Goal: Information Seeking & Learning: Learn about a topic

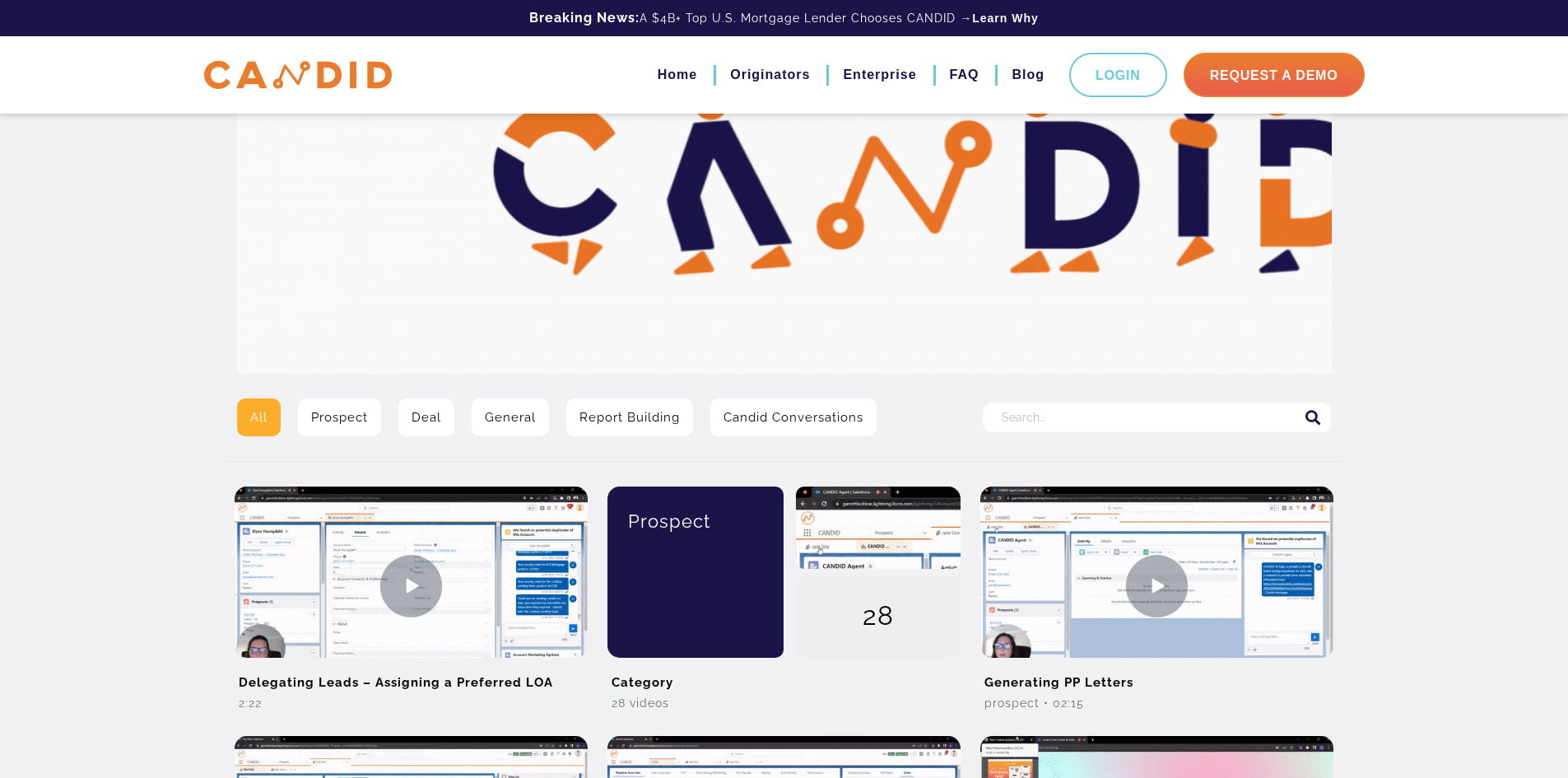
scroll to position [82, 0]
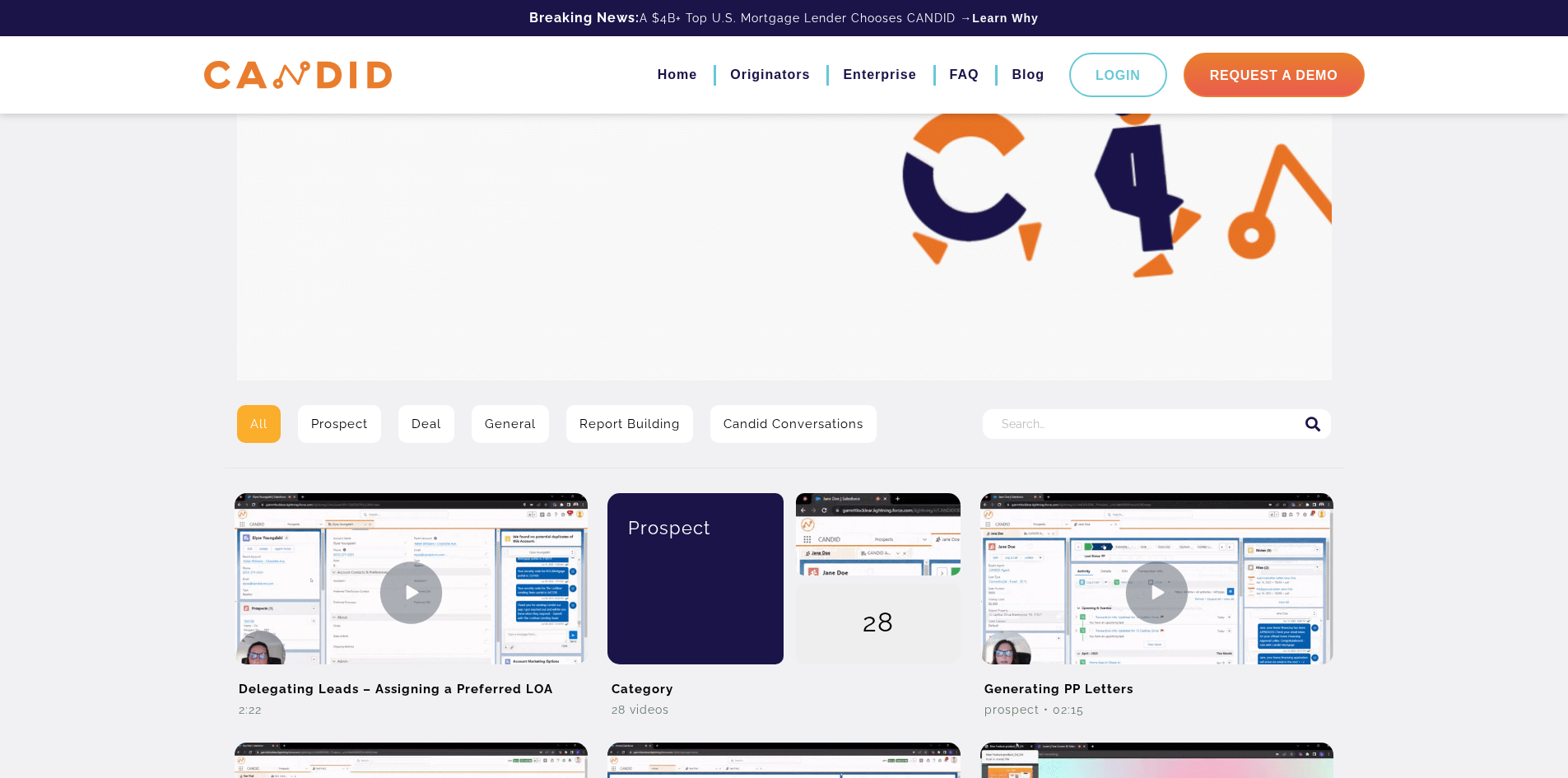
click at [512, 425] on link "General" at bounding box center [510, 424] width 77 height 37
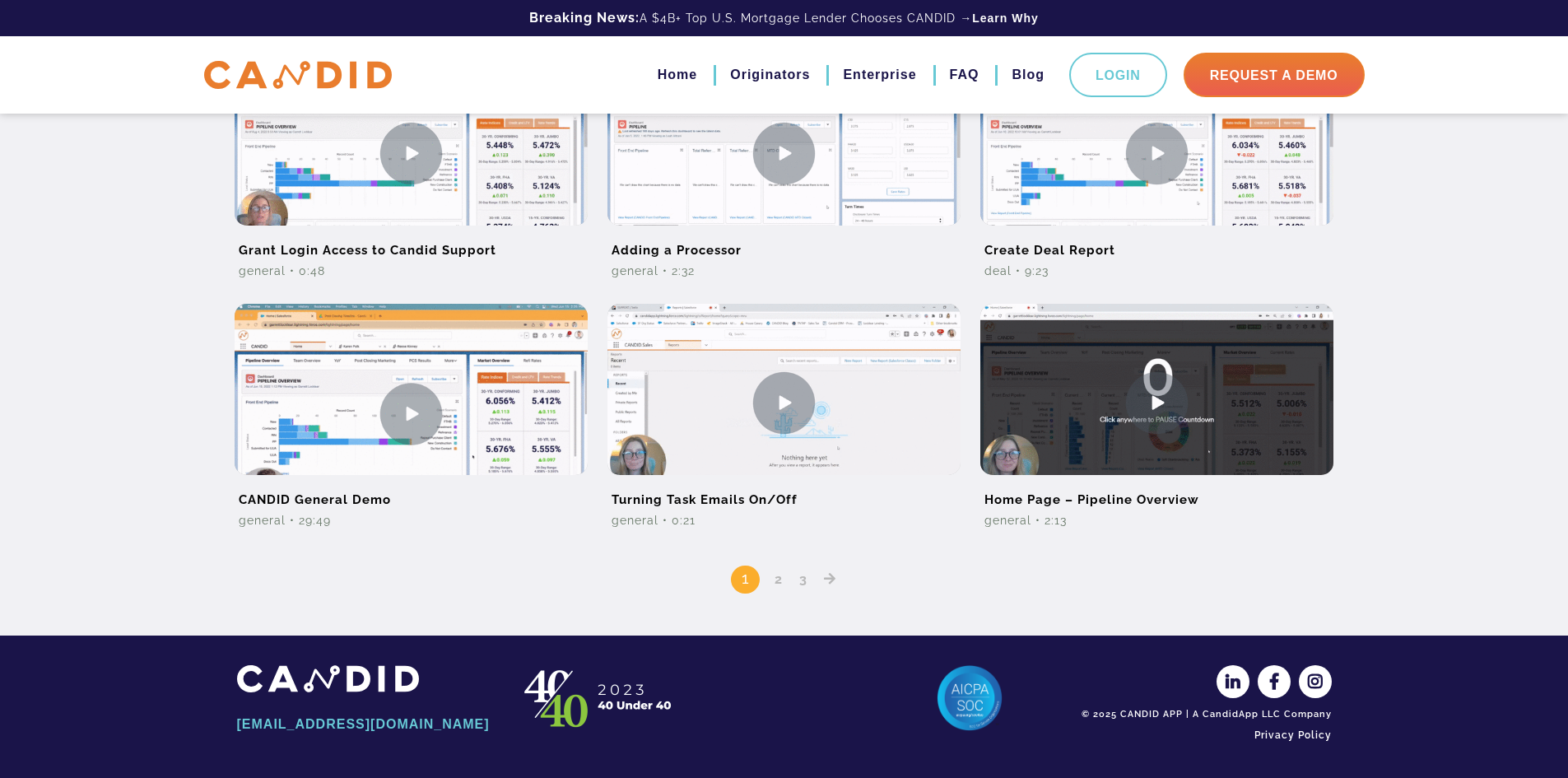
scroll to position [905, 0]
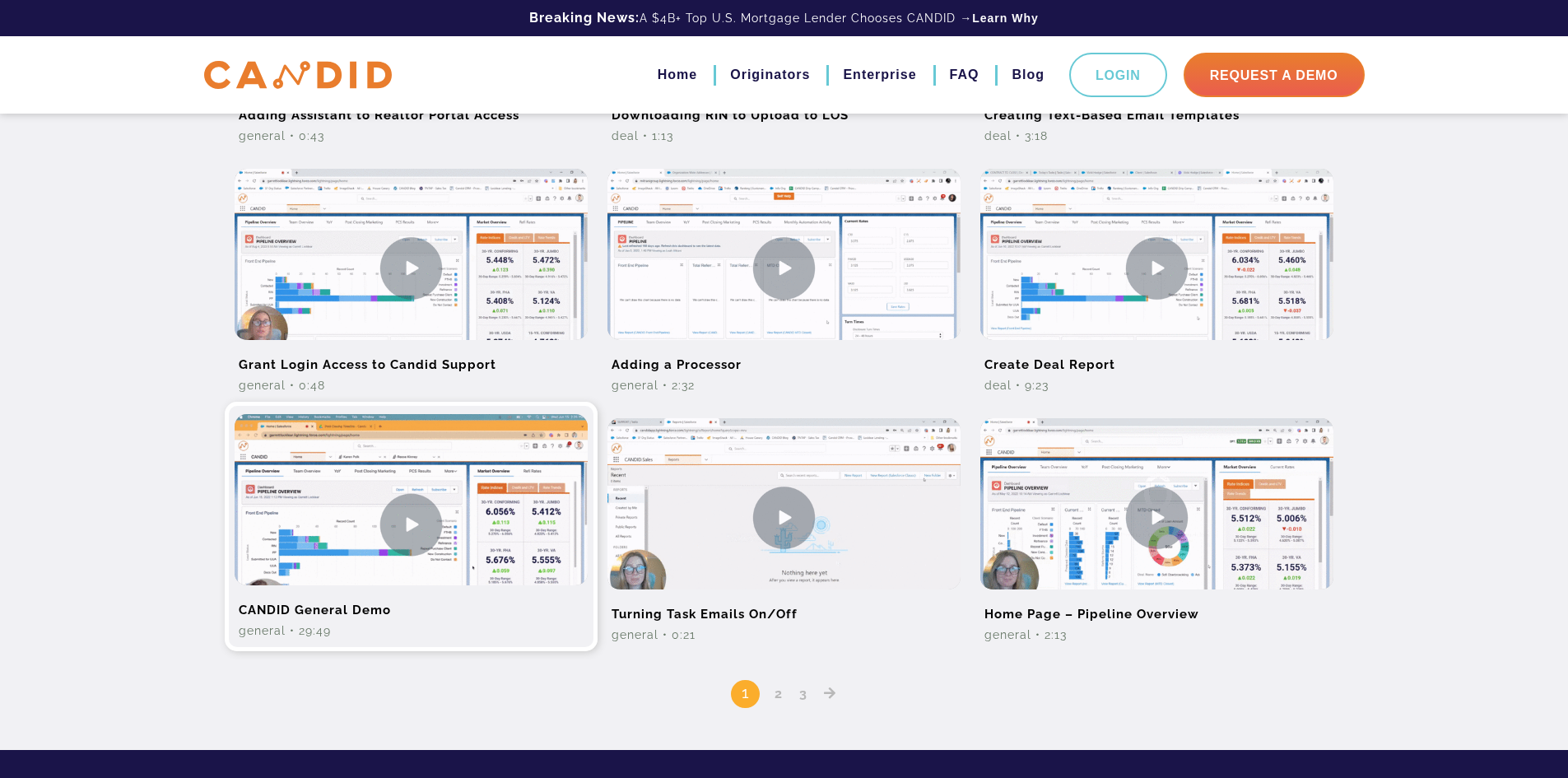
click at [412, 514] on img at bounding box center [411, 524] width 353 height 221
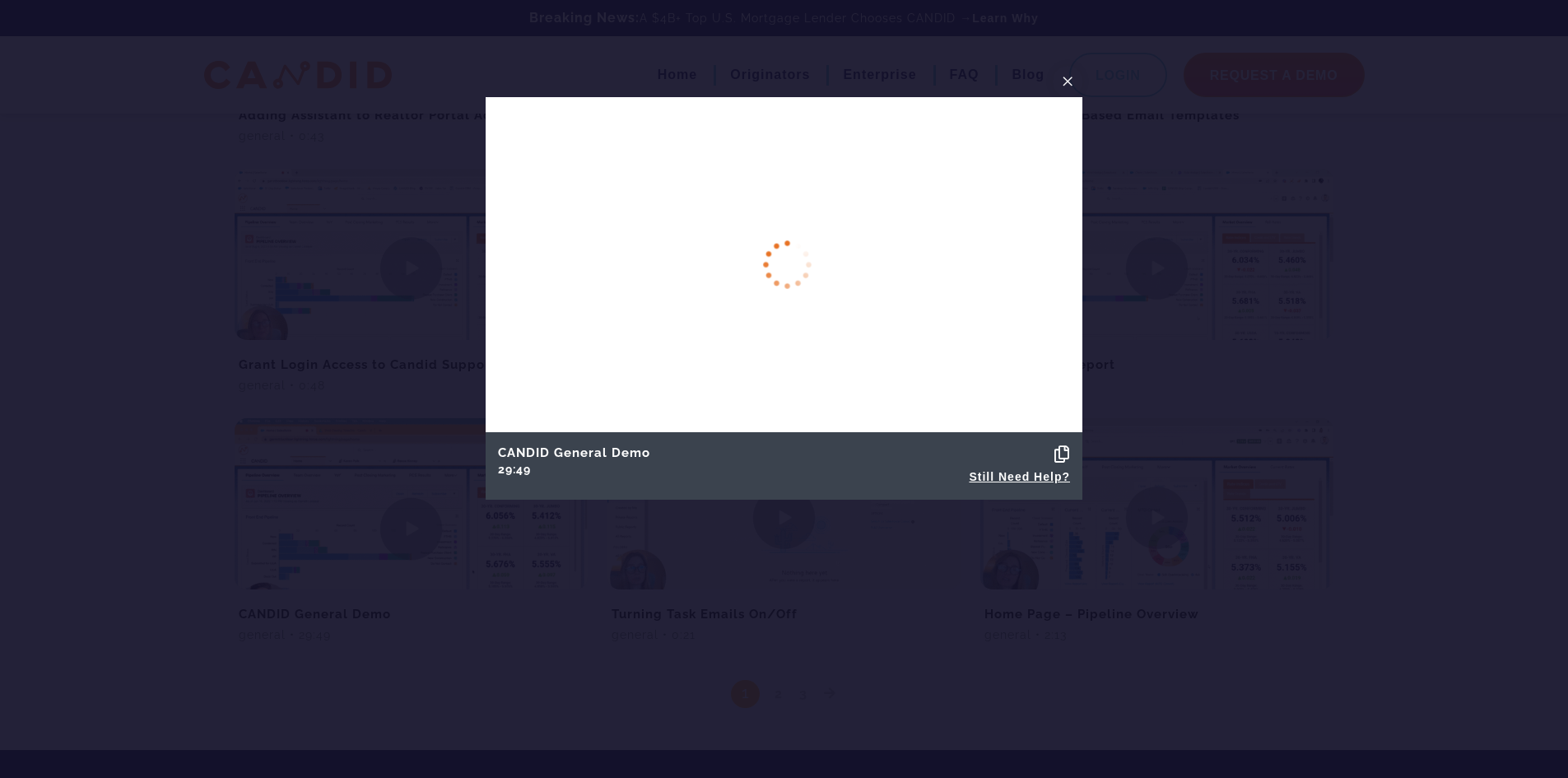
click at [1414, 175] on div at bounding box center [784, 389] width 1568 height 778
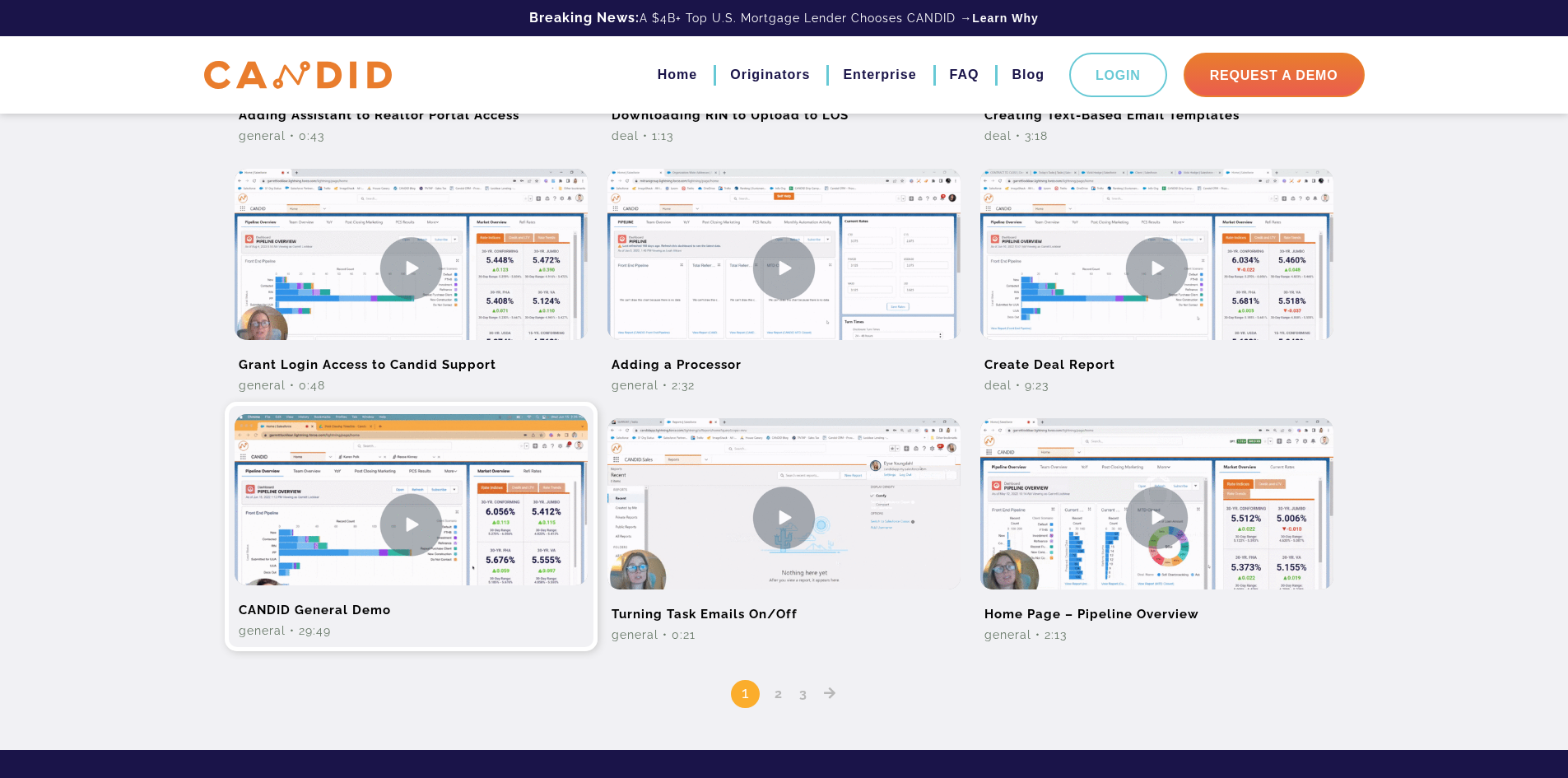
click at [418, 521] on img at bounding box center [411, 524] width 353 height 221
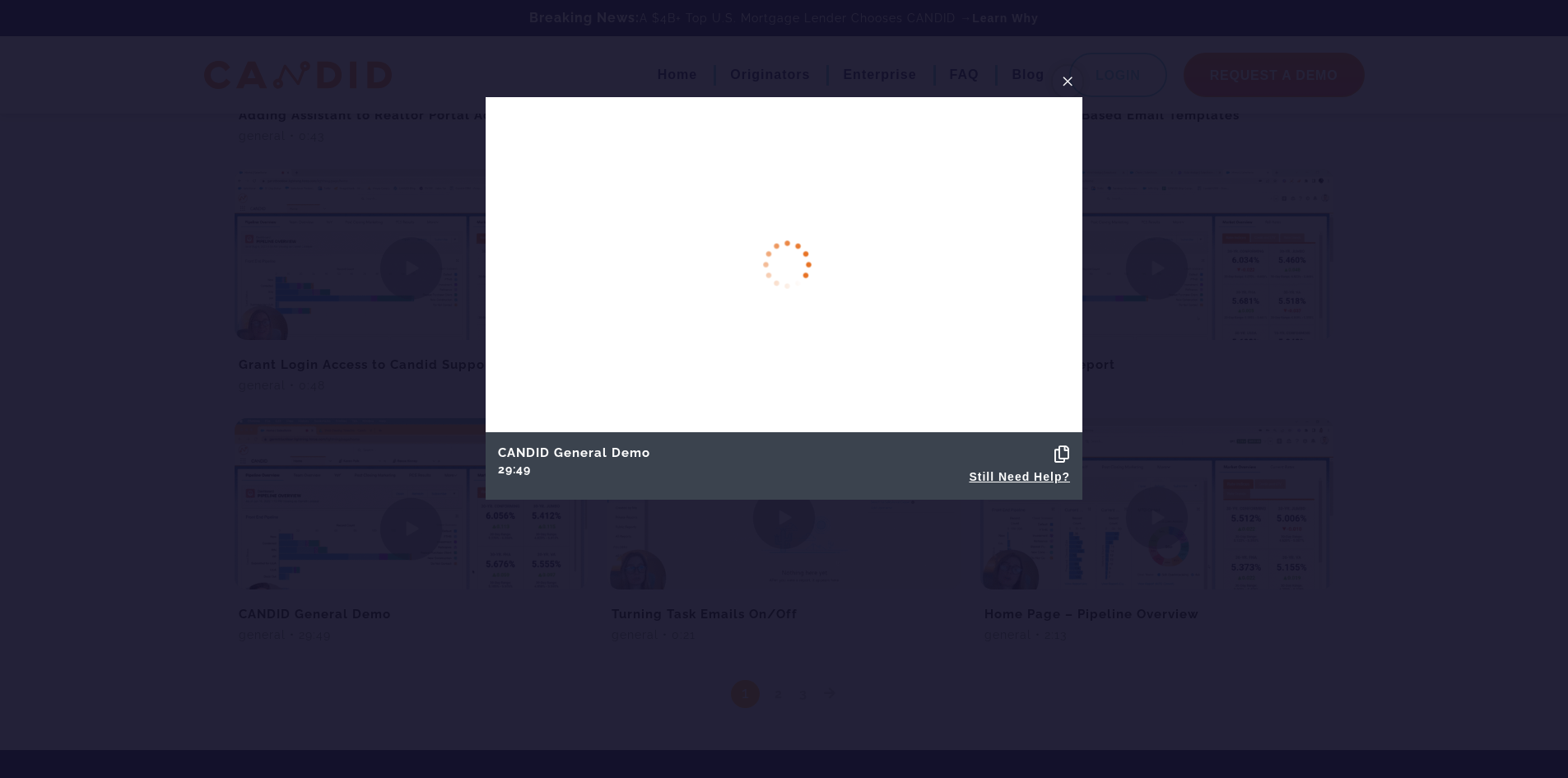
click at [1069, 82] on span "×" at bounding box center [1068, 81] width 13 height 26
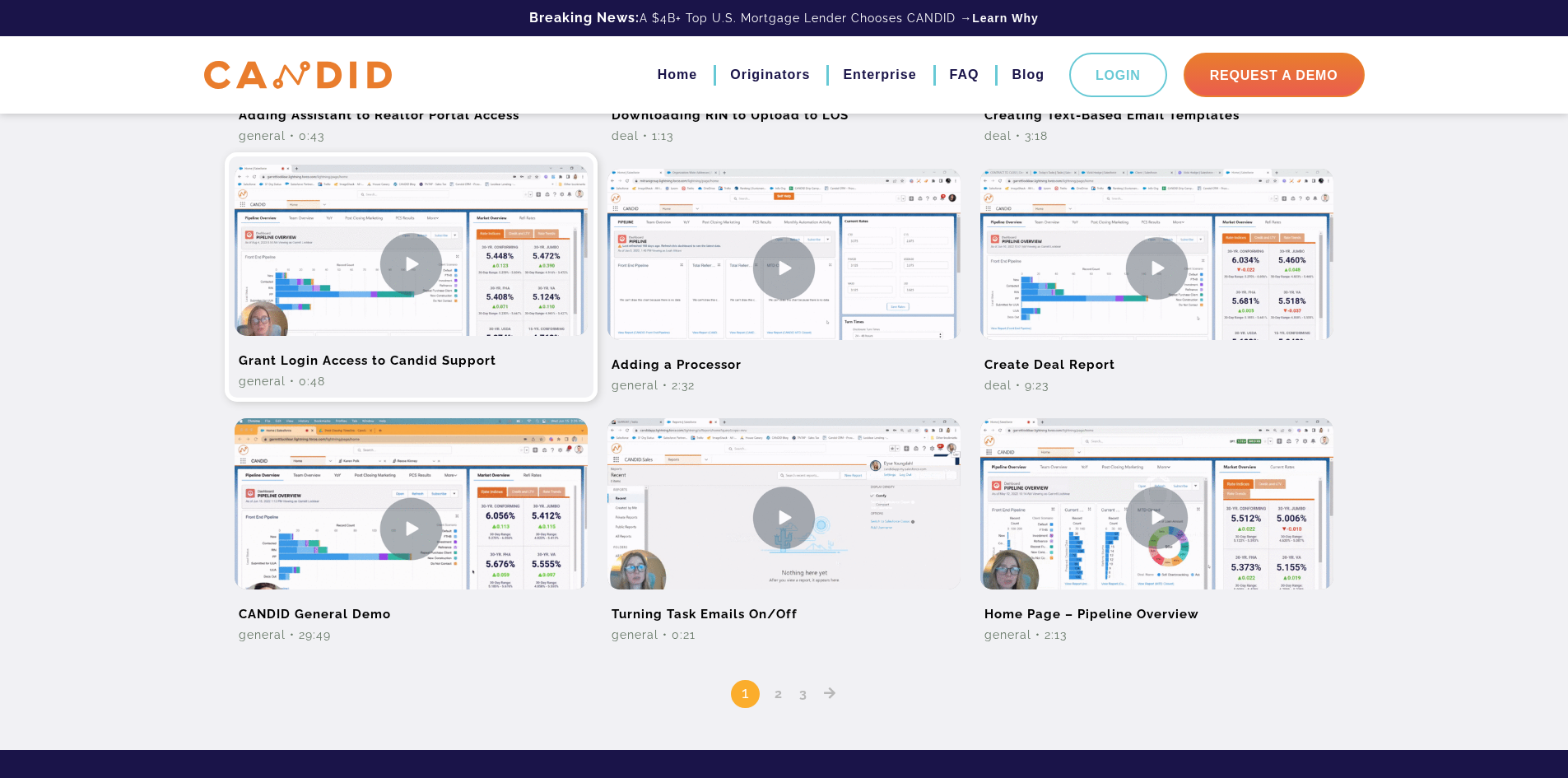
click at [426, 275] on img at bounding box center [411, 264] width 353 height 198
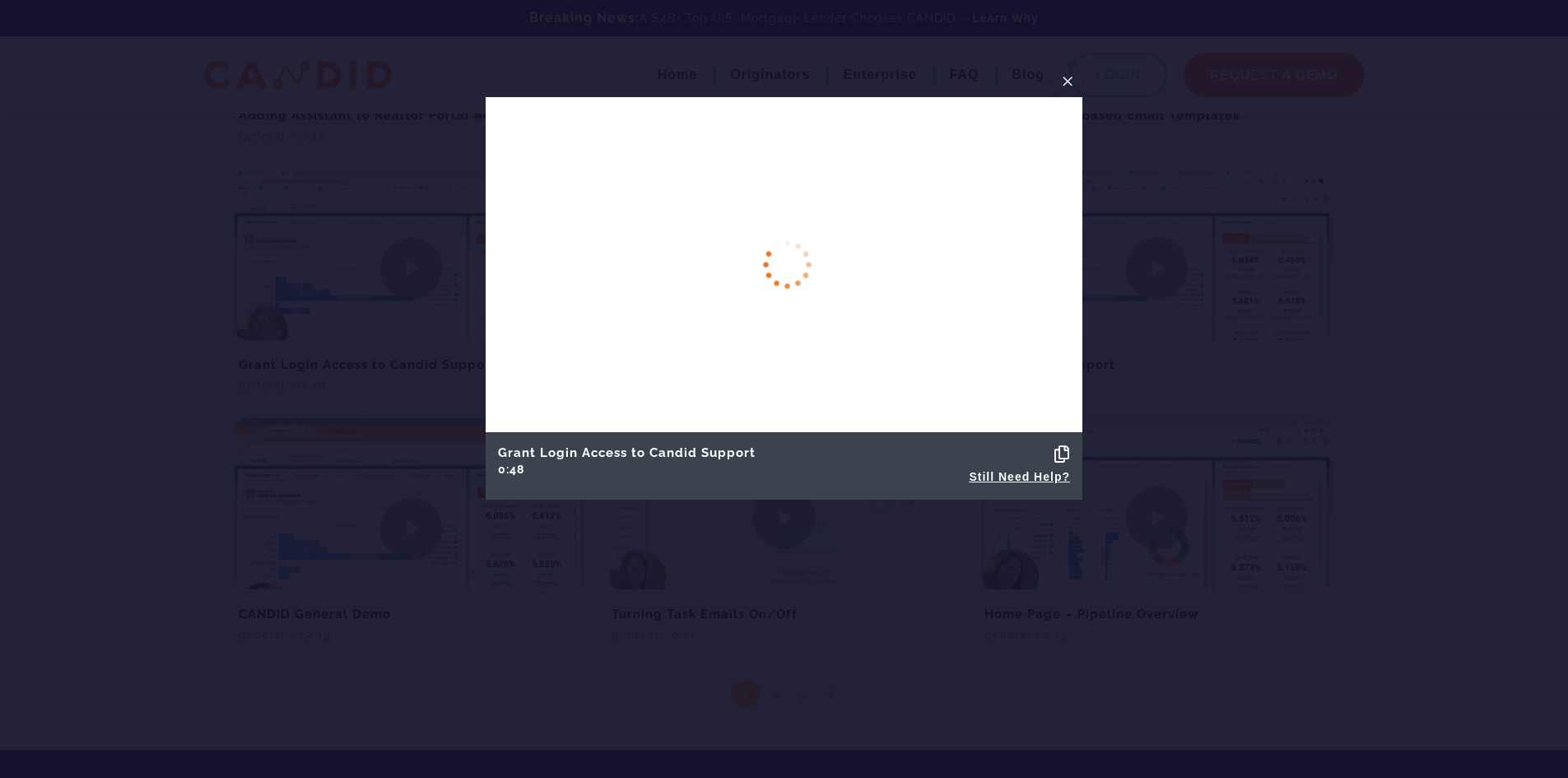
click at [1067, 78] on span "×" at bounding box center [1068, 81] width 13 height 26
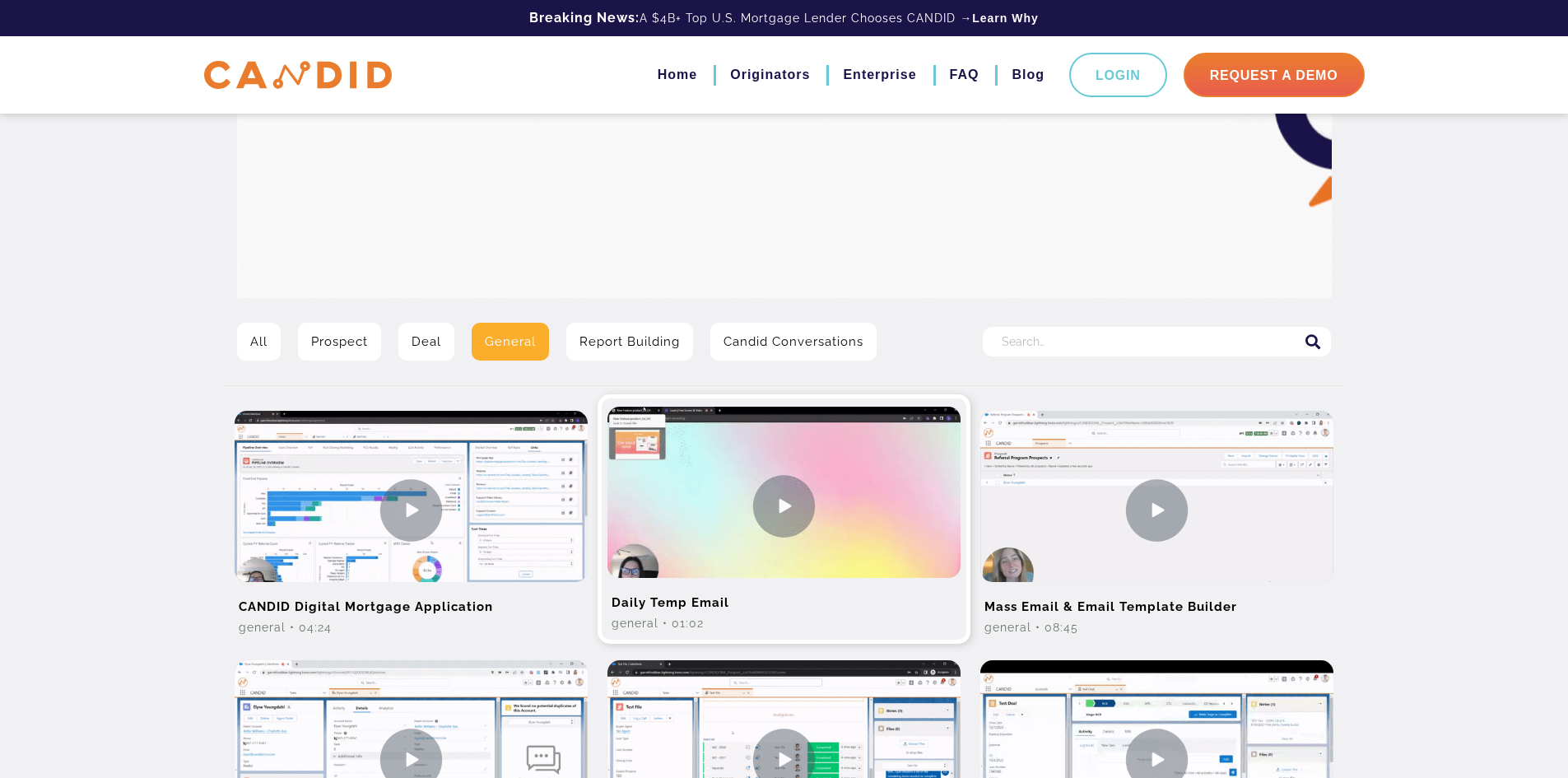
scroll to position [0, 0]
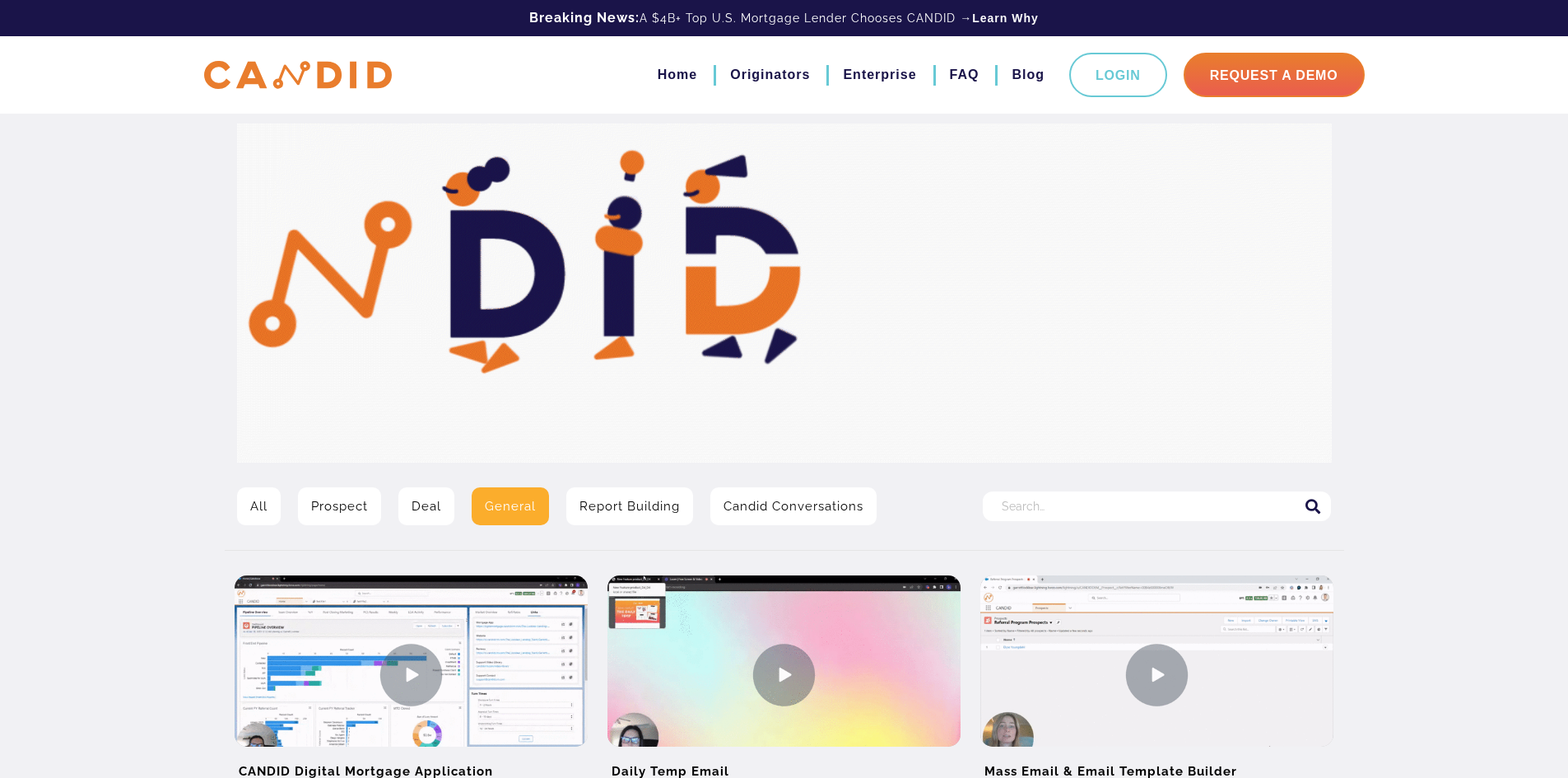
click at [250, 503] on link "All" at bounding box center [259, 506] width 43 height 37
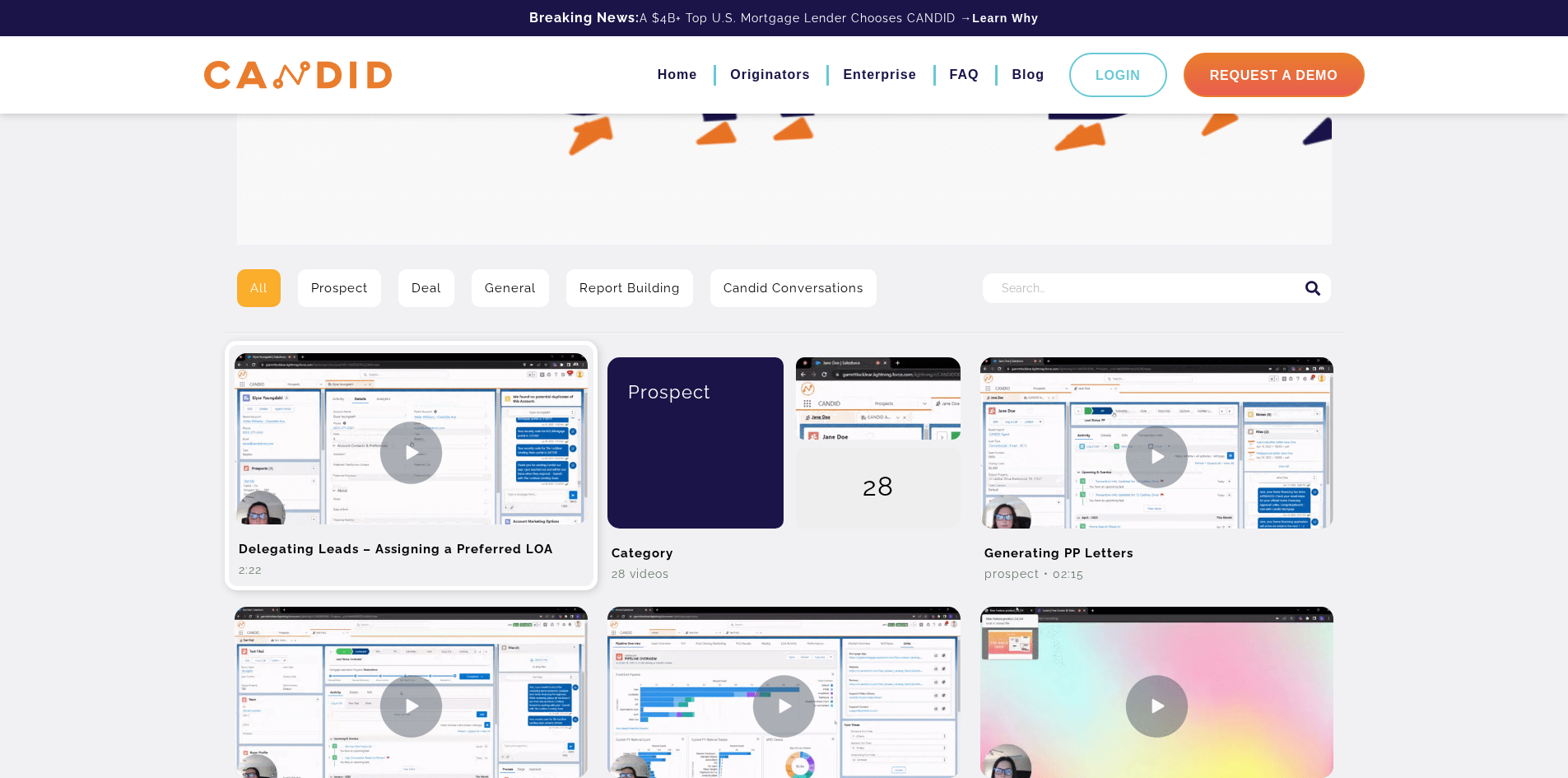
scroll to position [247, 0]
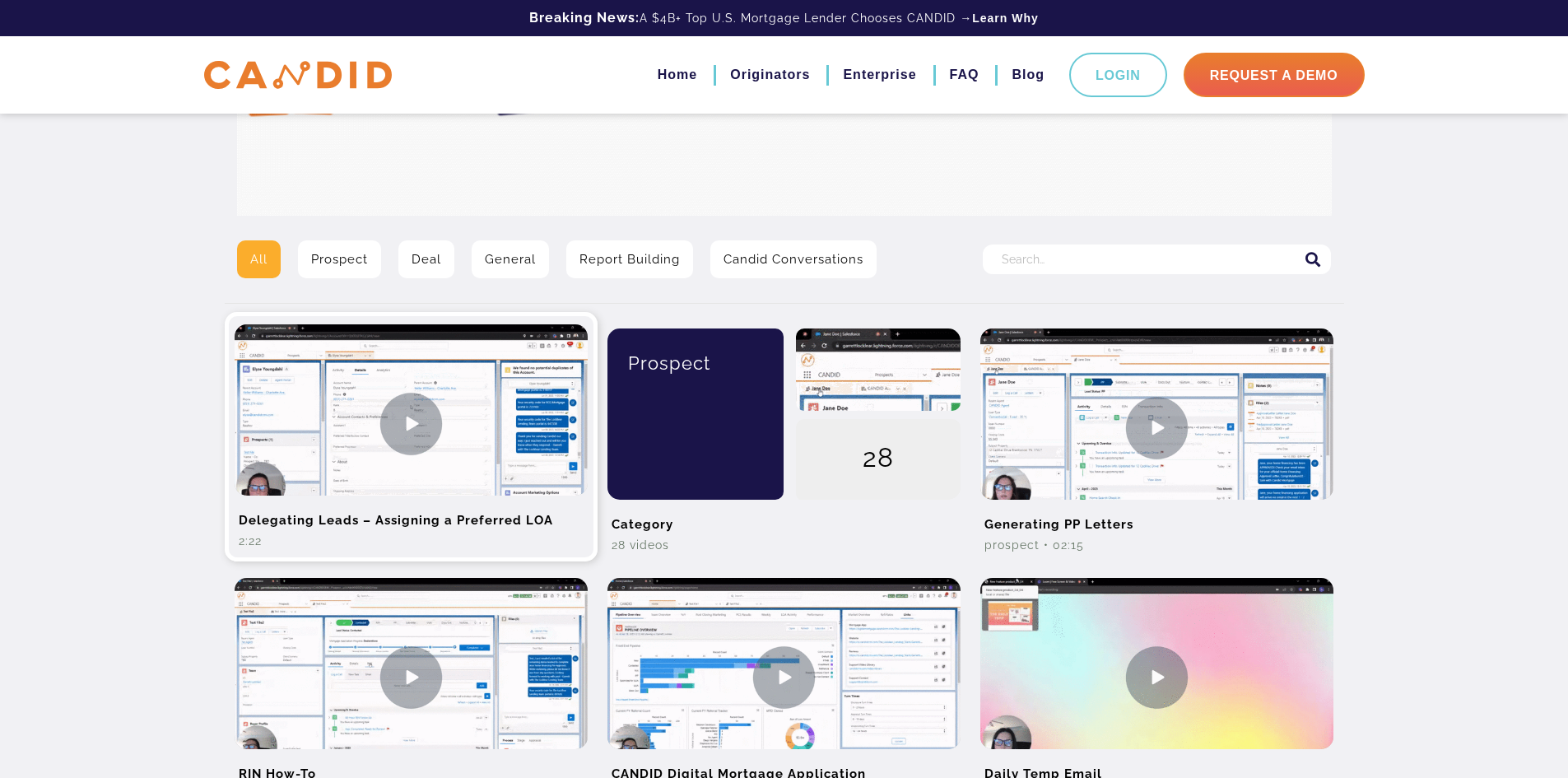
click at [397, 429] on img at bounding box center [411, 424] width 353 height 198
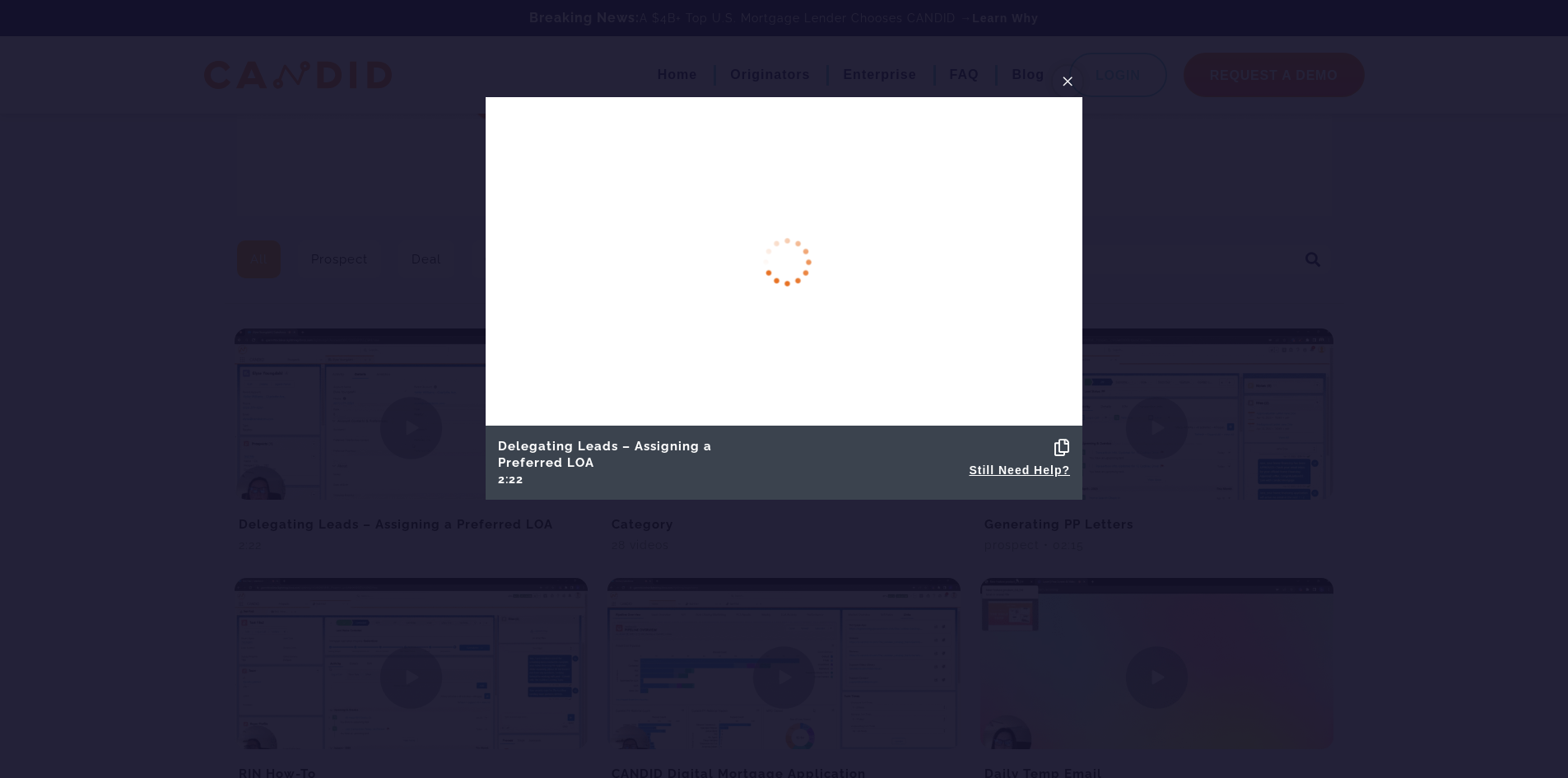
click at [1070, 82] on span "×" at bounding box center [1068, 81] width 13 height 26
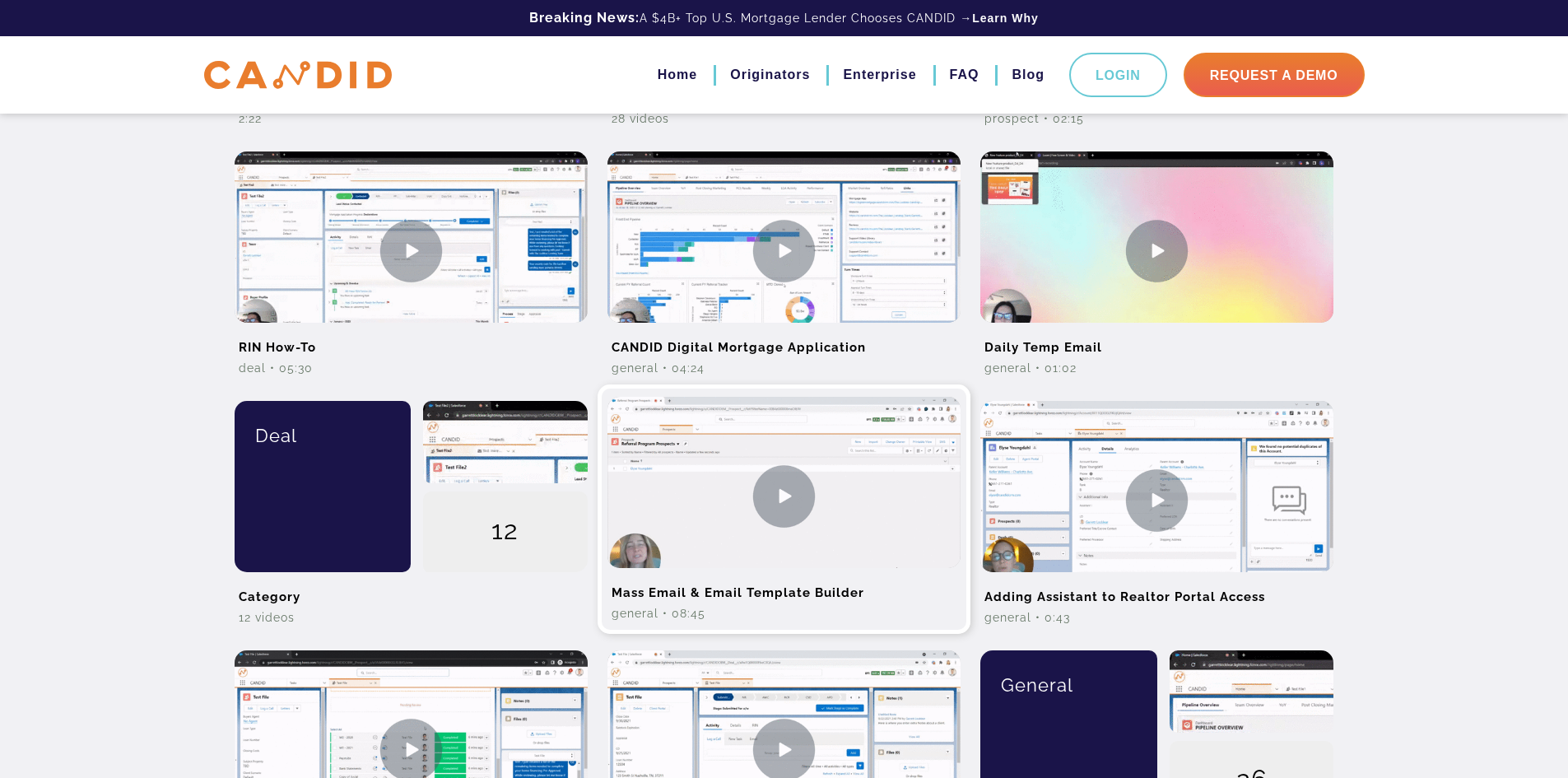
scroll to position [741, 0]
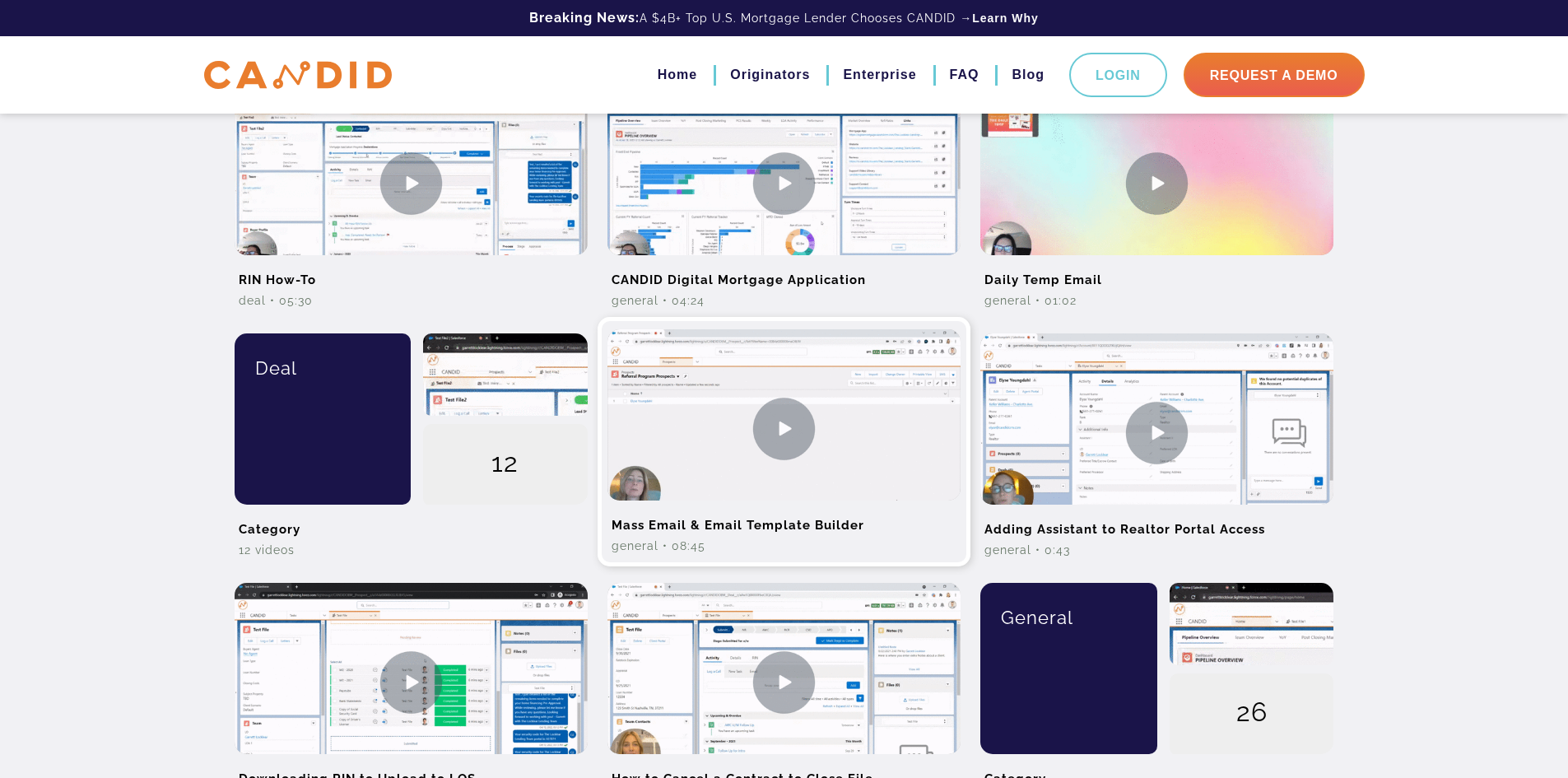
click at [788, 422] on img at bounding box center [784, 429] width 353 height 198
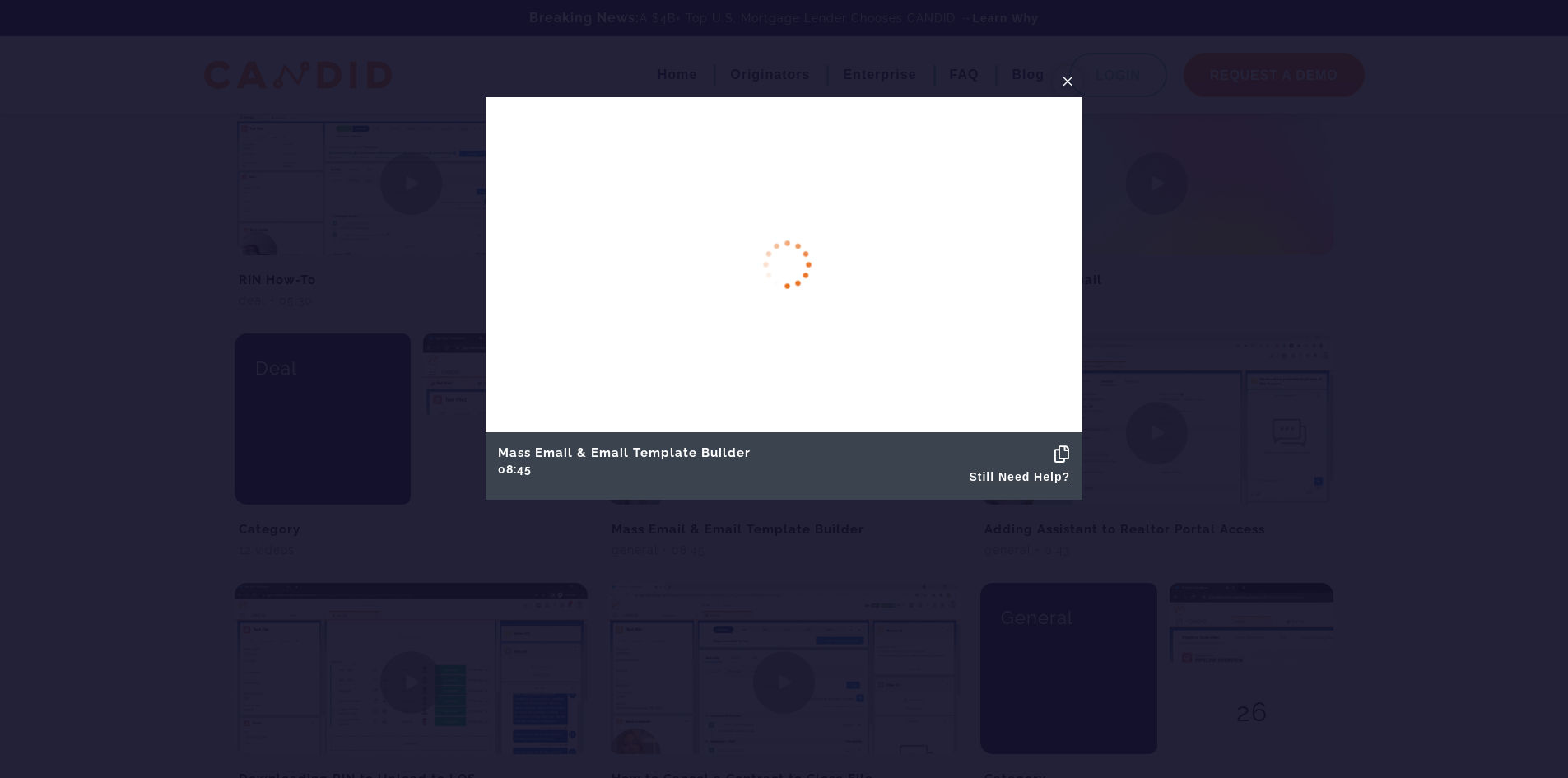
click at [1065, 84] on span "×" at bounding box center [1068, 81] width 13 height 26
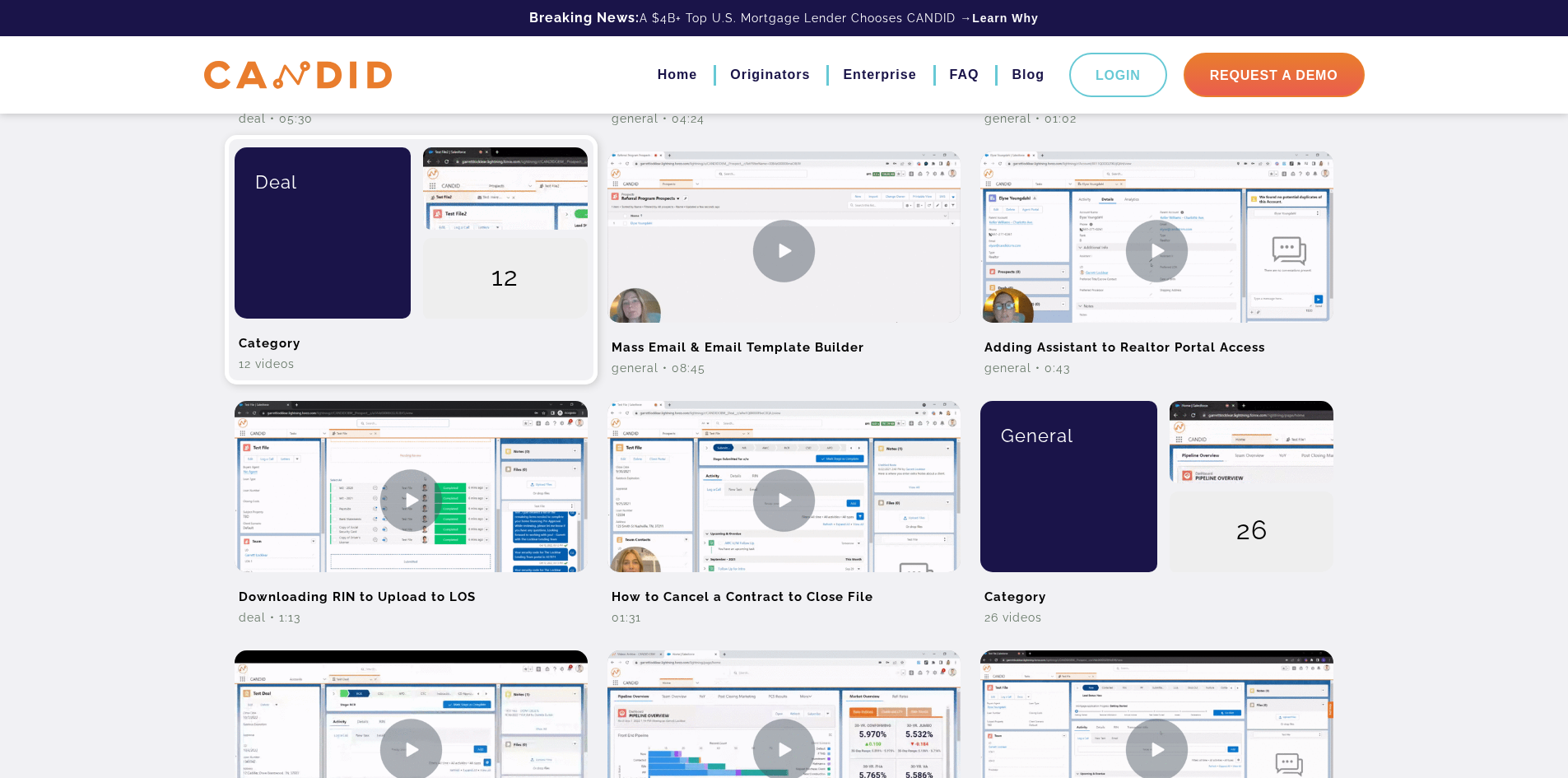
scroll to position [823, 0]
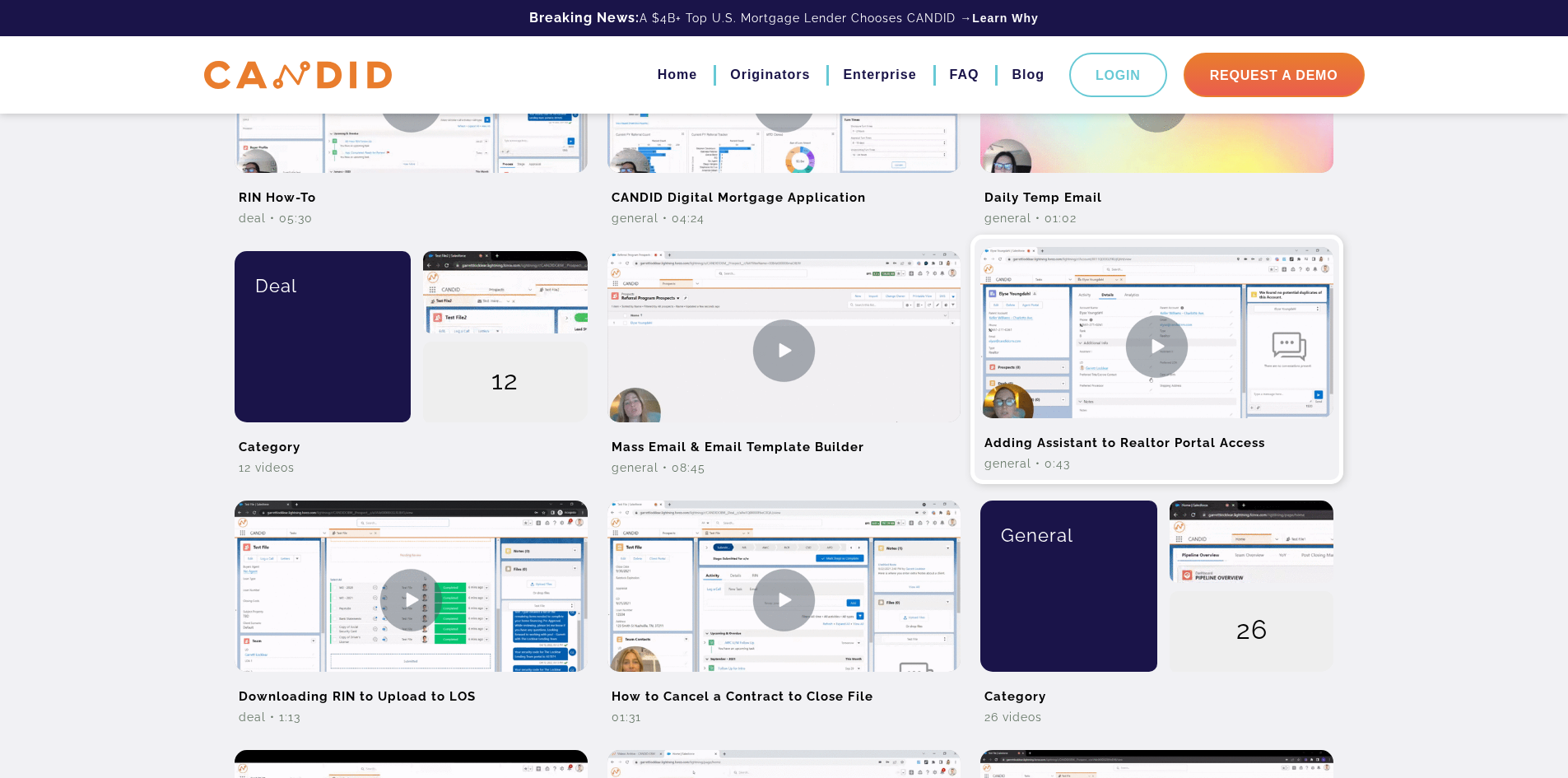
click at [1136, 350] on img at bounding box center [1157, 346] width 353 height 198
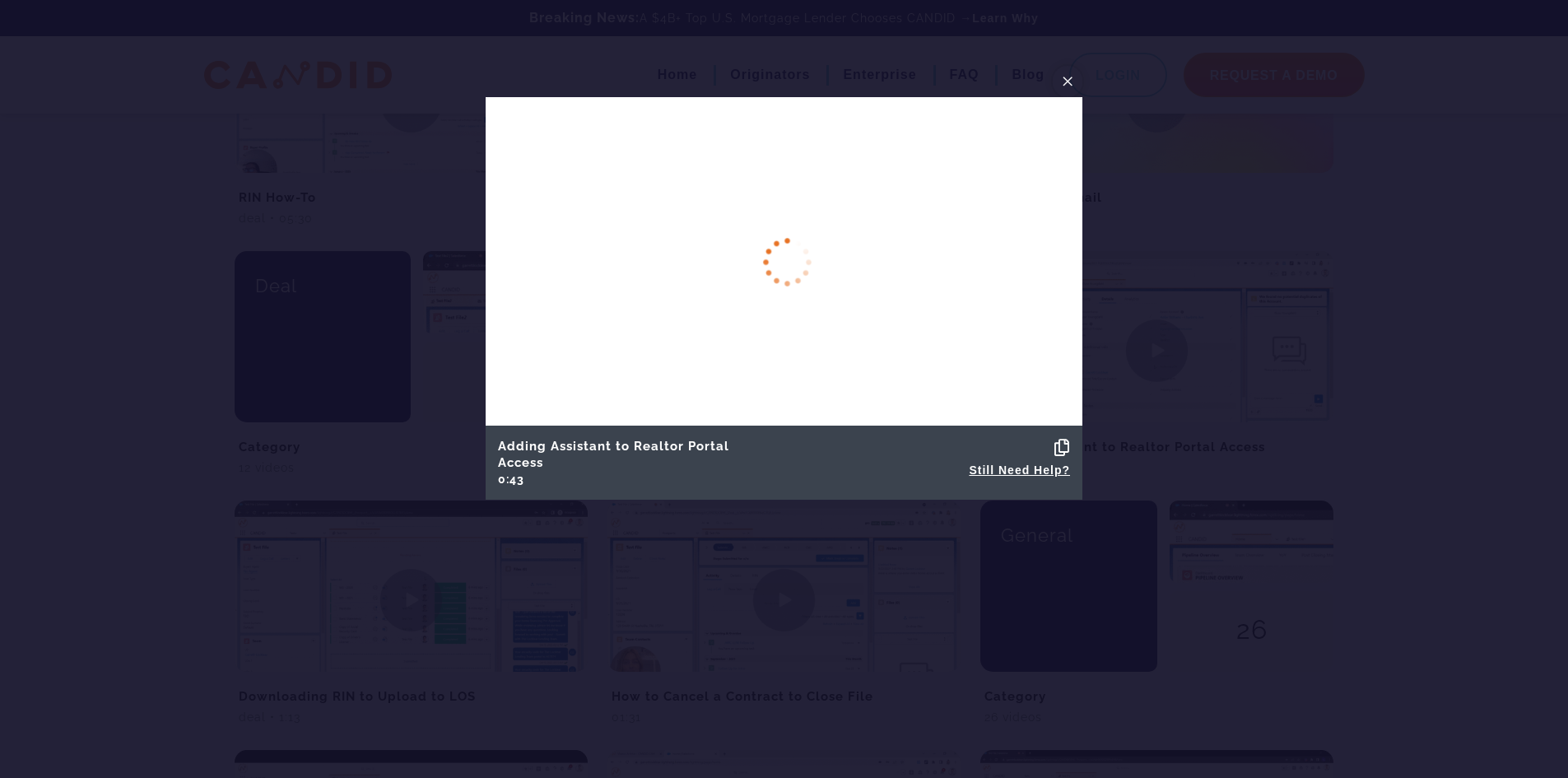
click at [1069, 81] on span "×" at bounding box center [1068, 81] width 13 height 26
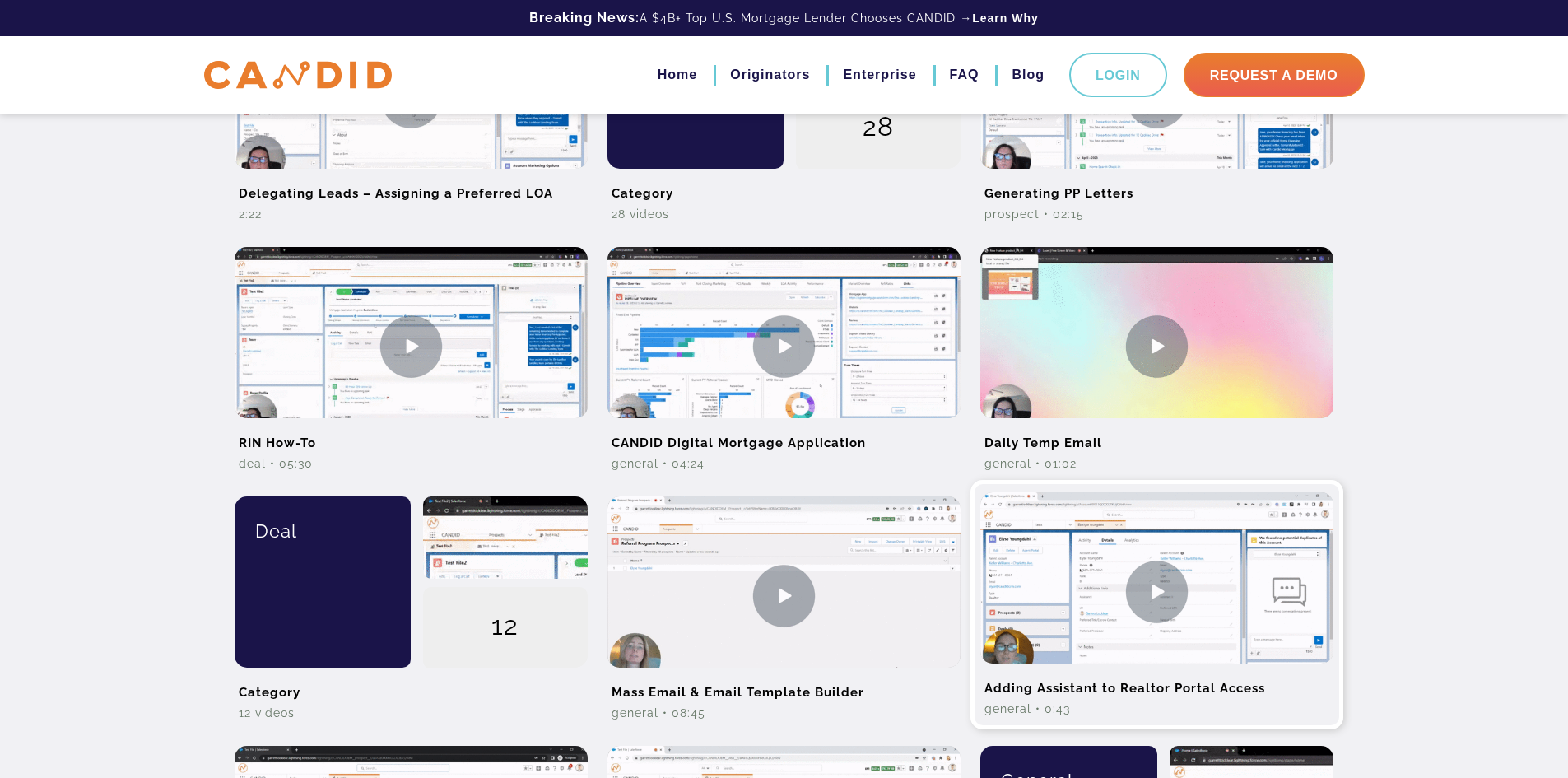
scroll to position [576, 0]
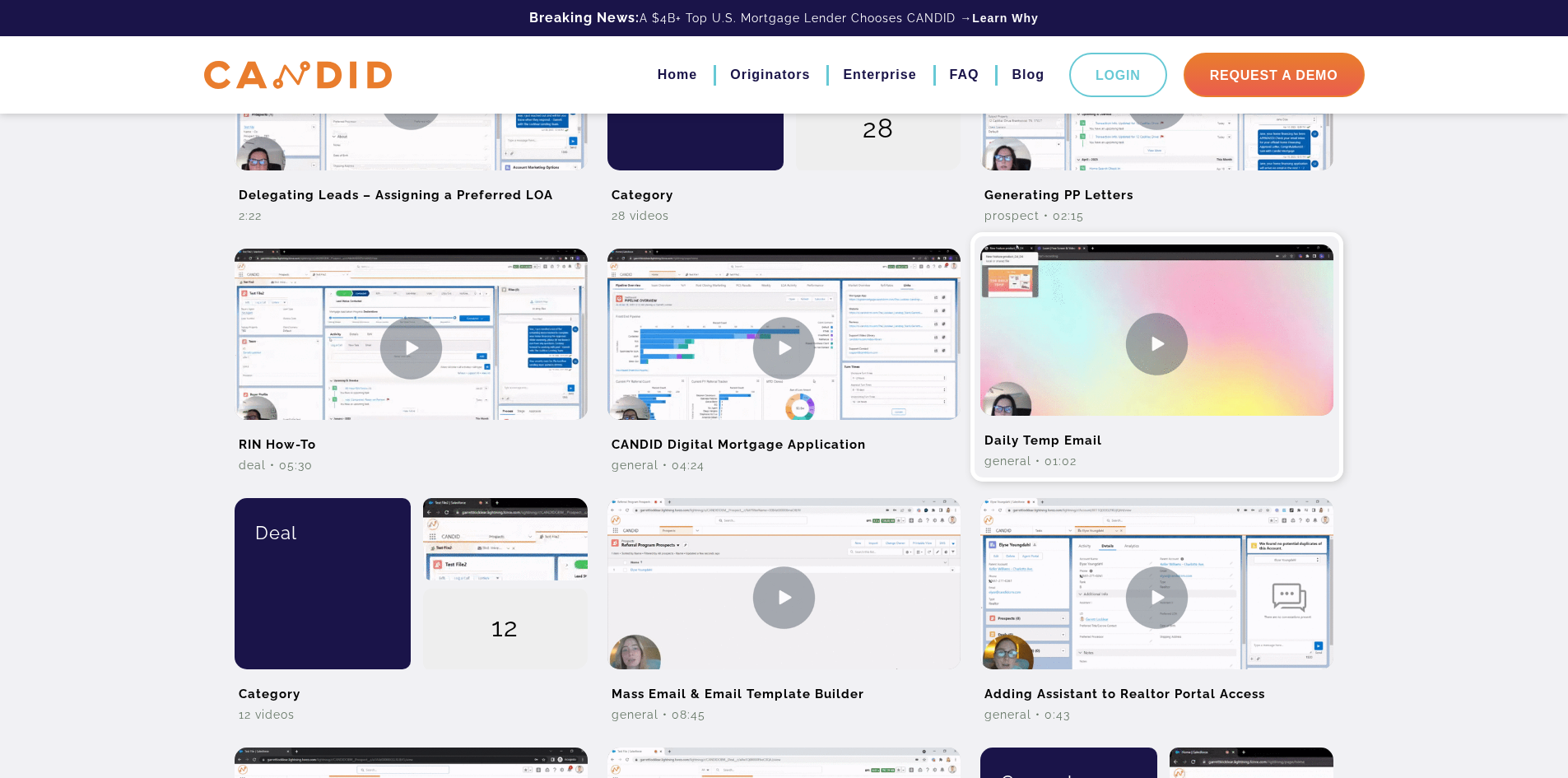
click at [1104, 353] on img at bounding box center [1157, 344] width 353 height 198
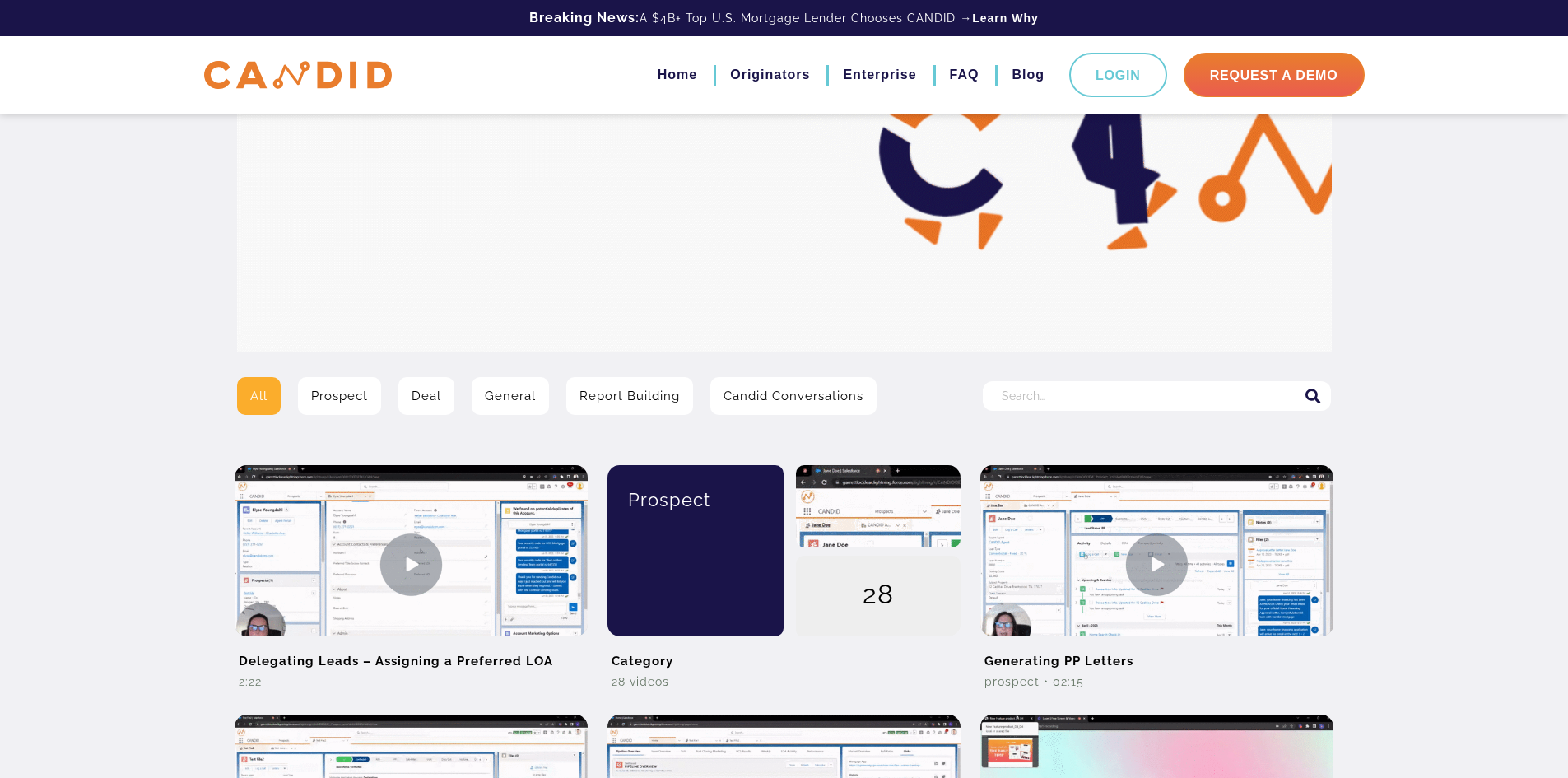
scroll to position [247, 0]
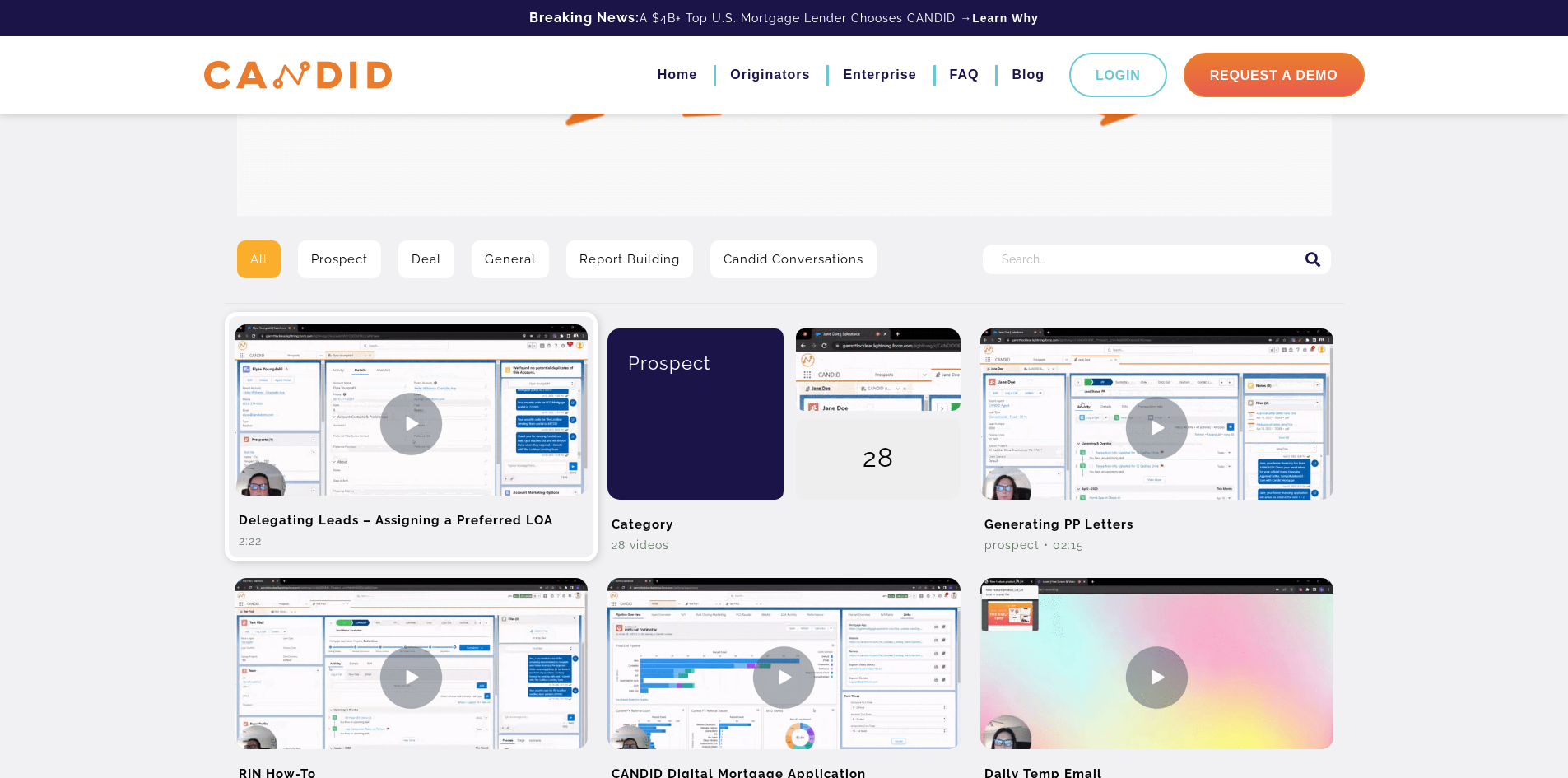
click at [412, 415] on img at bounding box center [411, 424] width 353 height 198
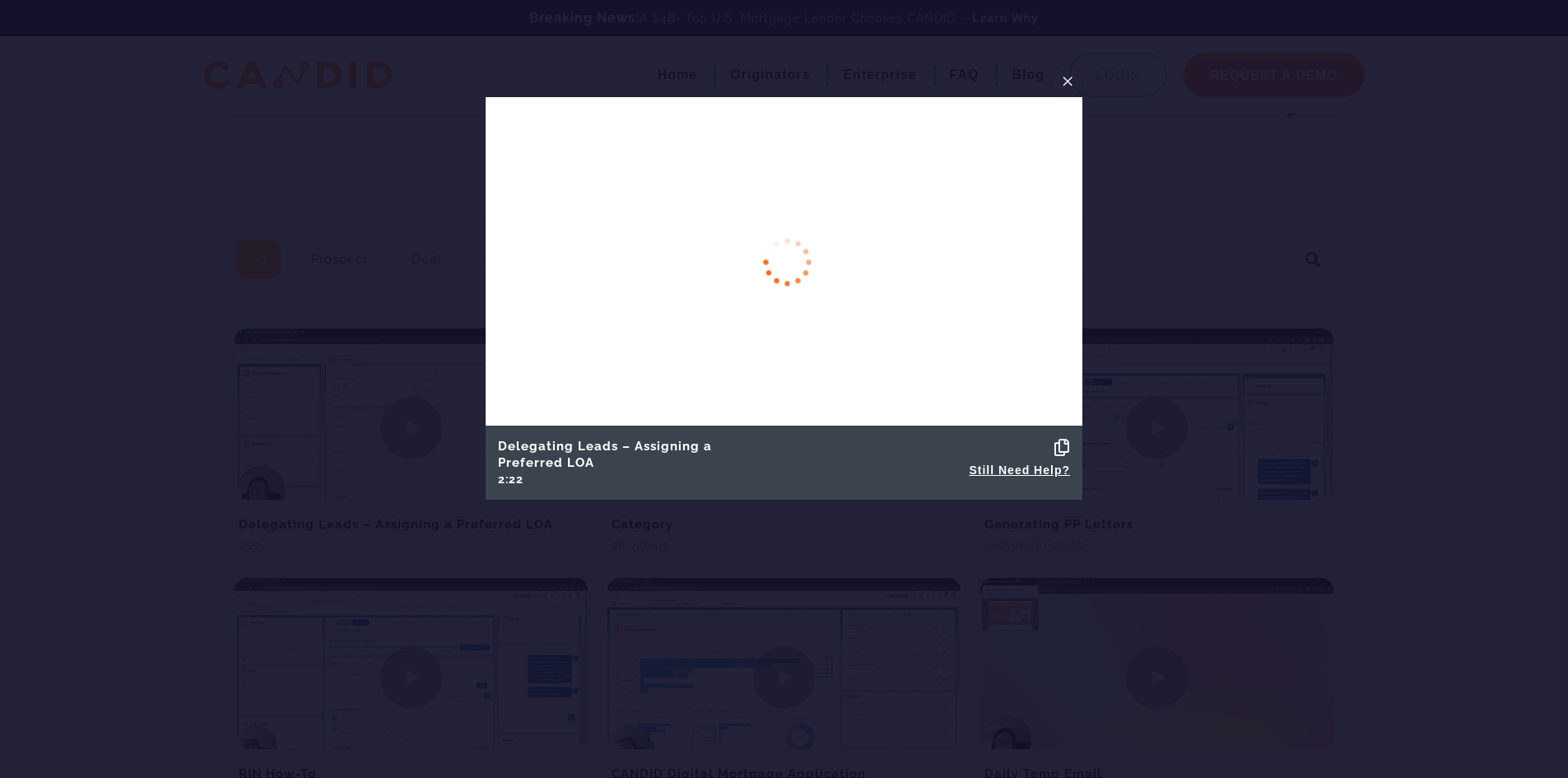
drag, startPoint x: 1064, startPoint y: 84, endPoint x: 1040, endPoint y: 87, distance: 24.2
click at [1064, 84] on span "×" at bounding box center [1068, 81] width 13 height 26
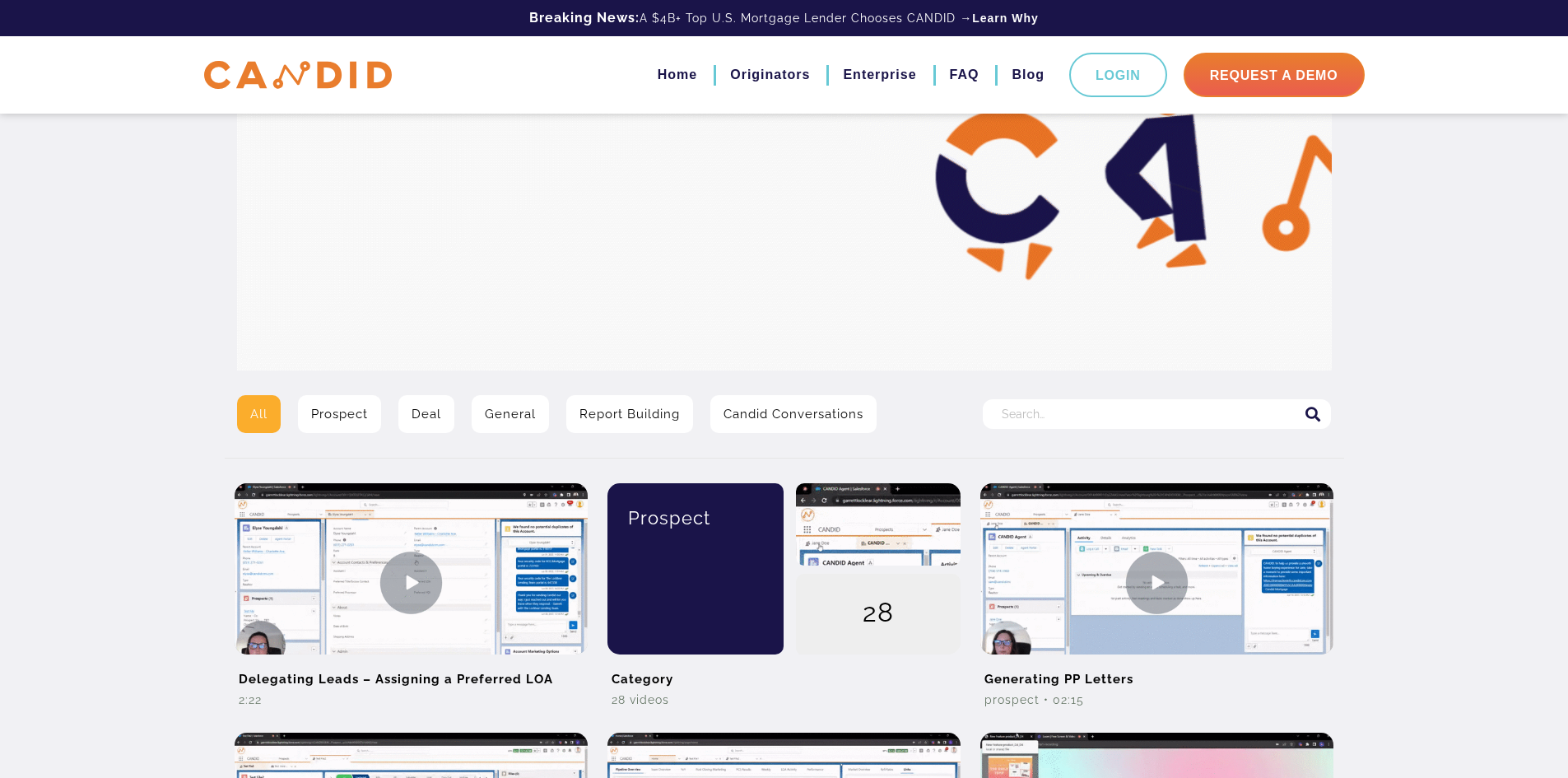
scroll to position [0, 0]
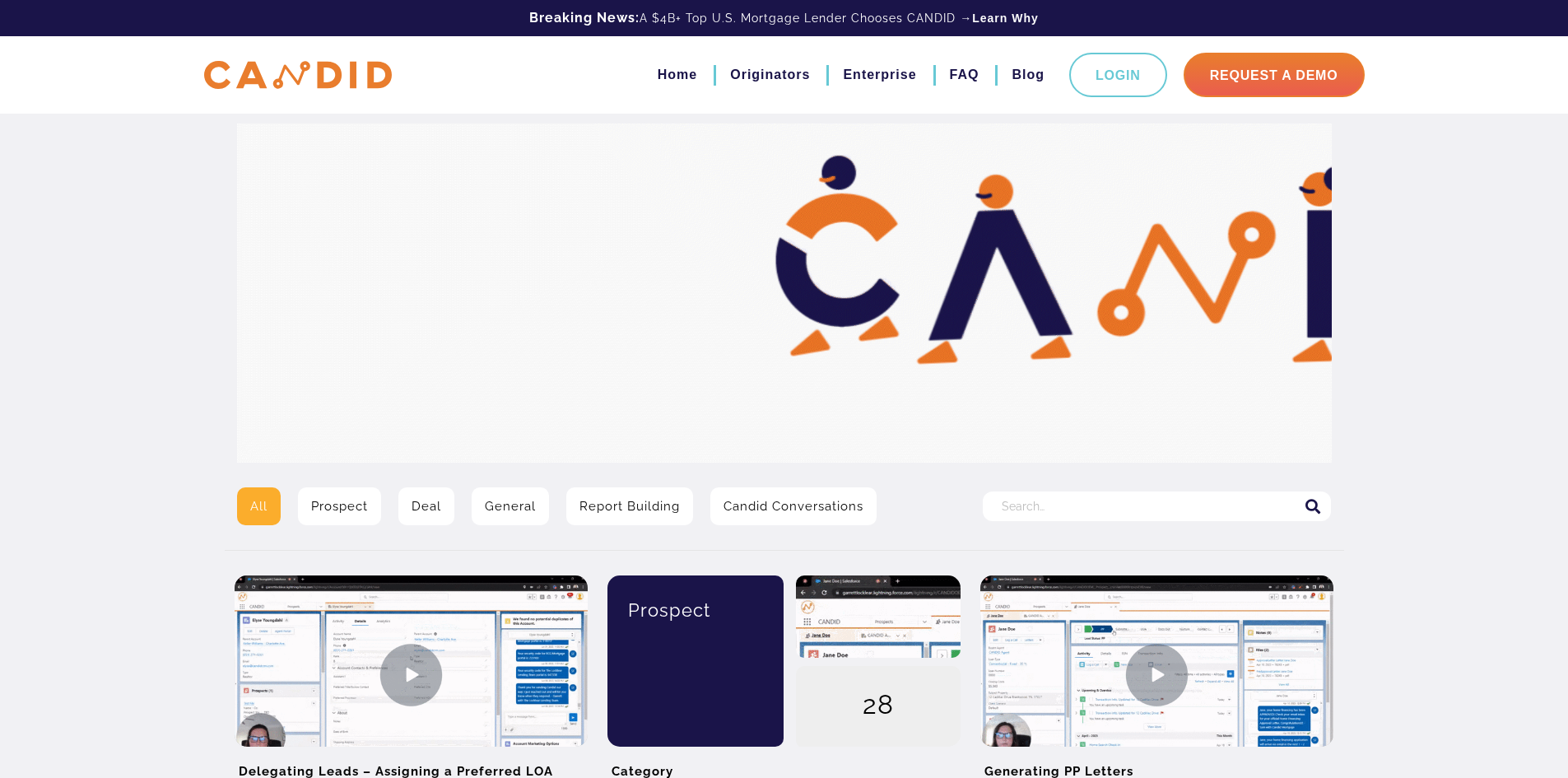
click at [305, 81] on img at bounding box center [298, 75] width 188 height 29
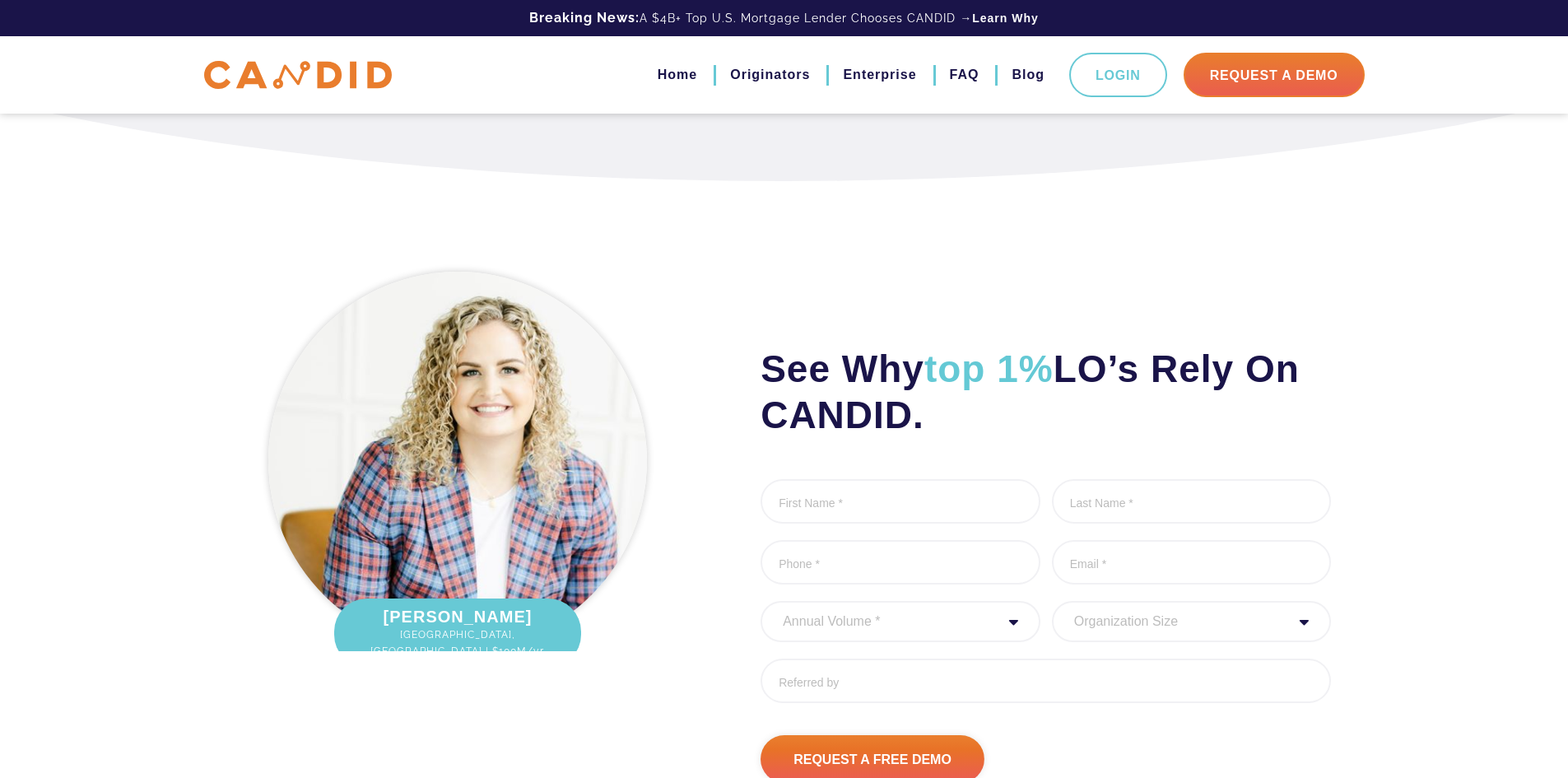
scroll to position [1893, 0]
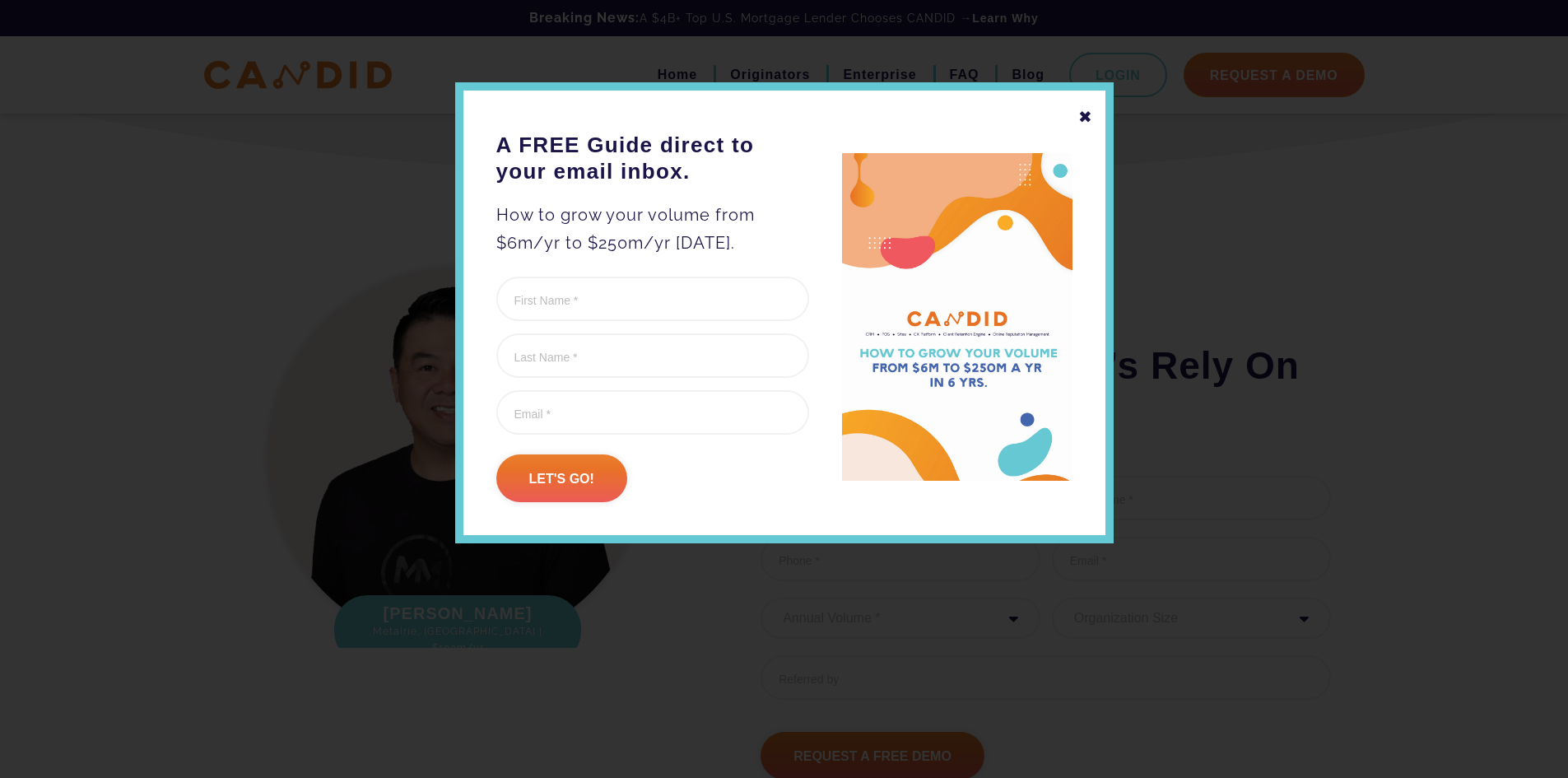
click at [1089, 116] on div "✖" at bounding box center [1086, 117] width 15 height 28
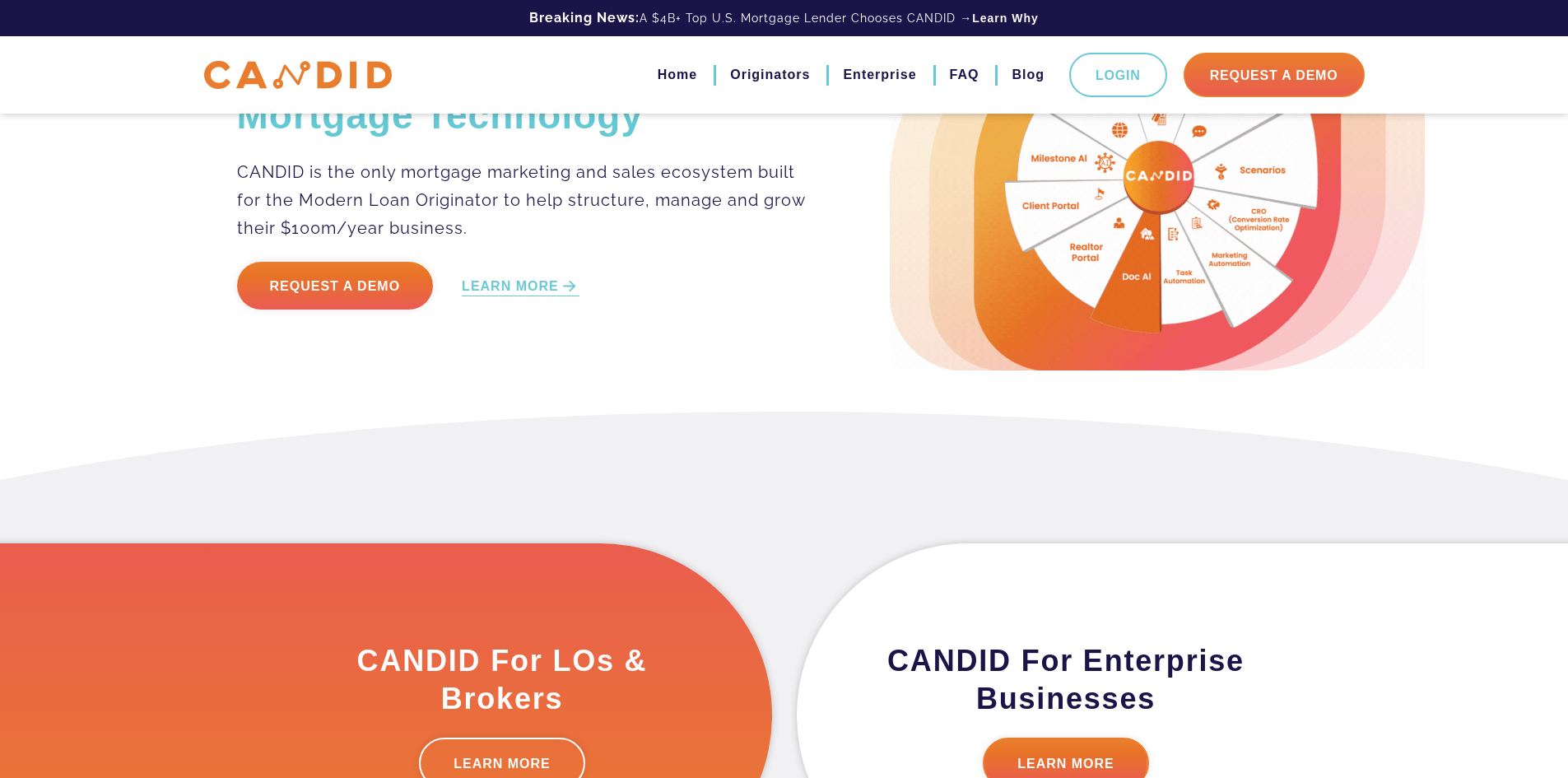
scroll to position [0, 0]
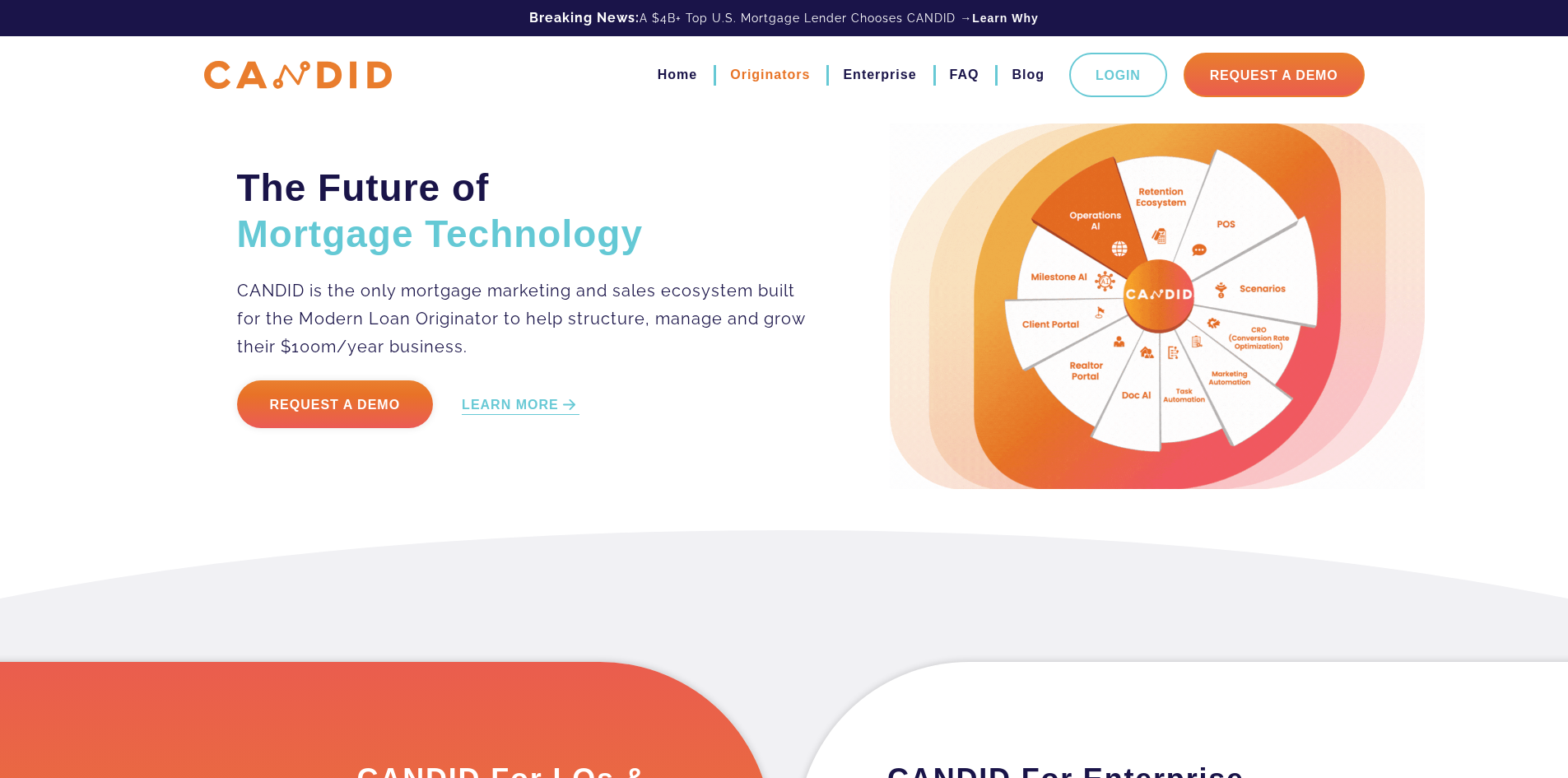
click at [782, 74] on link "Originators" at bounding box center [770, 75] width 80 height 28
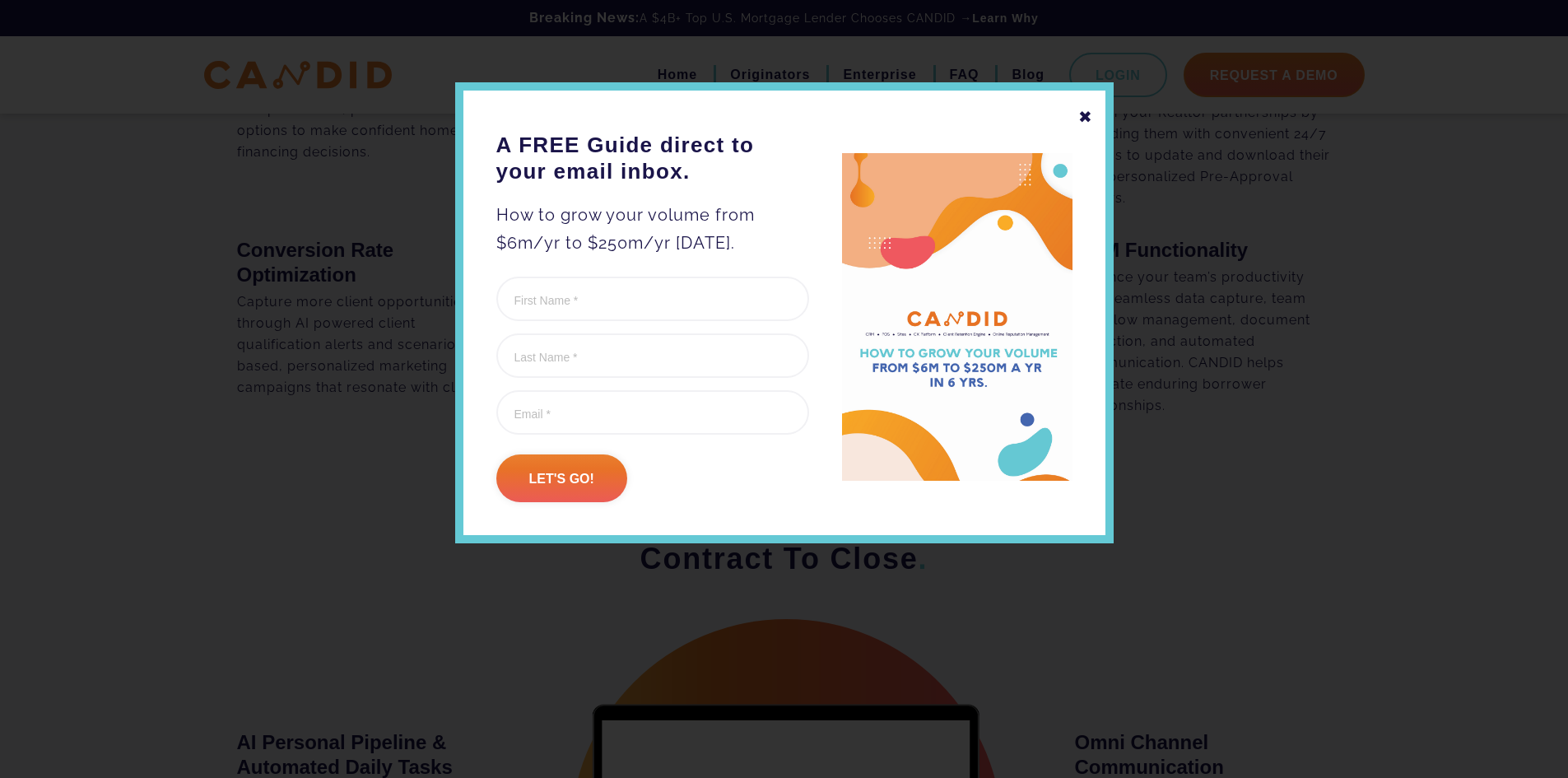
scroll to position [1317, 0]
click at [1080, 113] on div "✖" at bounding box center [1086, 117] width 15 height 28
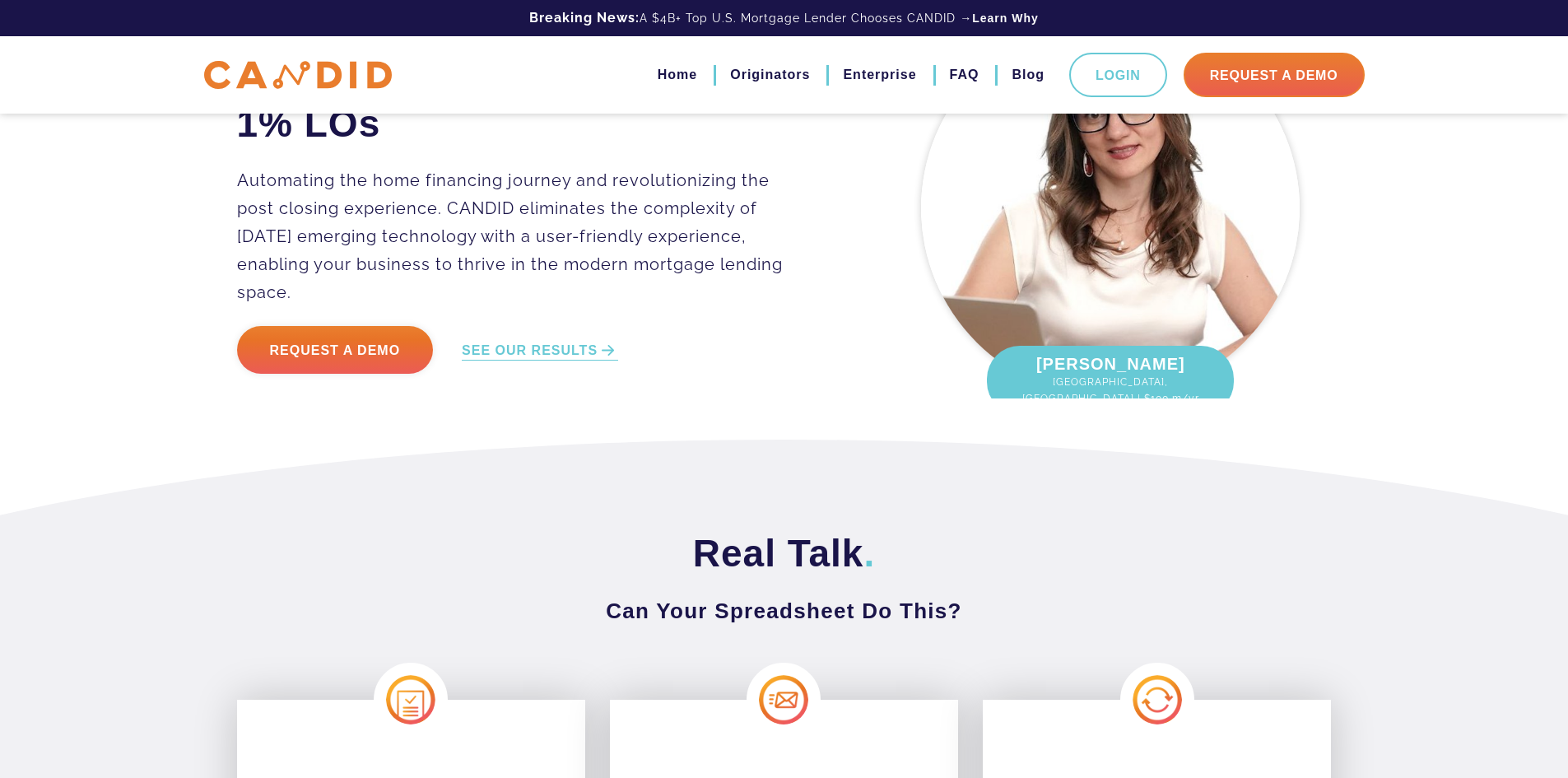
scroll to position [0, 0]
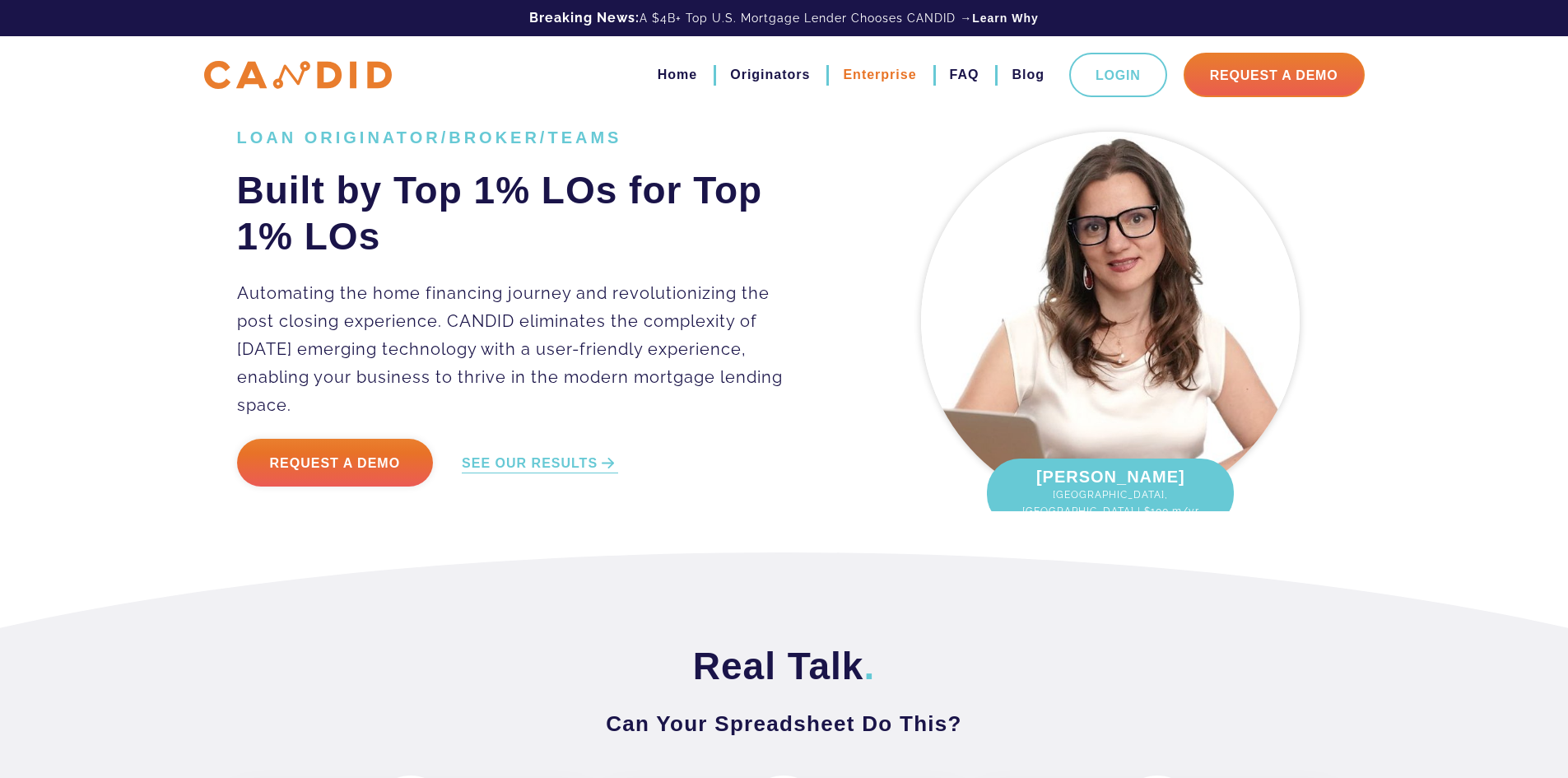
click at [857, 69] on link "Enterprise" at bounding box center [880, 75] width 73 height 28
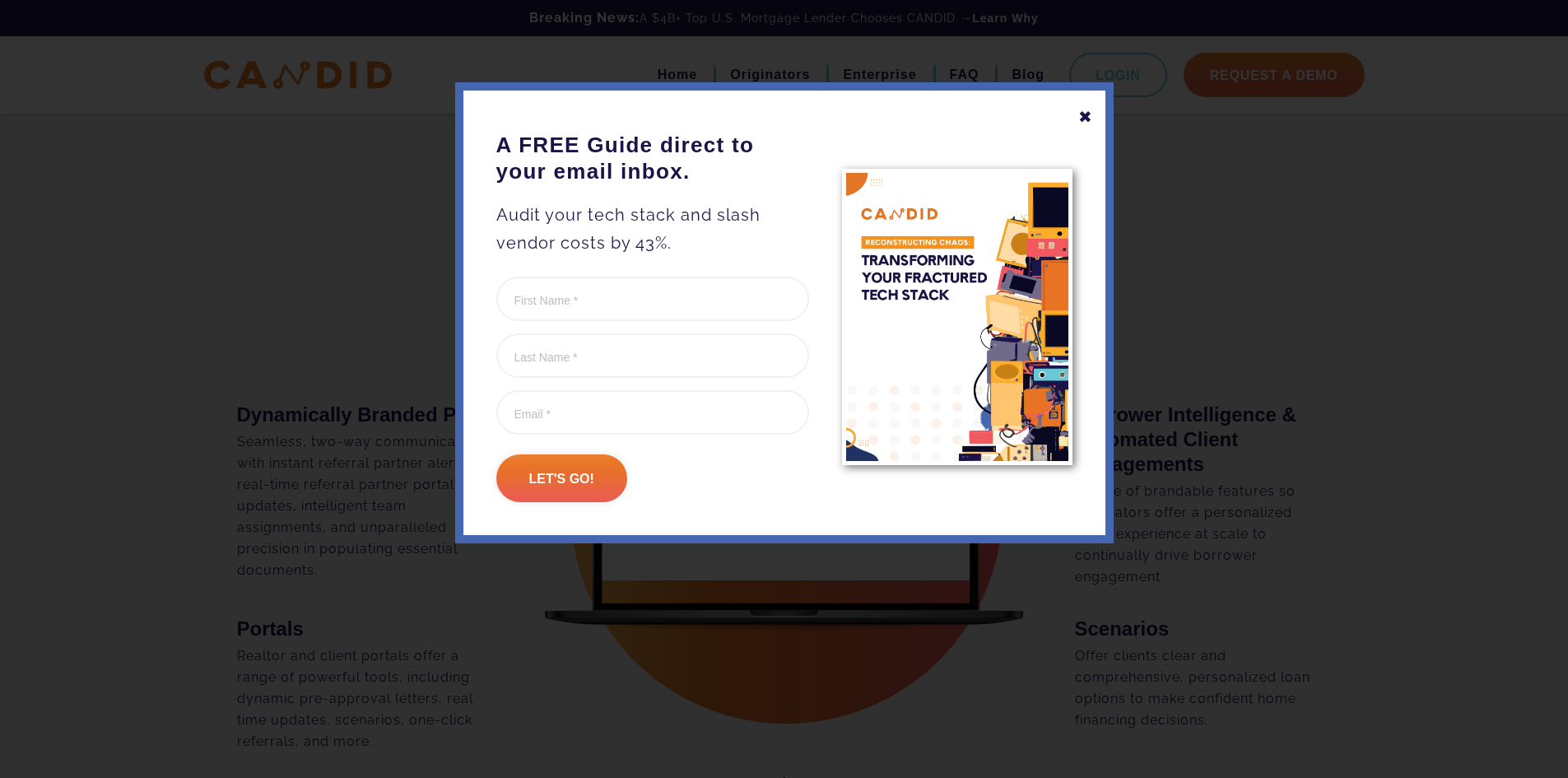
scroll to position [1399, 0]
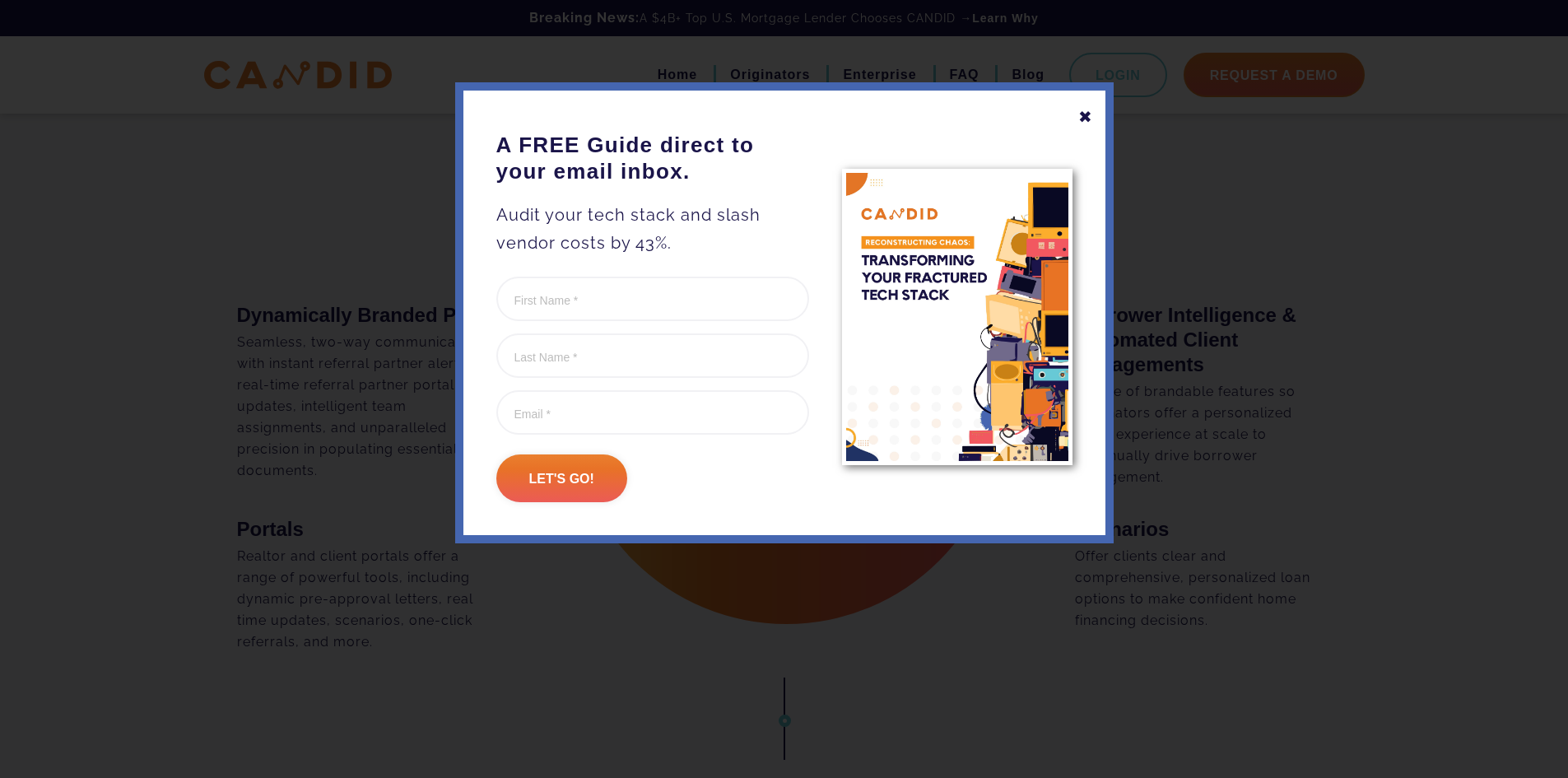
click at [1080, 117] on div "✖" at bounding box center [1086, 117] width 15 height 28
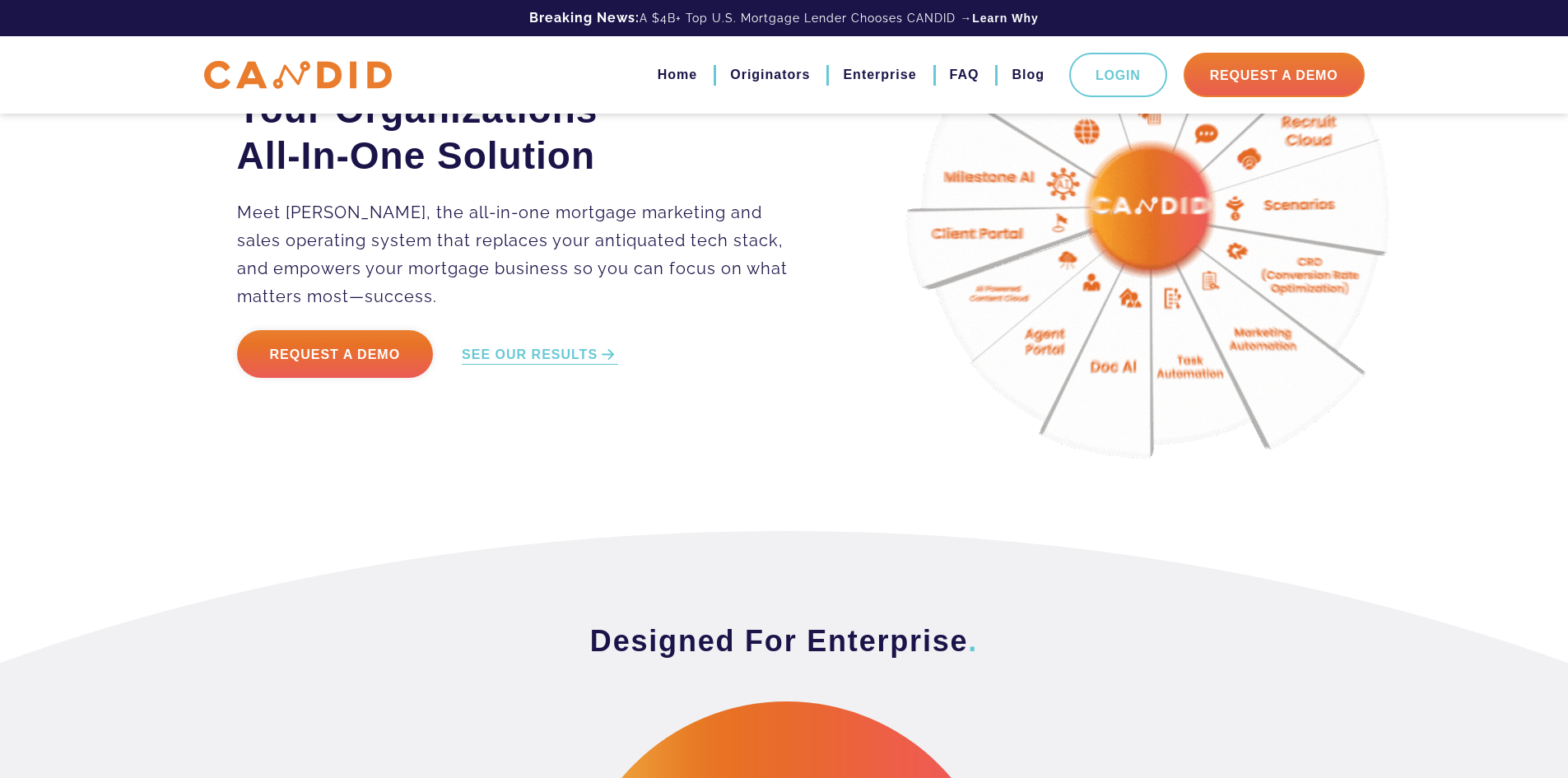
scroll to position [0, 0]
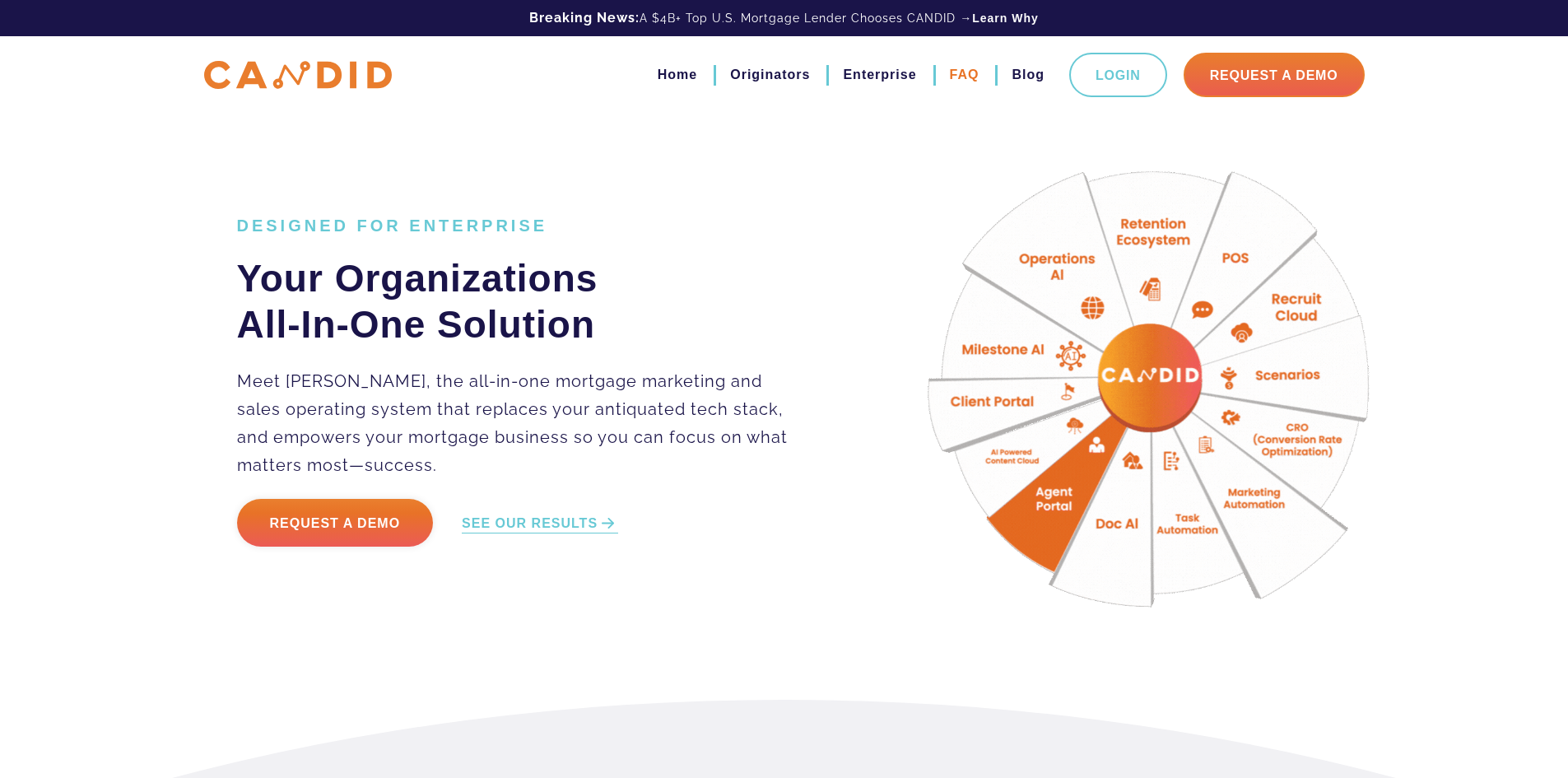
click at [966, 77] on link "FAQ" at bounding box center [965, 75] width 30 height 28
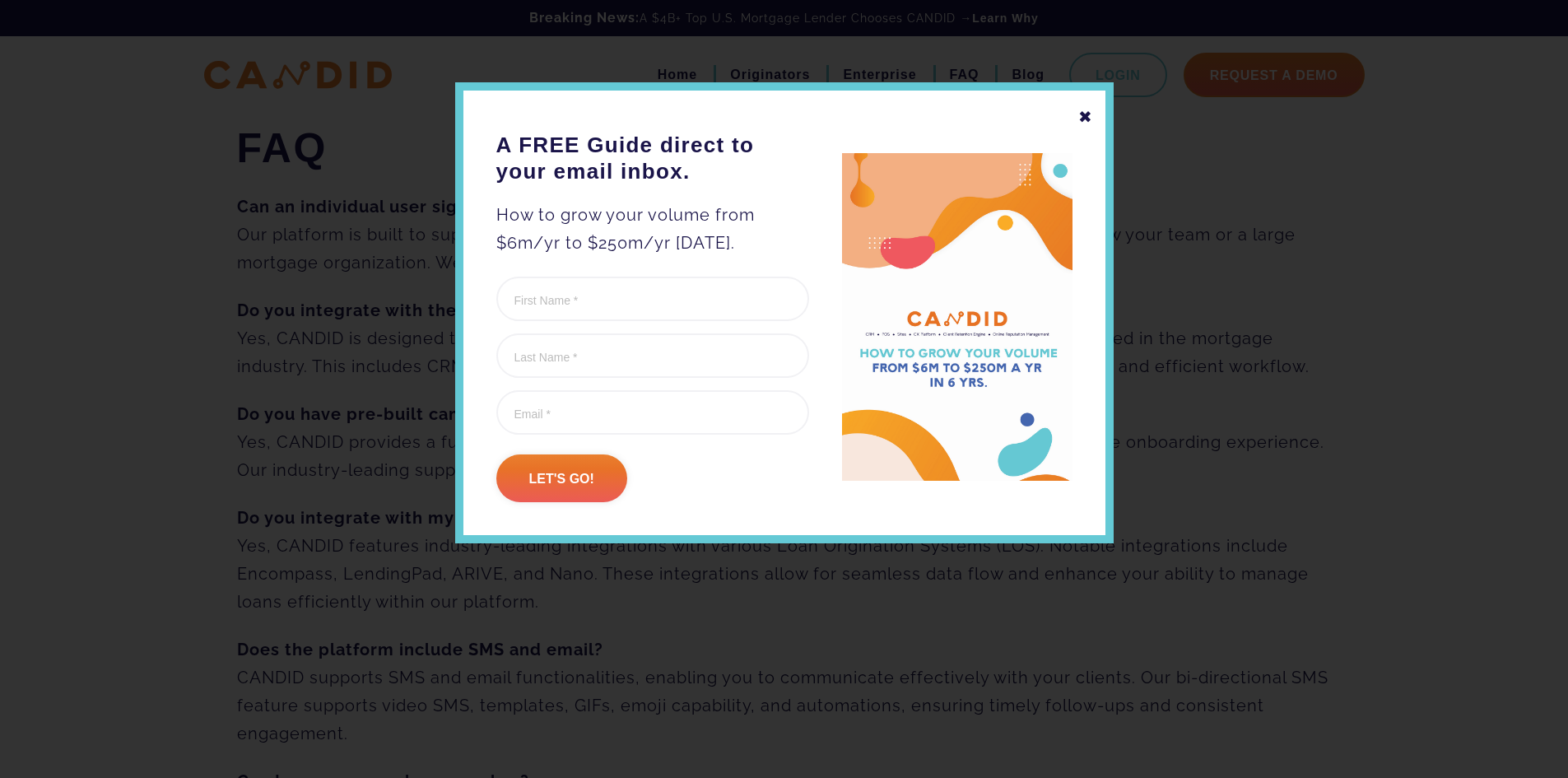
click at [1091, 118] on div "✖" at bounding box center [1086, 117] width 15 height 28
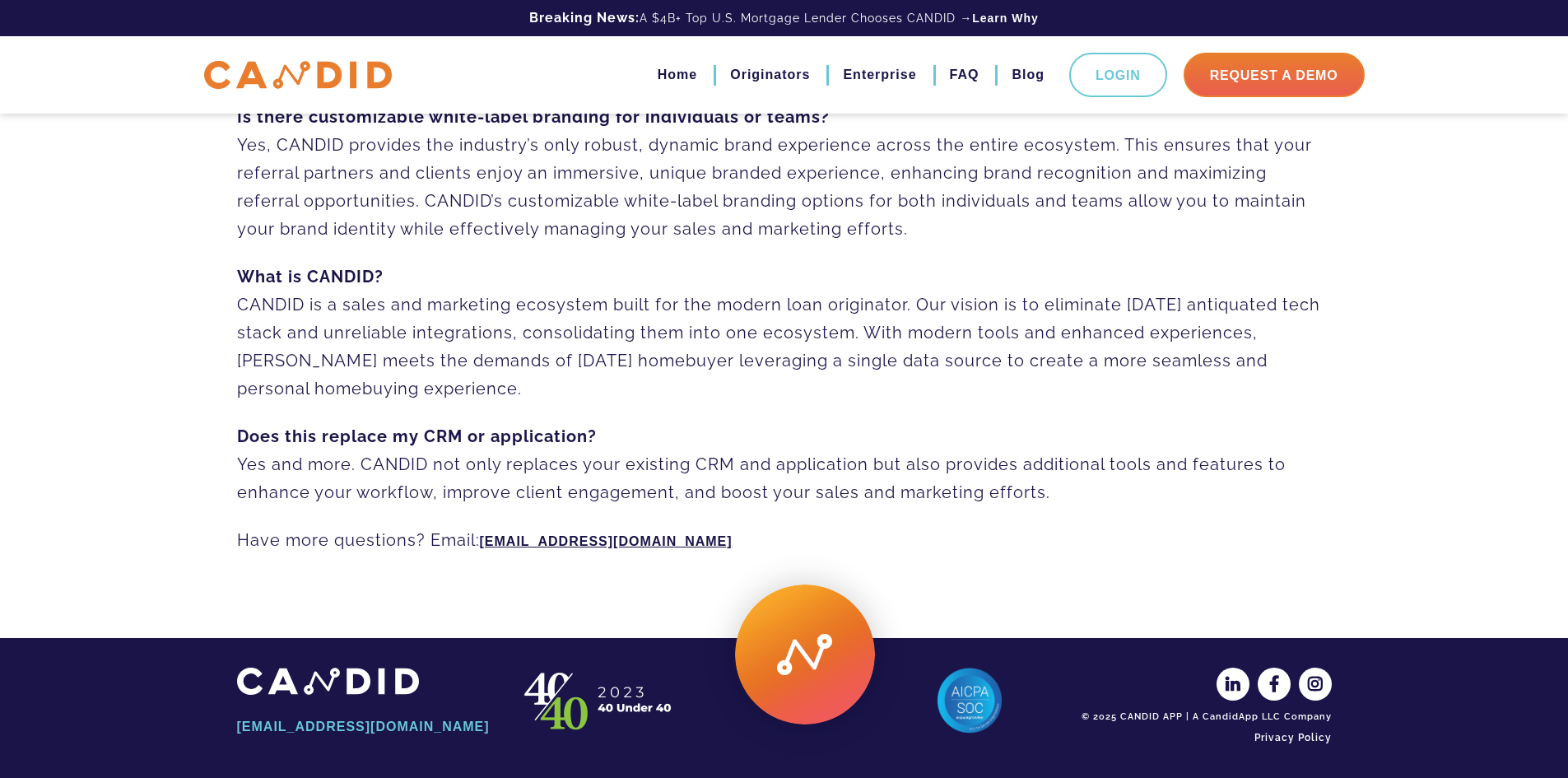
scroll to position [1137, 0]
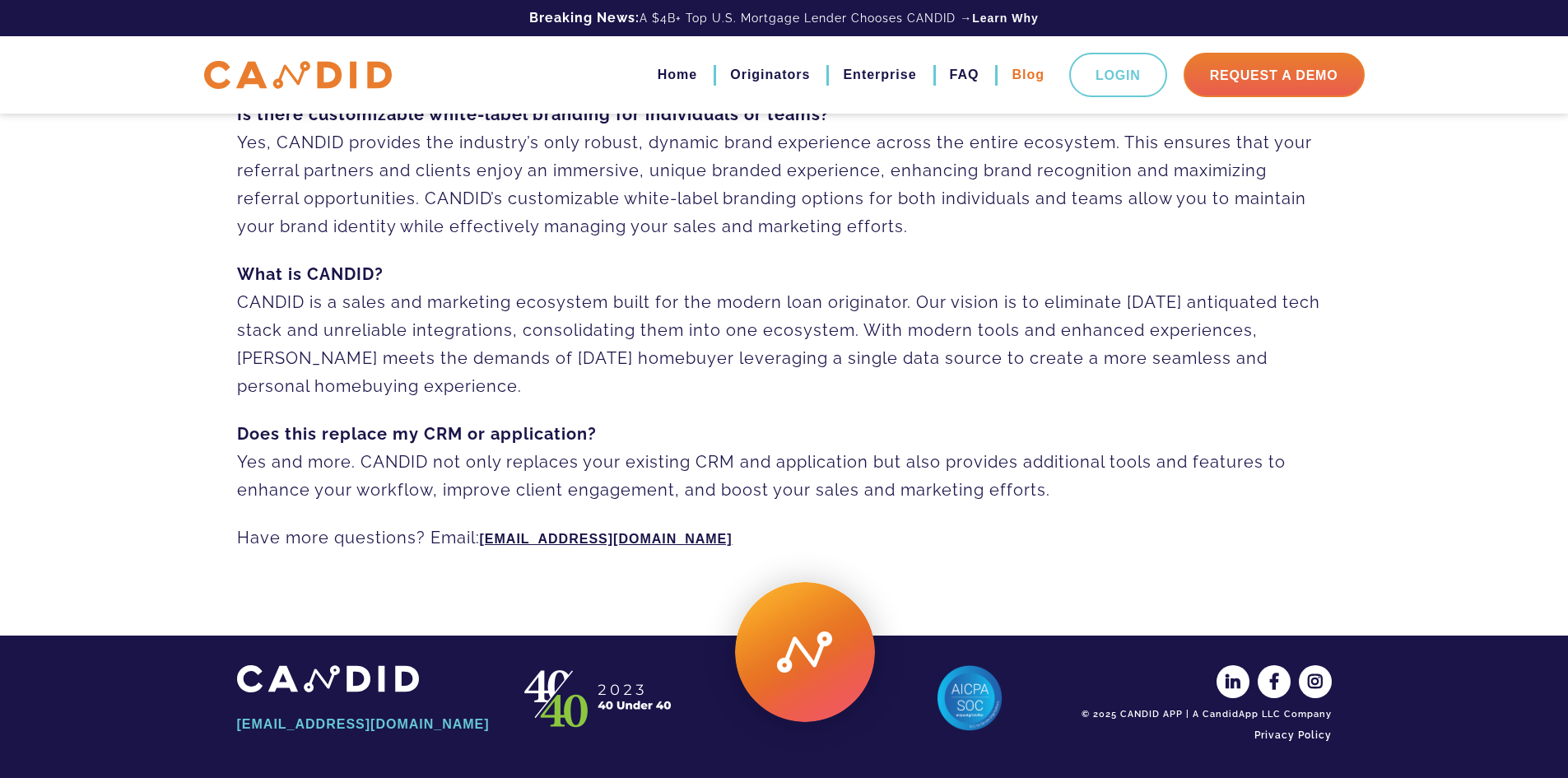
click at [1032, 75] on link "Blog" at bounding box center [1029, 75] width 33 height 28
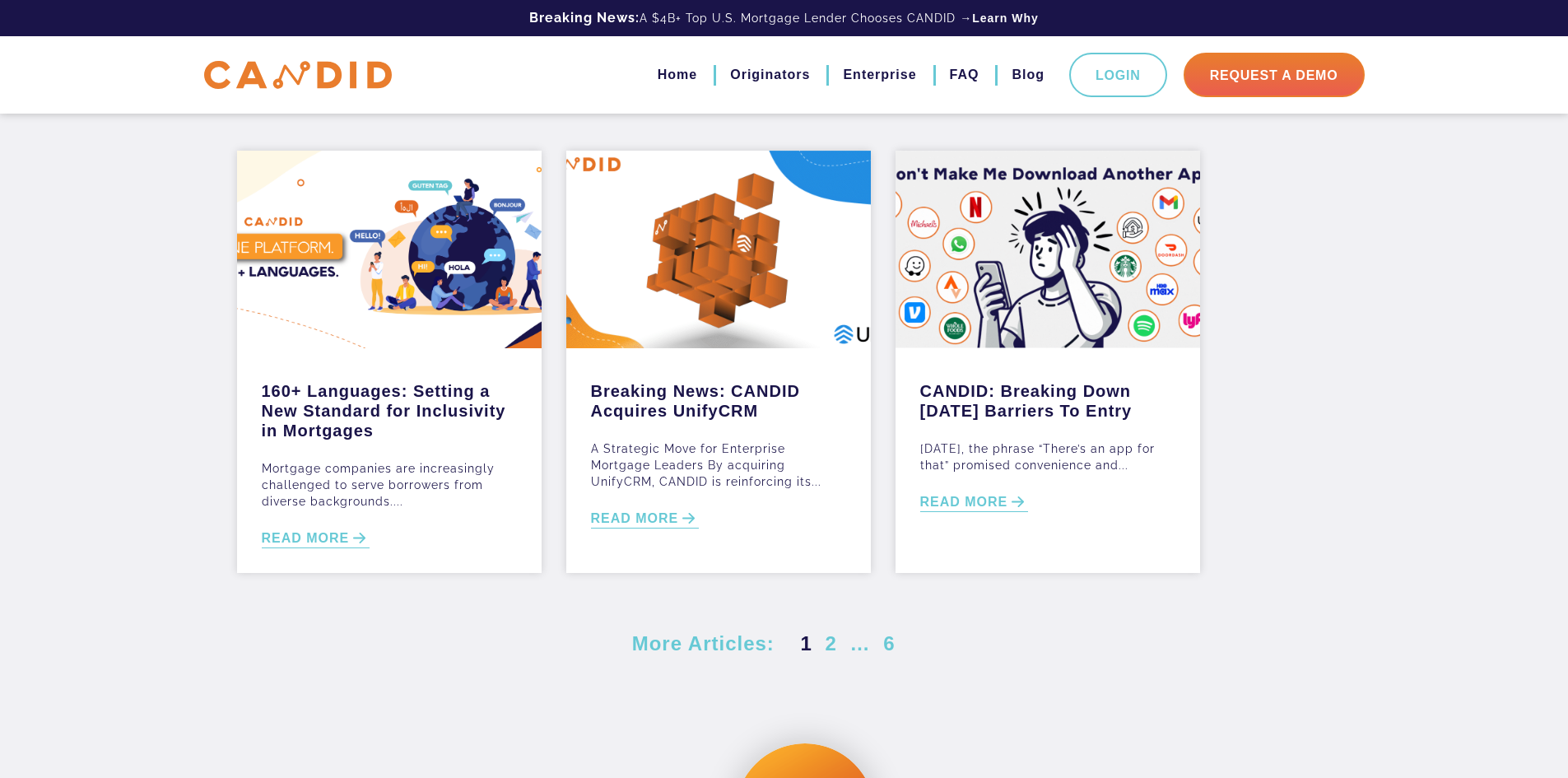
scroll to position [493, 0]
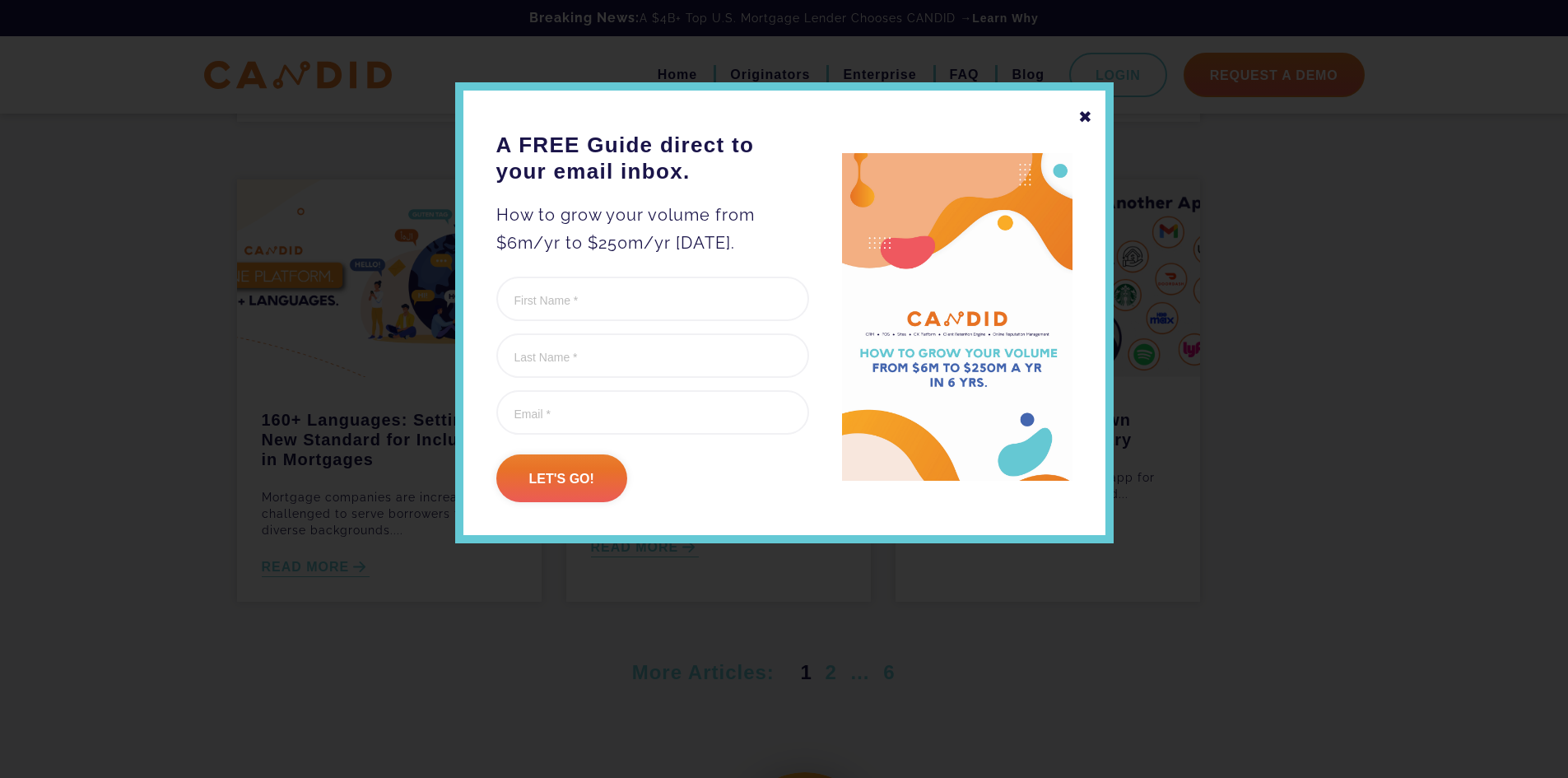
click at [1083, 121] on div "✖" at bounding box center [1086, 117] width 15 height 28
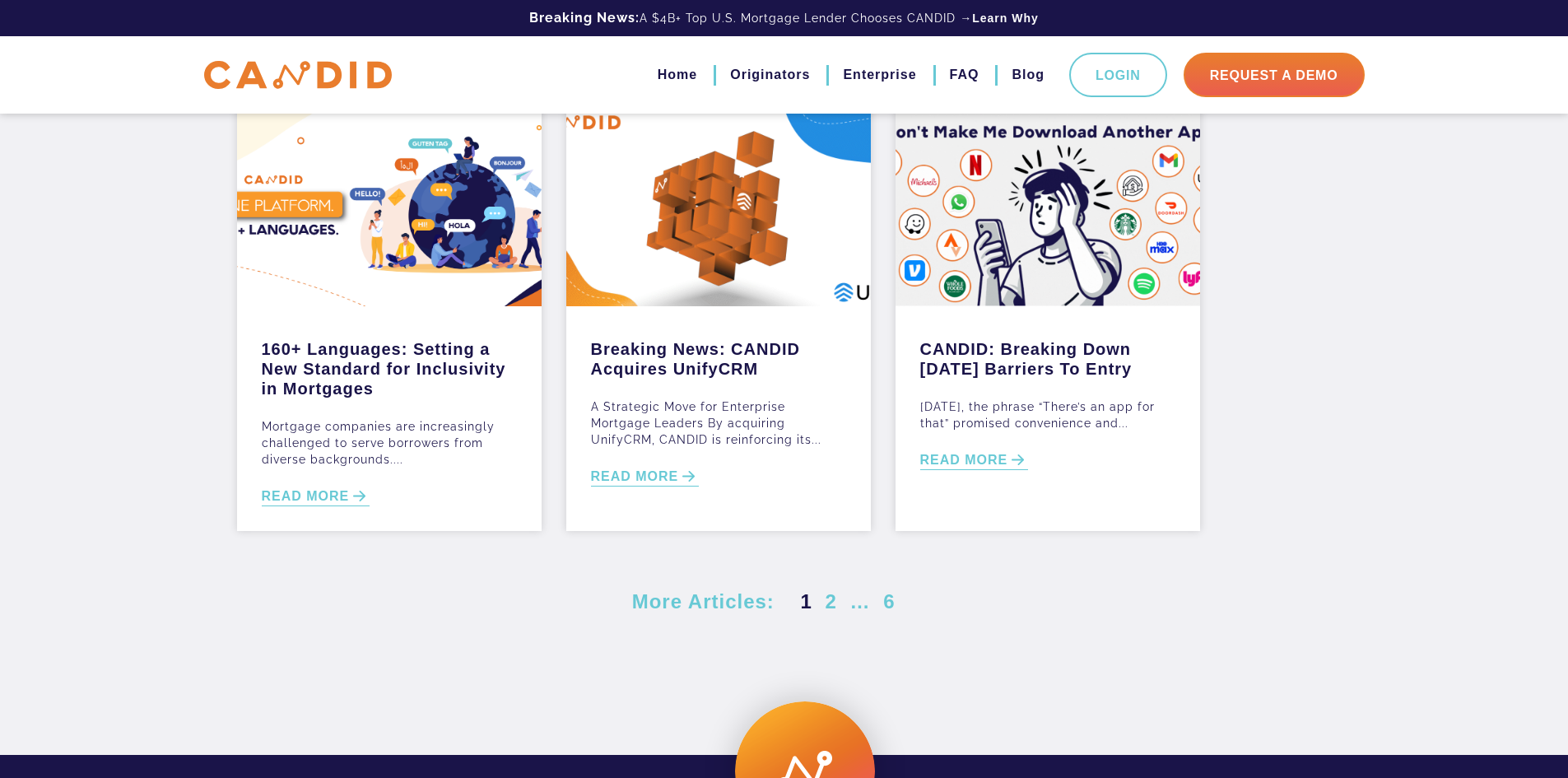
scroll to position [684, 0]
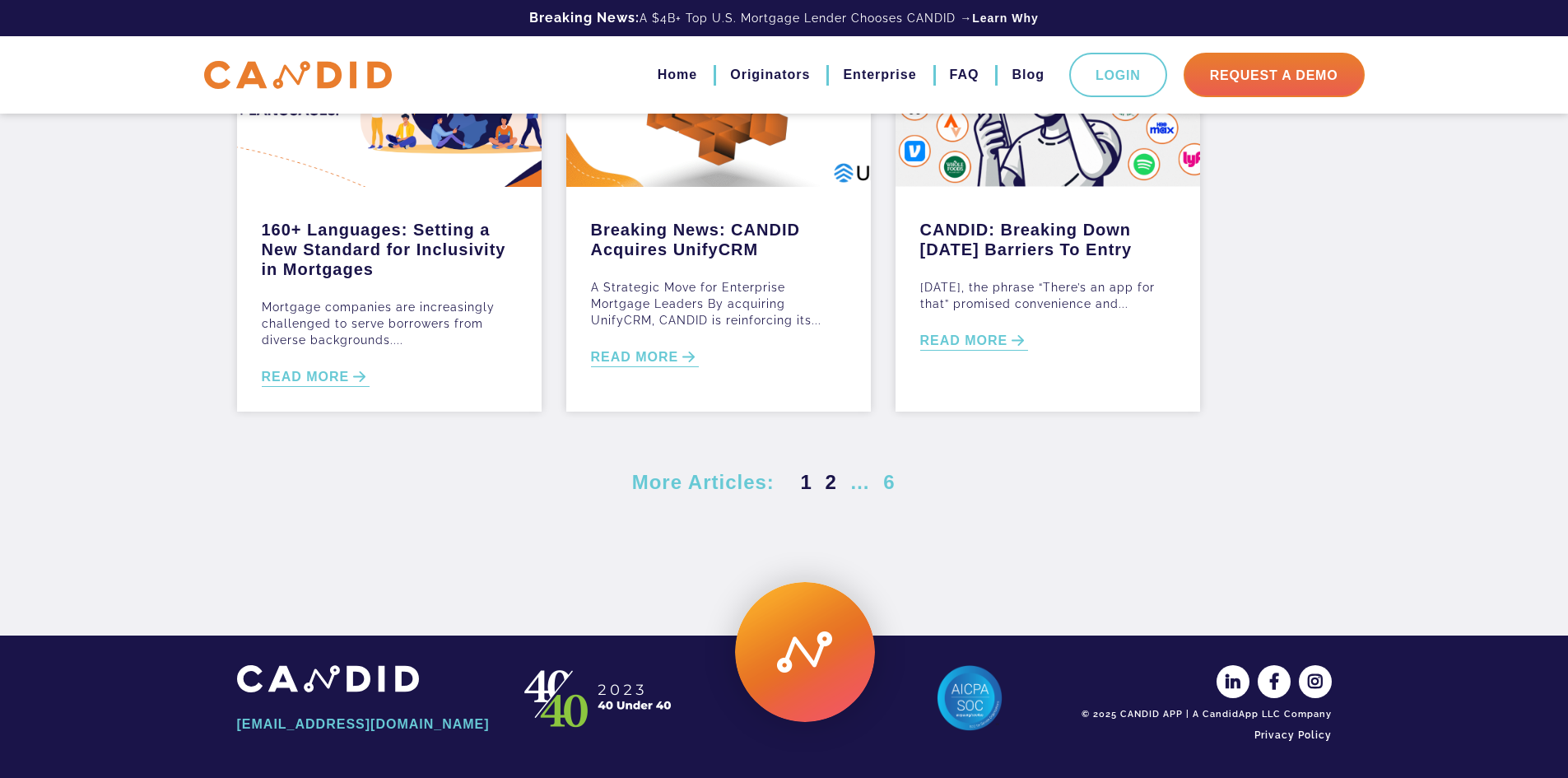
click at [830, 484] on link "2" at bounding box center [831, 482] width 18 height 22
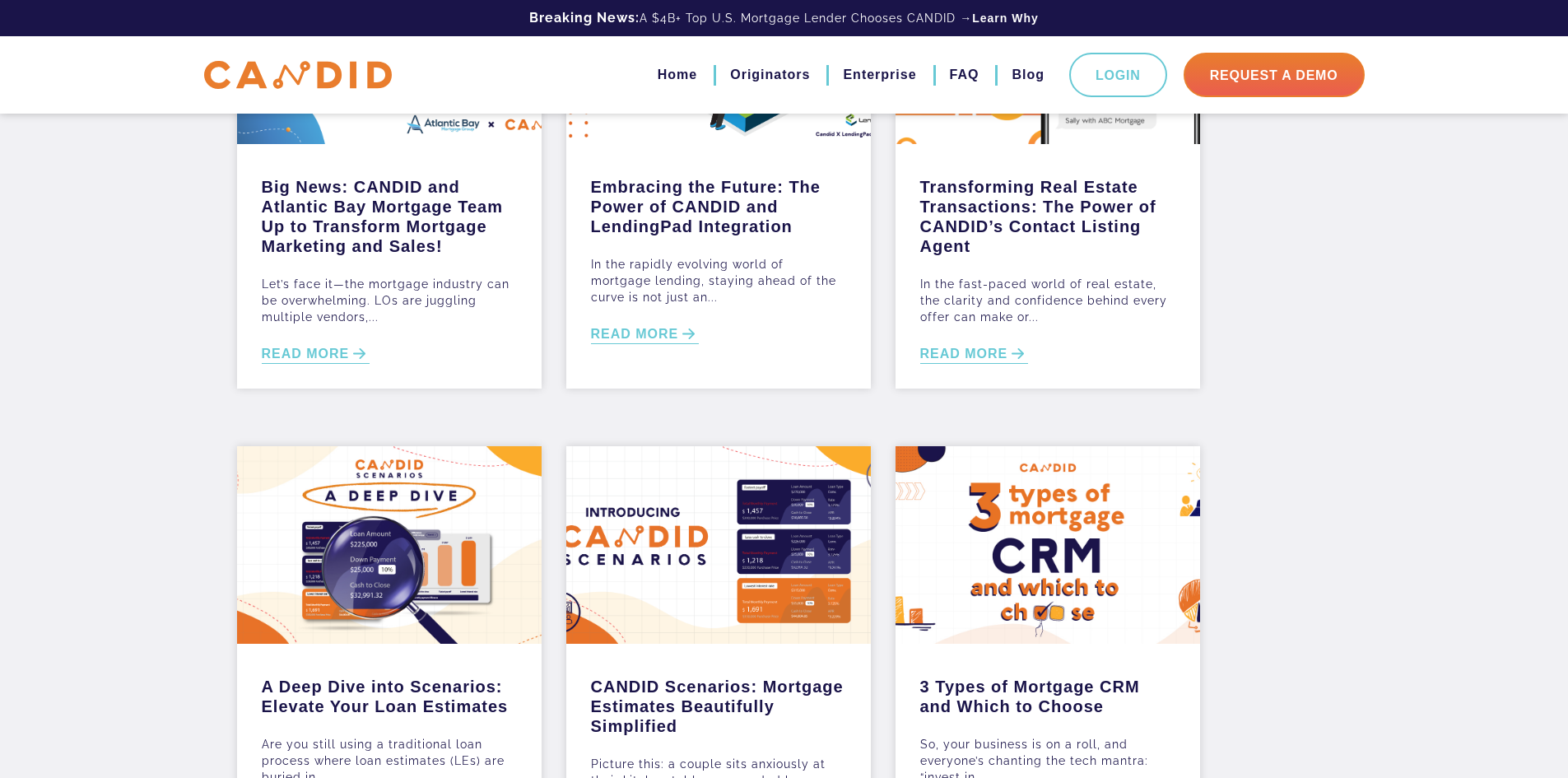
scroll to position [330, 0]
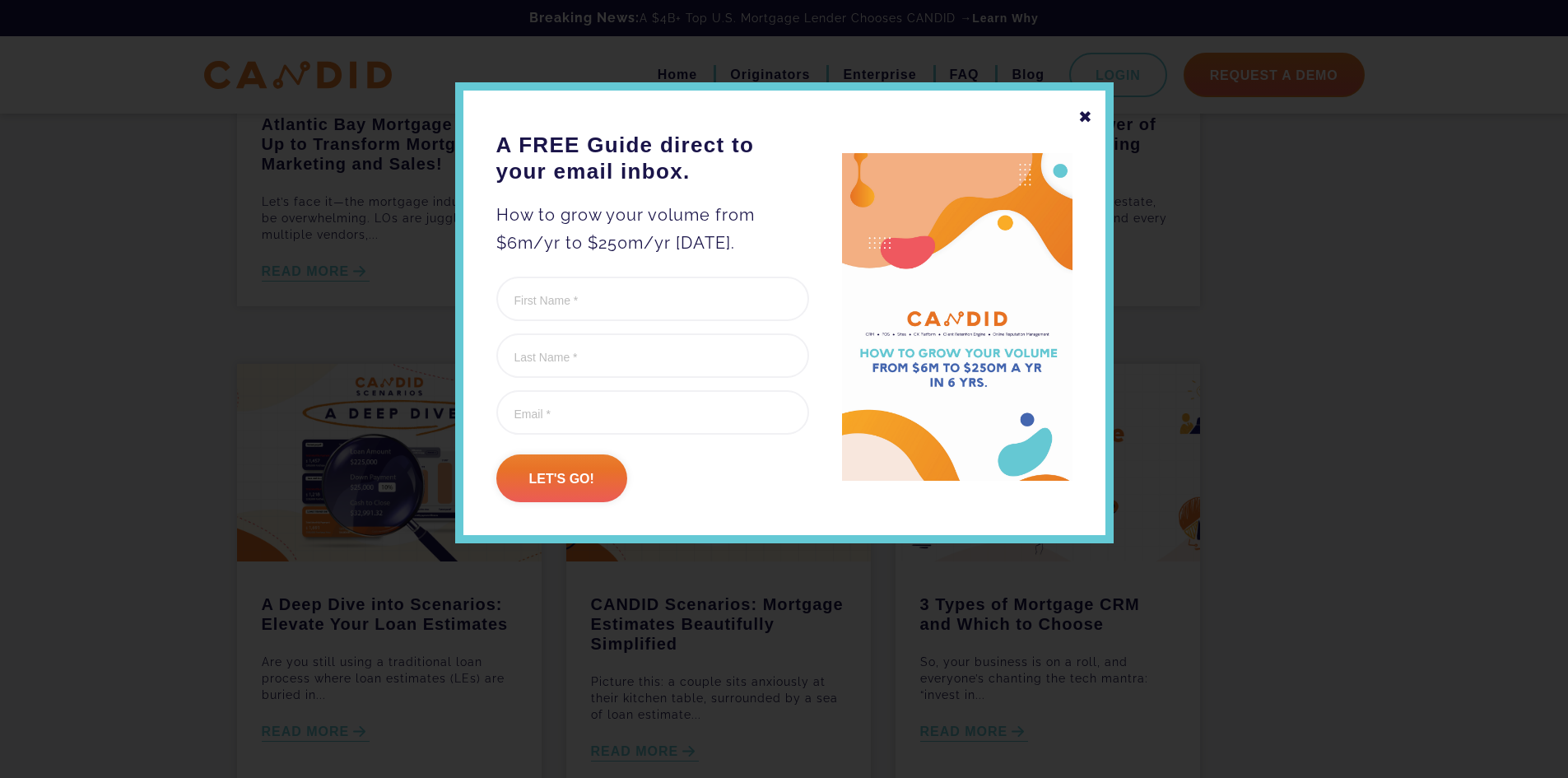
click at [1082, 117] on div "✖" at bounding box center [1086, 117] width 15 height 28
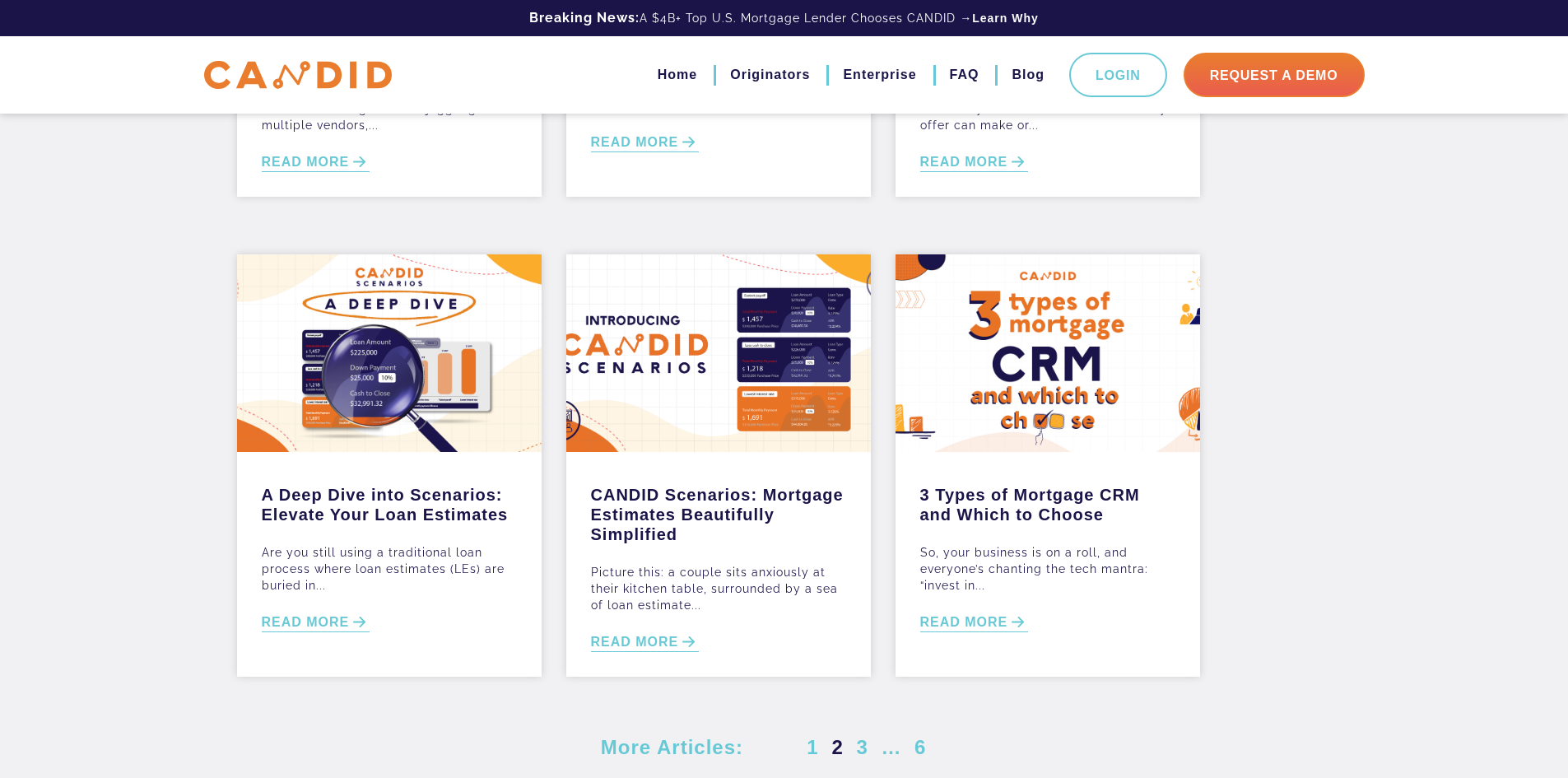
scroll to position [493, 0]
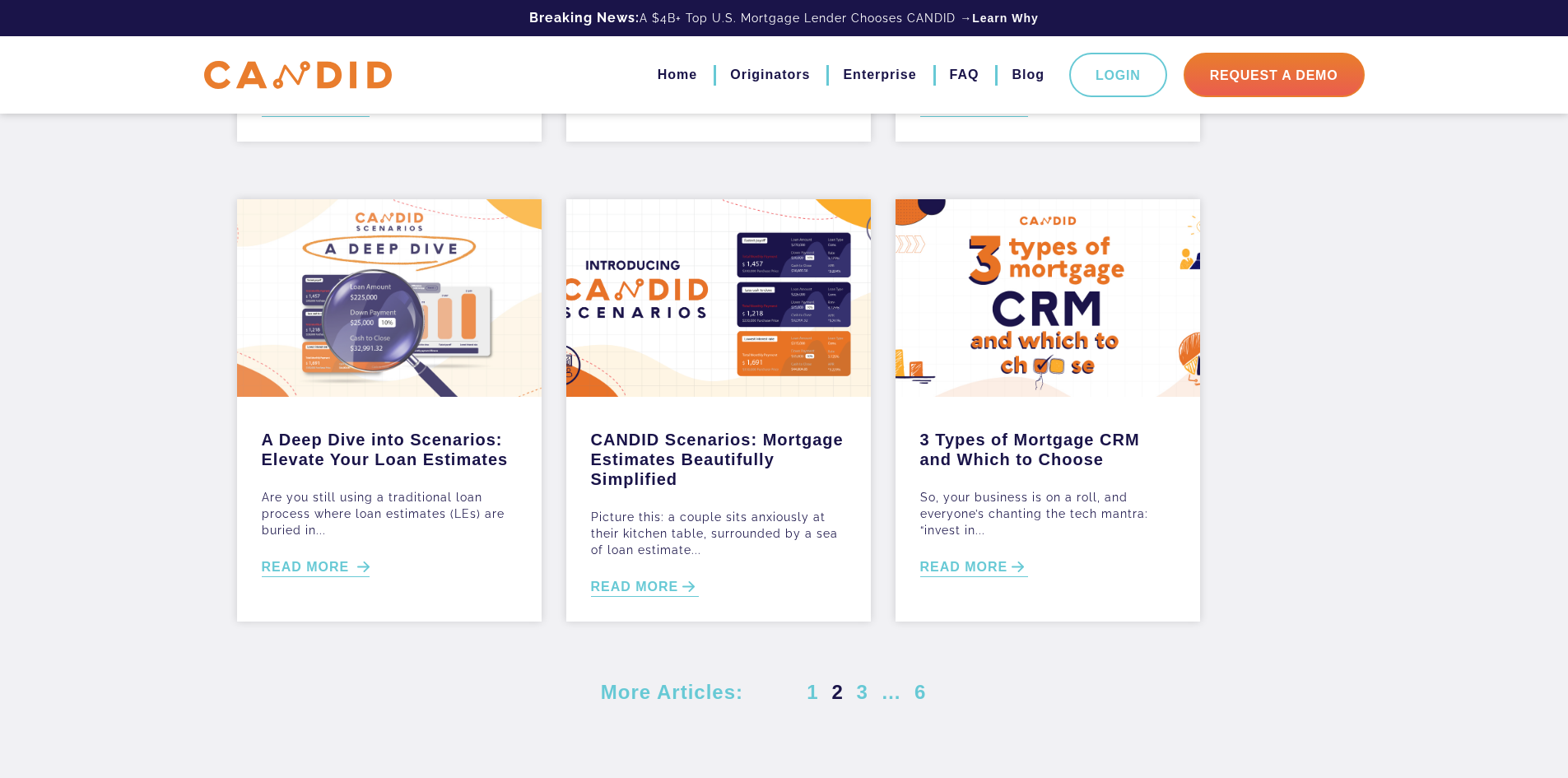
click at [352, 563] on link "READ MORE" at bounding box center [316, 567] width 109 height 19
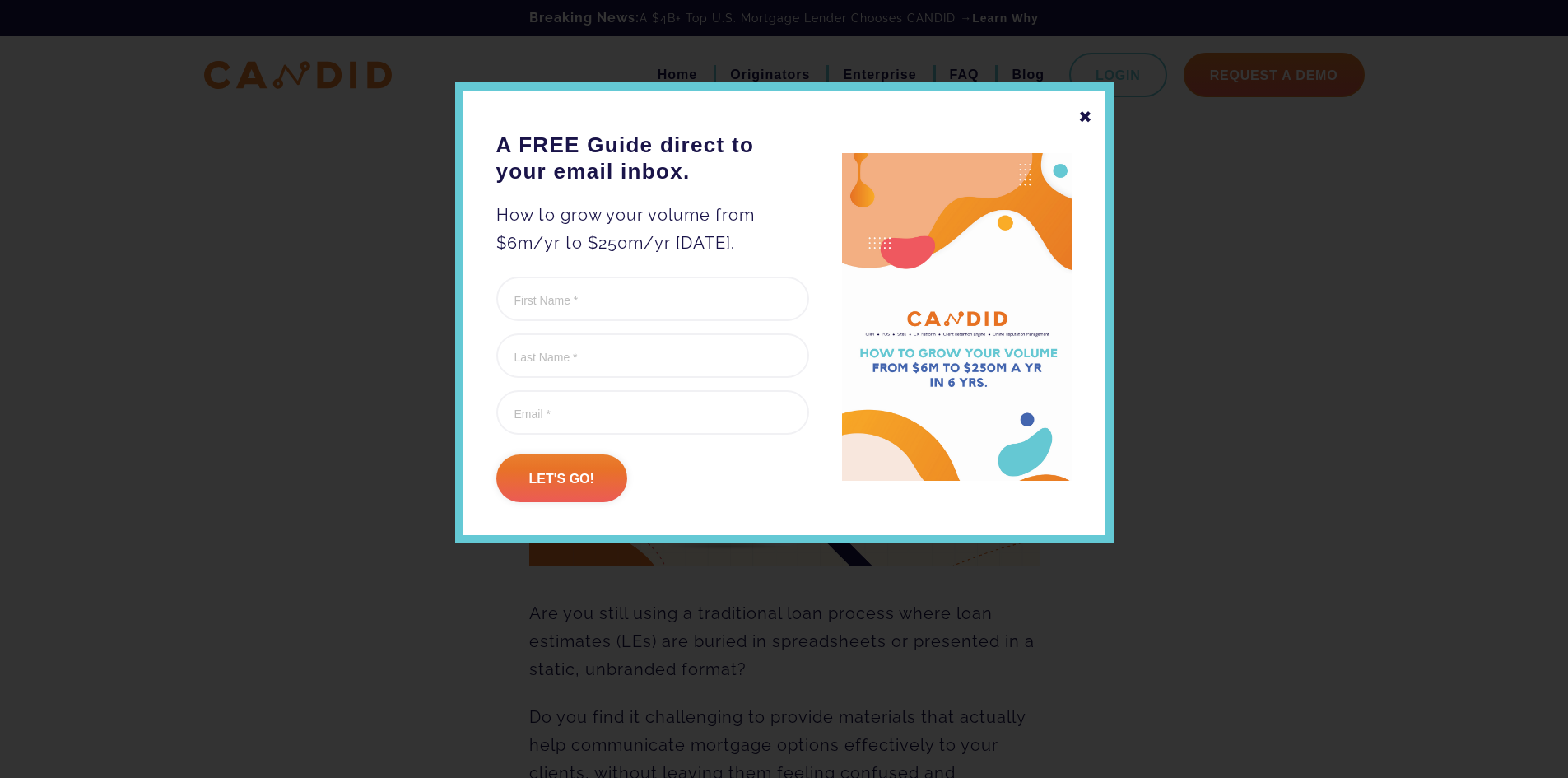
drag, startPoint x: 1091, startPoint y: 115, endPoint x: 809, endPoint y: 163, distance: 286.1
click at [1091, 115] on div "✖" at bounding box center [1086, 117] width 15 height 28
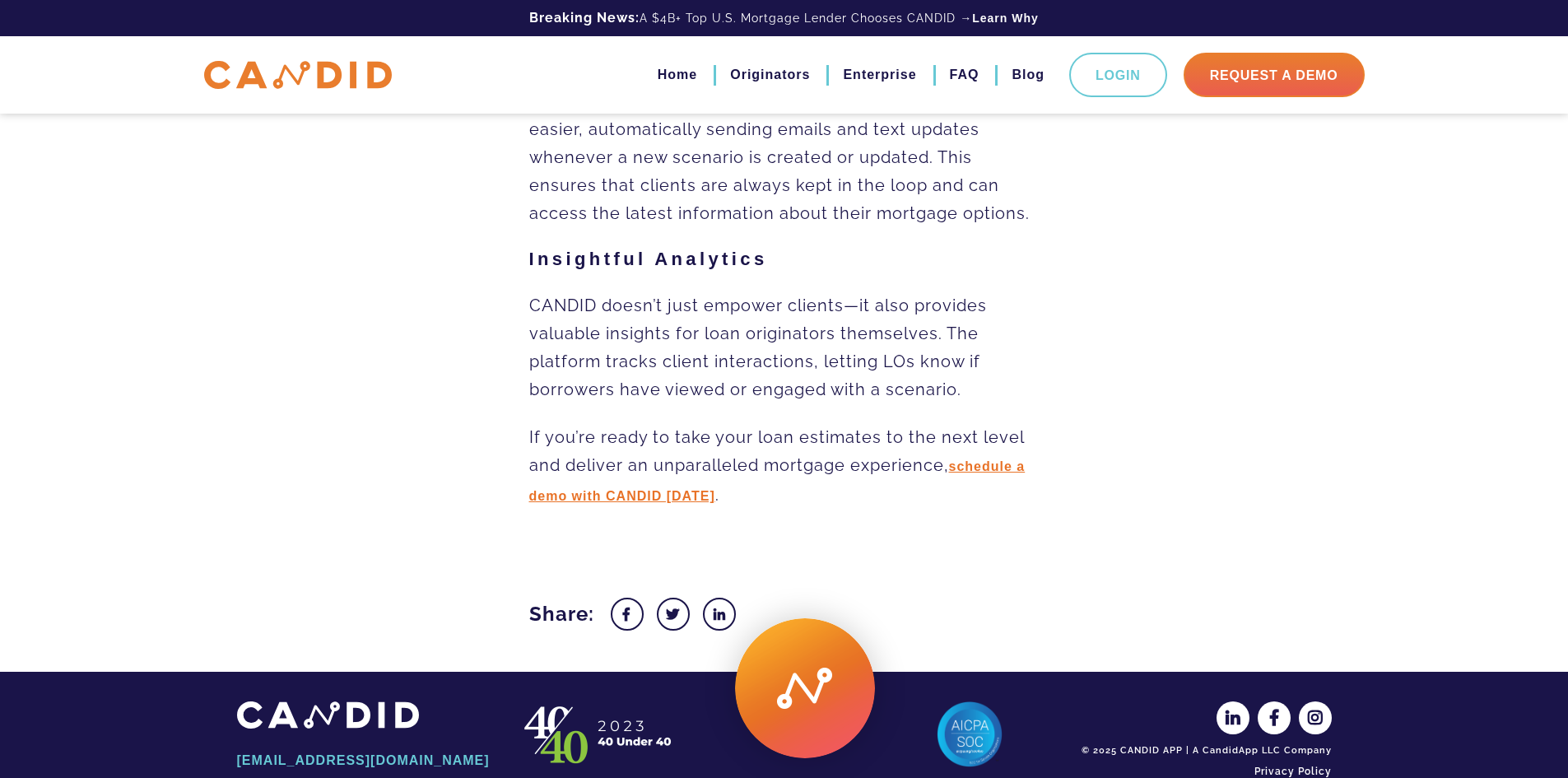
scroll to position [2137, 0]
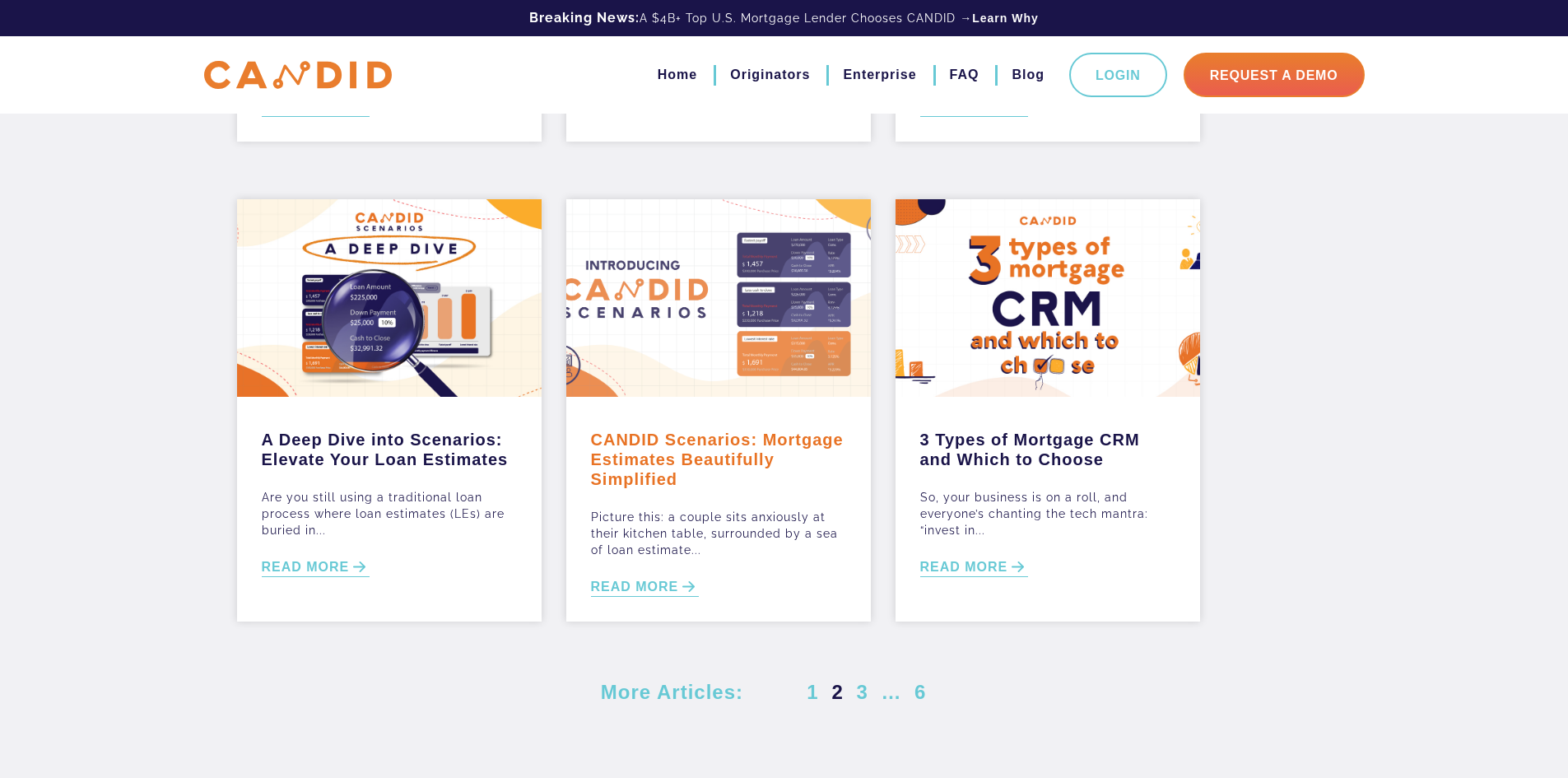
click at [700, 439] on link "CANDID Scenarios: Mortgage Estimates Beautifully Simplified" at bounding box center [718, 454] width 256 height 67
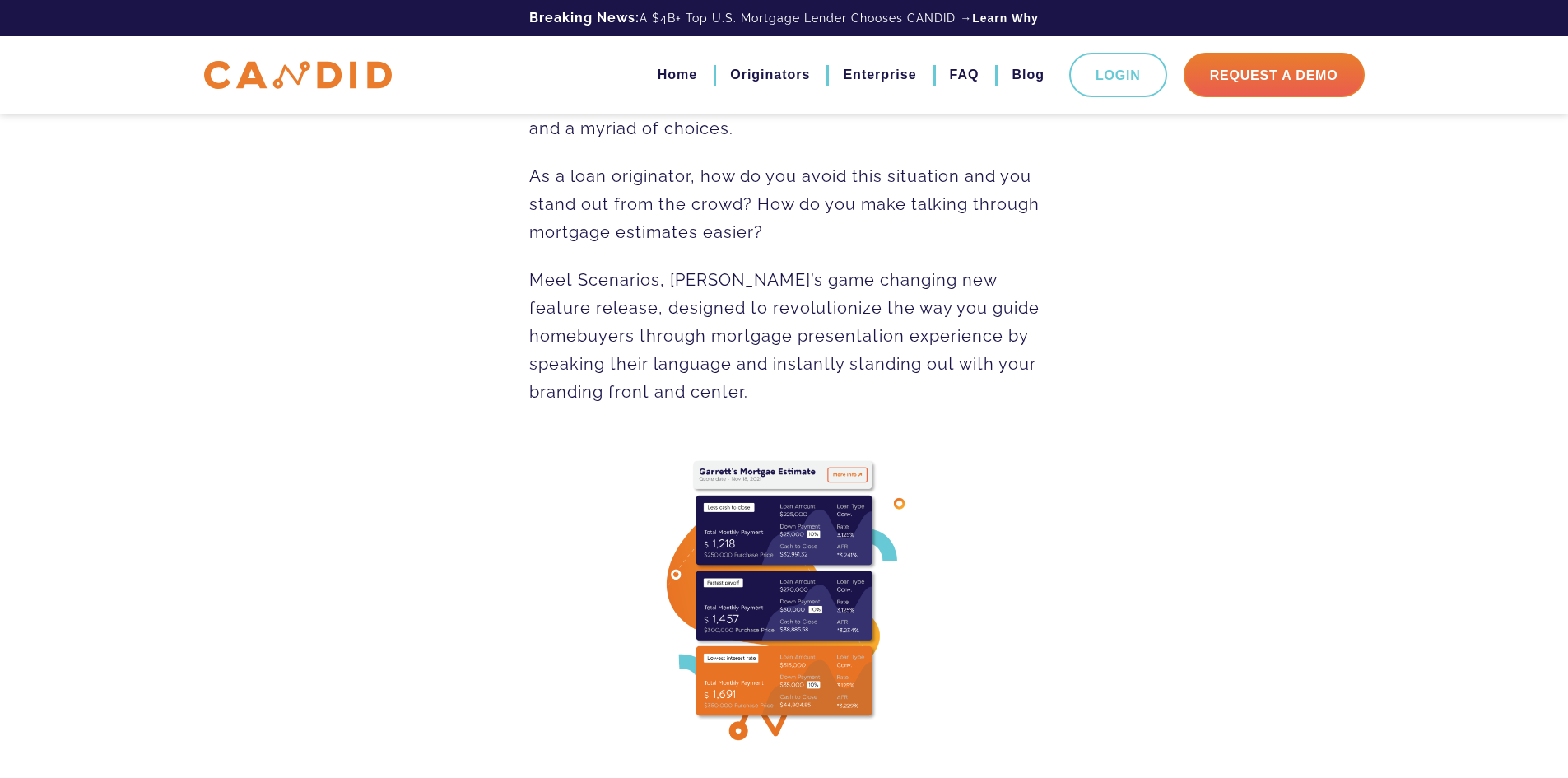
scroll to position [823, 0]
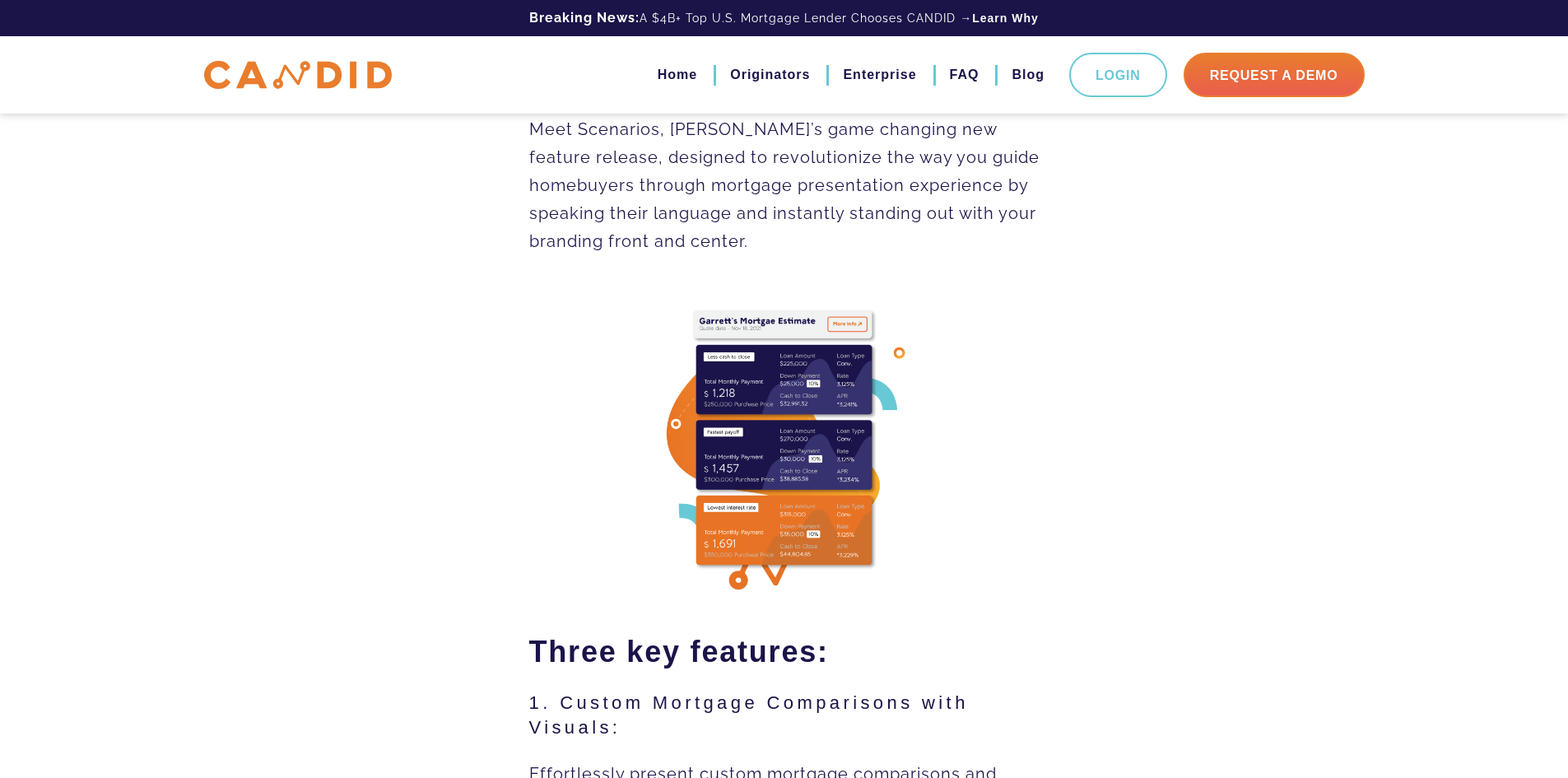
click at [752, 414] on img at bounding box center [784, 444] width 339 height 339
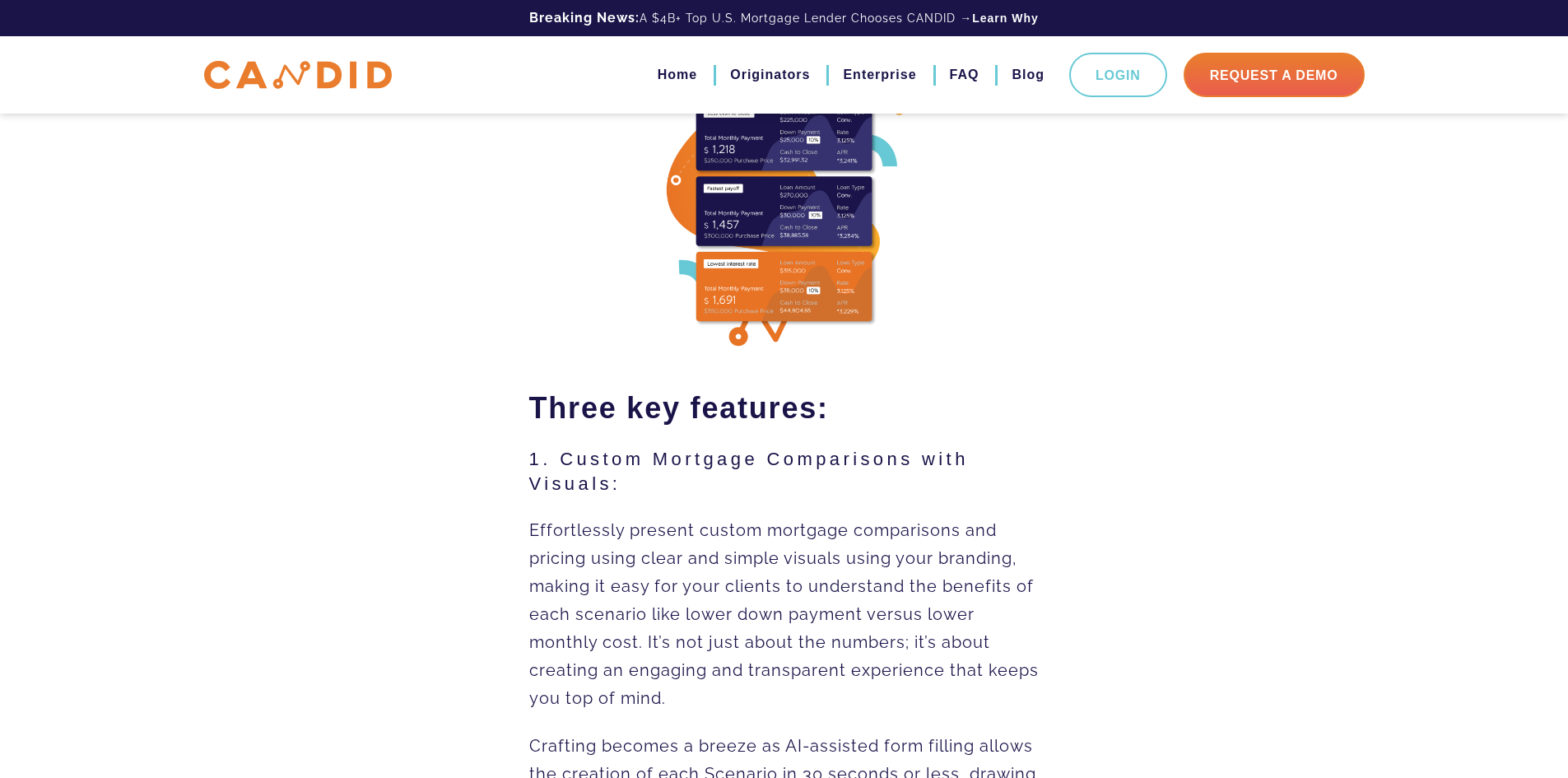
scroll to position [1070, 0]
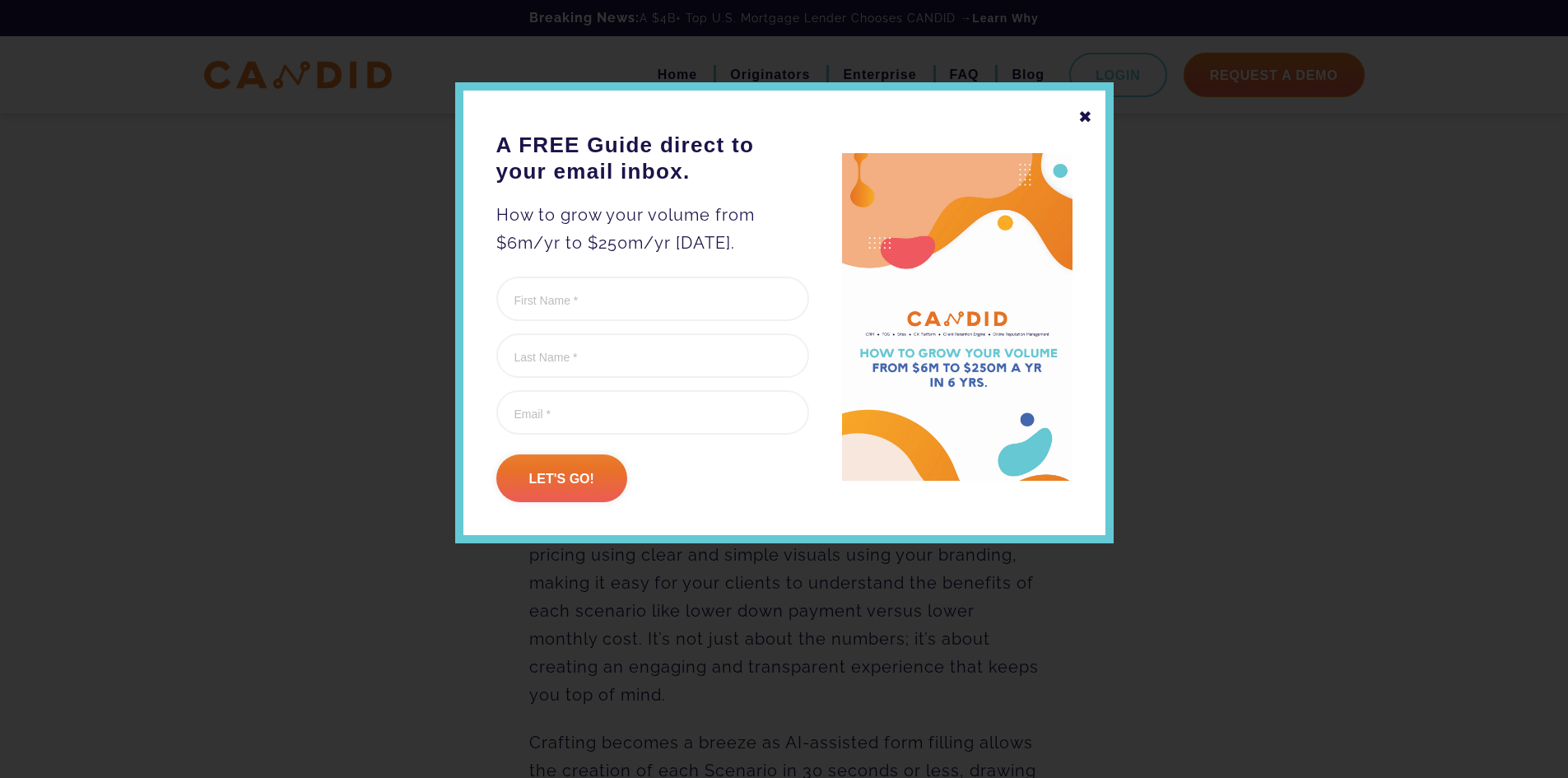
click at [1080, 111] on div "✖" at bounding box center [1086, 117] width 15 height 28
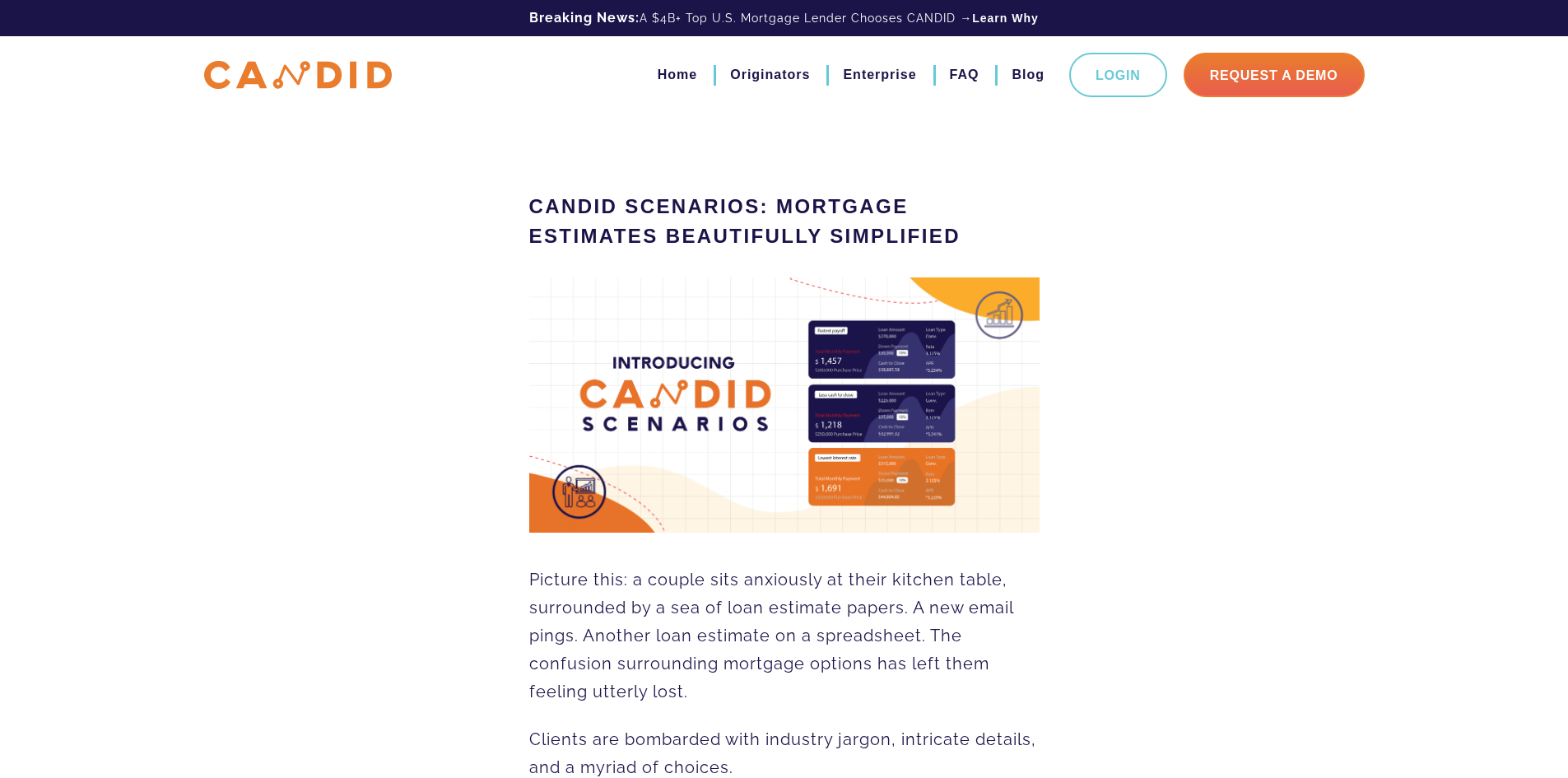
scroll to position [0, 0]
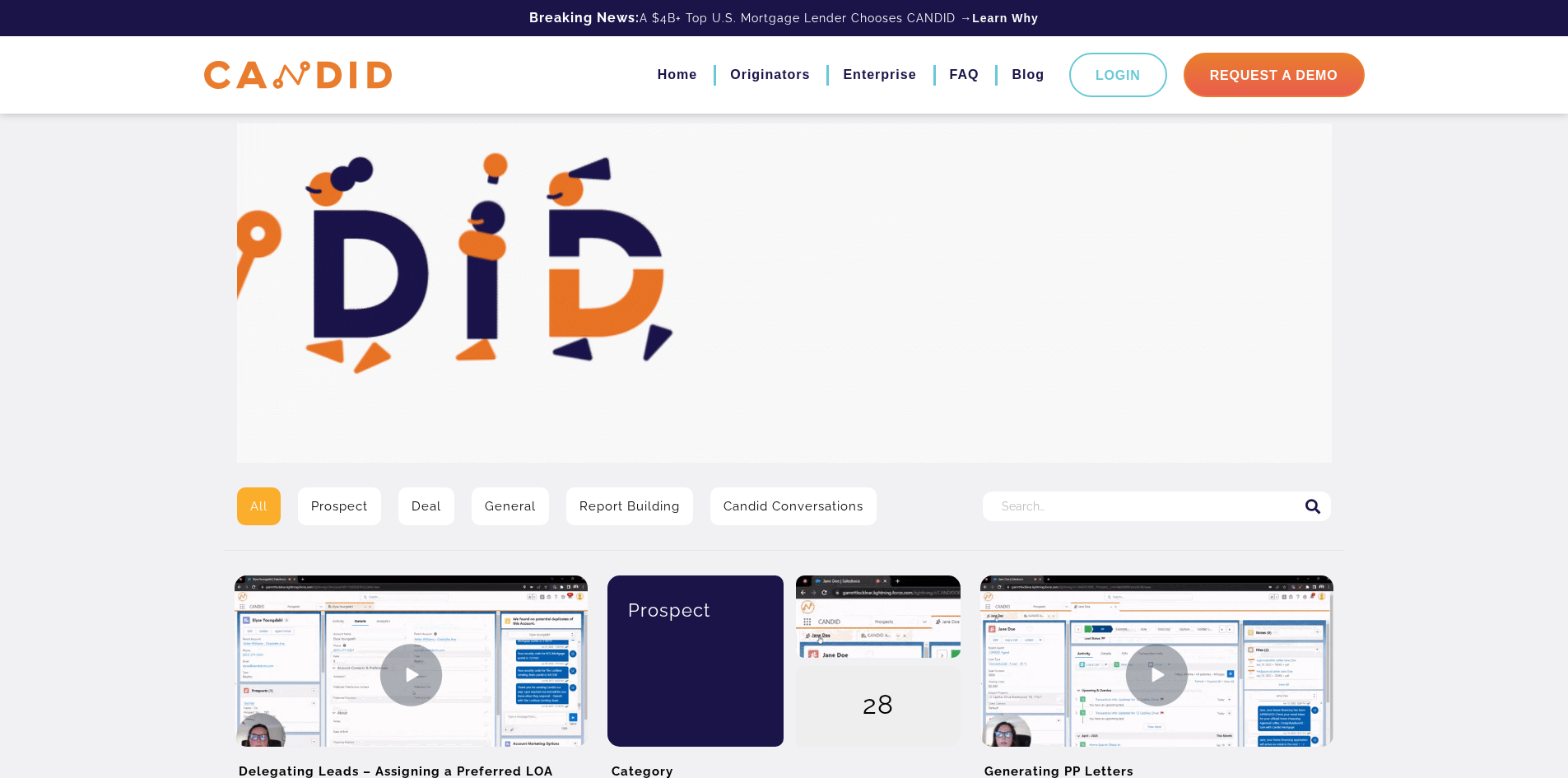
scroll to position [82, 0]
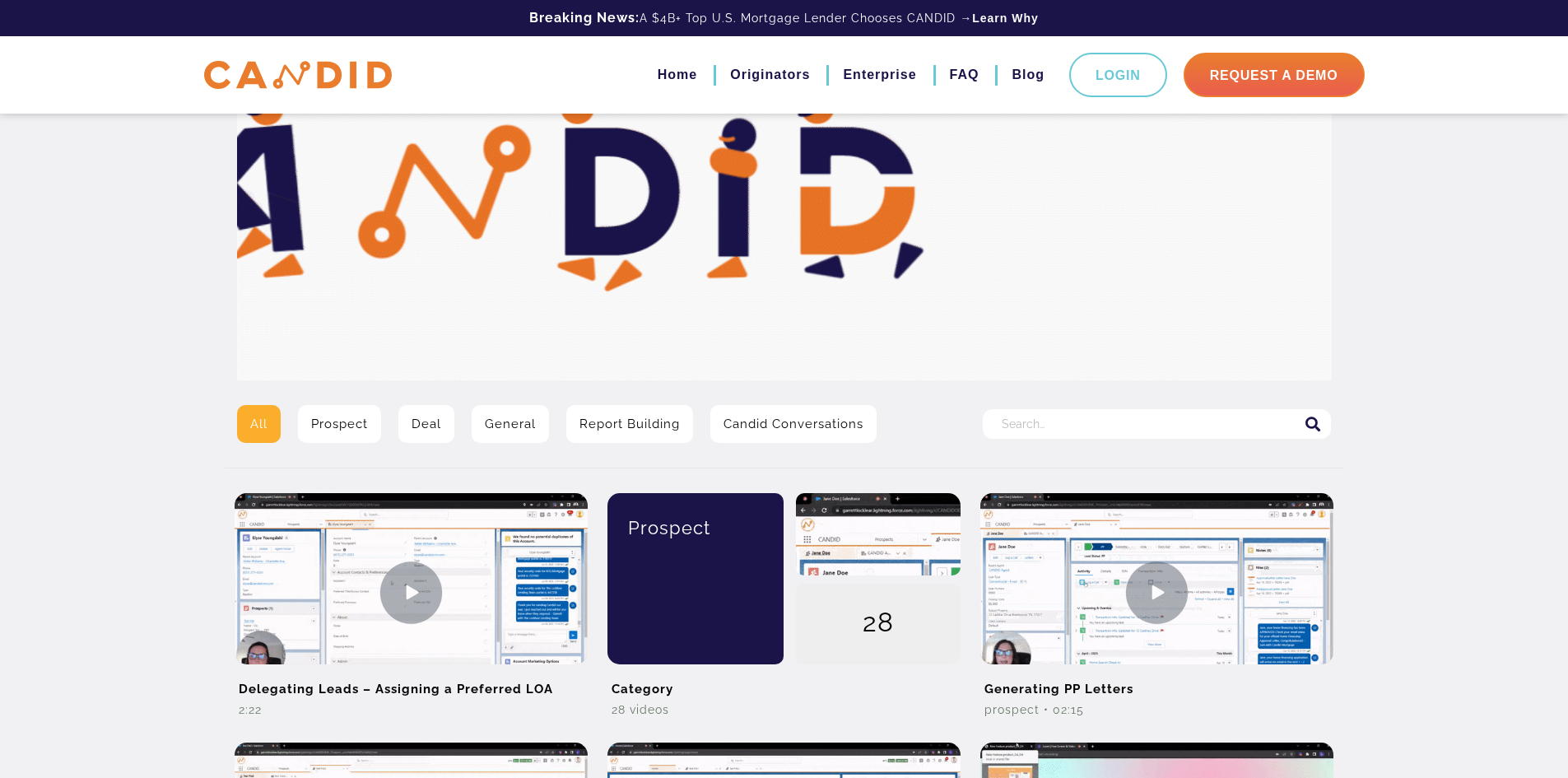
click at [753, 422] on link "Candid Conversations" at bounding box center [794, 424] width 166 height 37
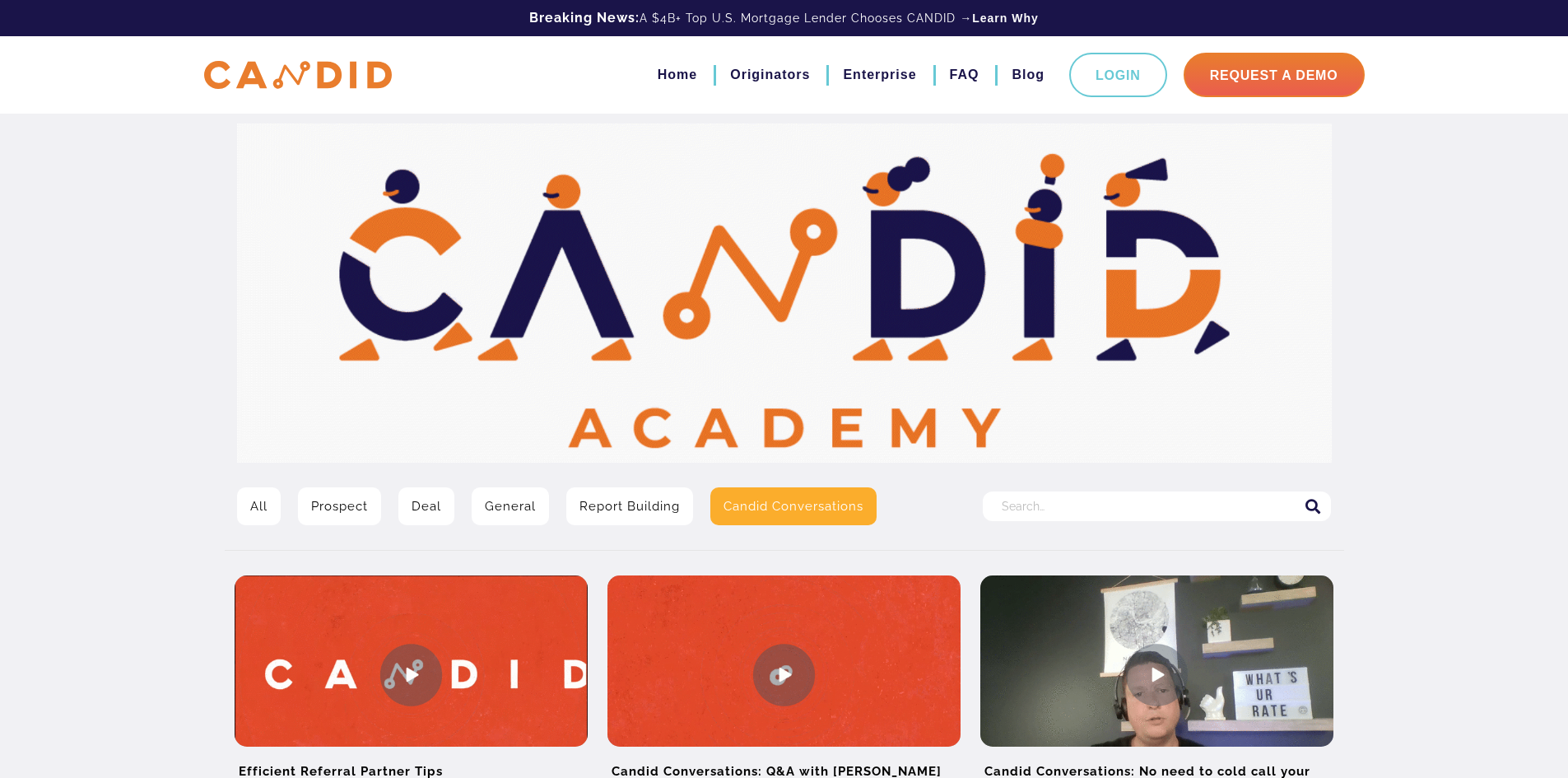
click at [429, 500] on link "Deal" at bounding box center [426, 506] width 56 height 37
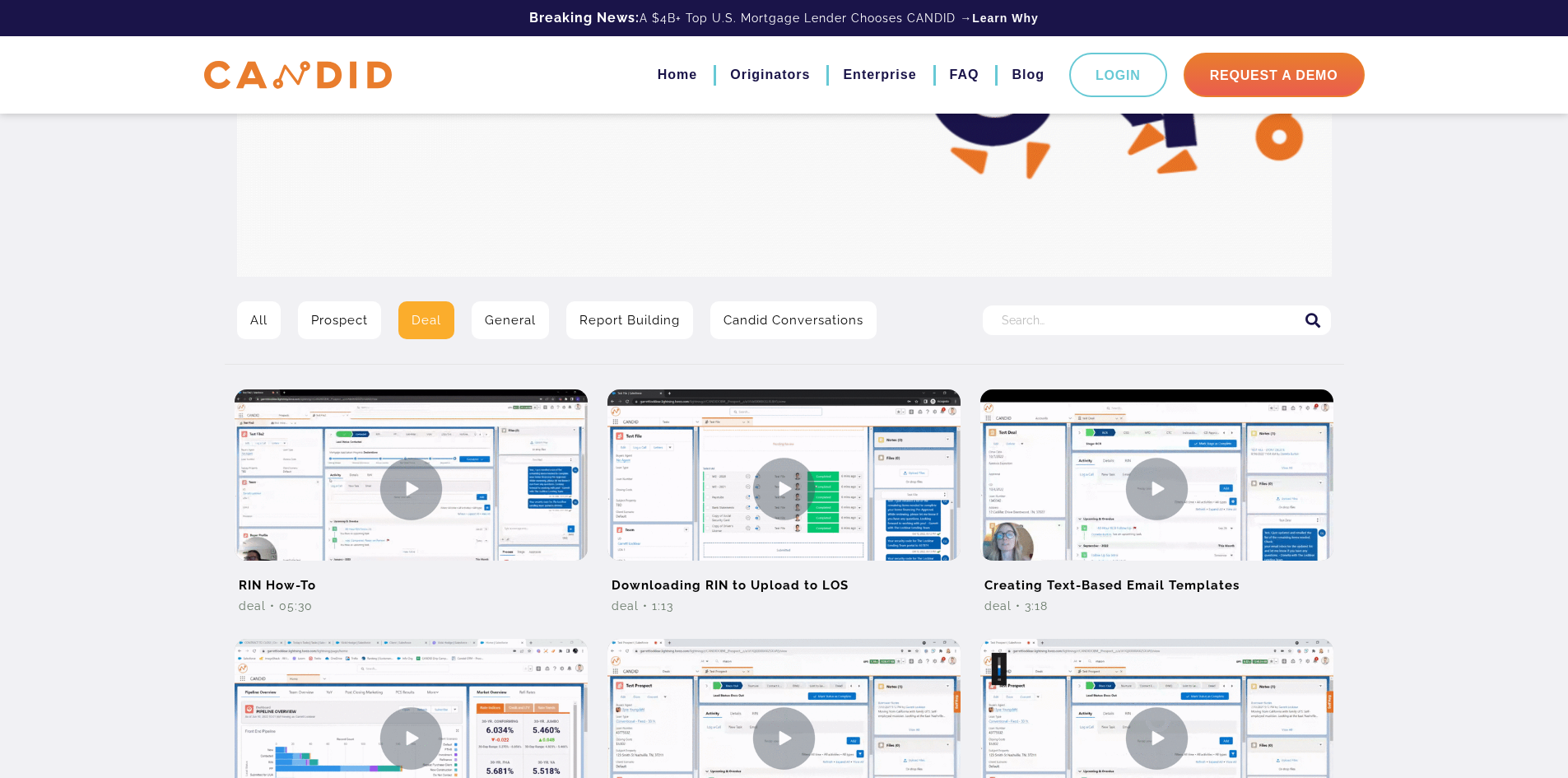
scroll to position [143, 0]
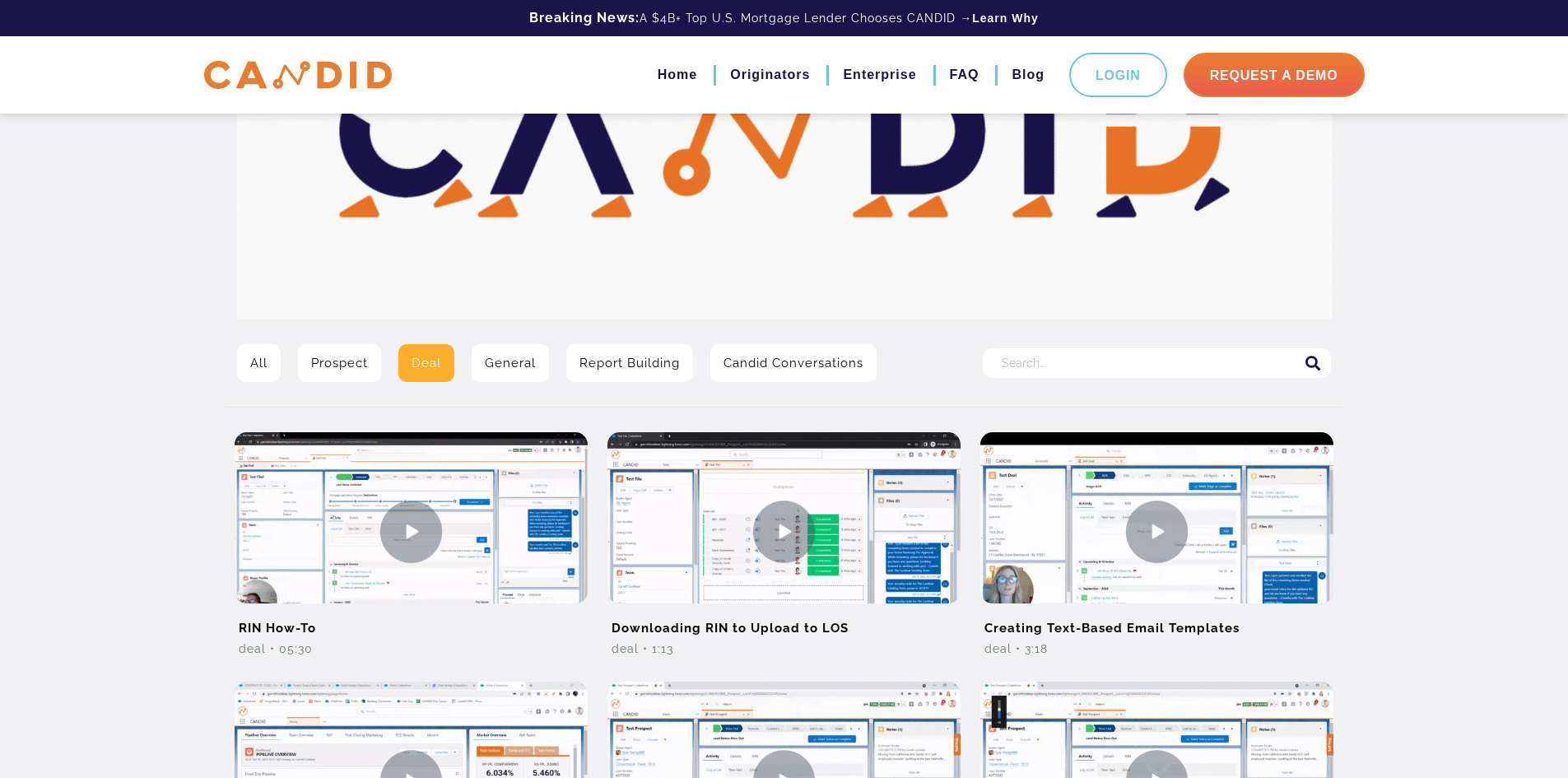
click at [359, 369] on link "Prospect" at bounding box center [340, 362] width 83 height 37
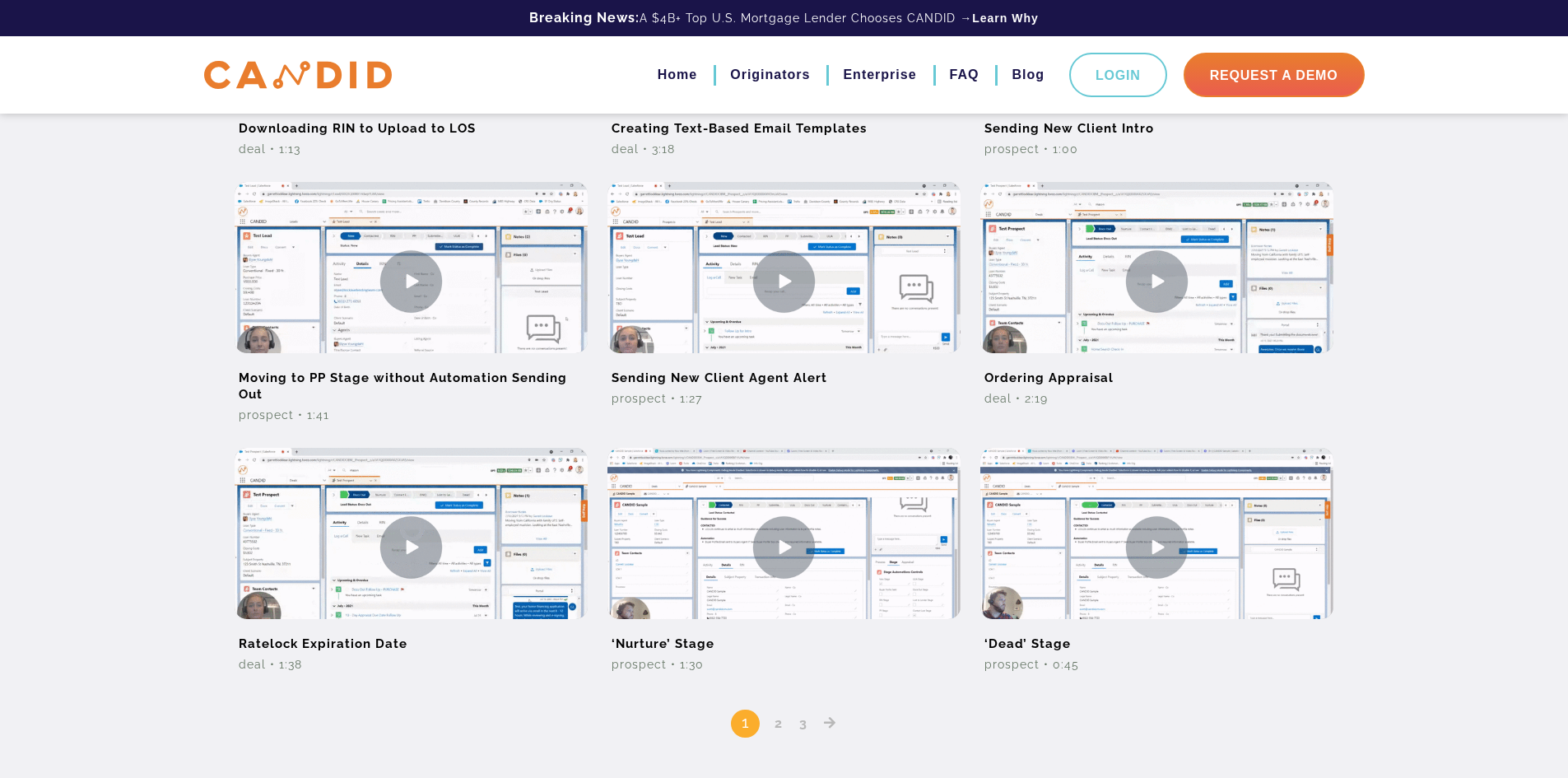
scroll to position [905, 0]
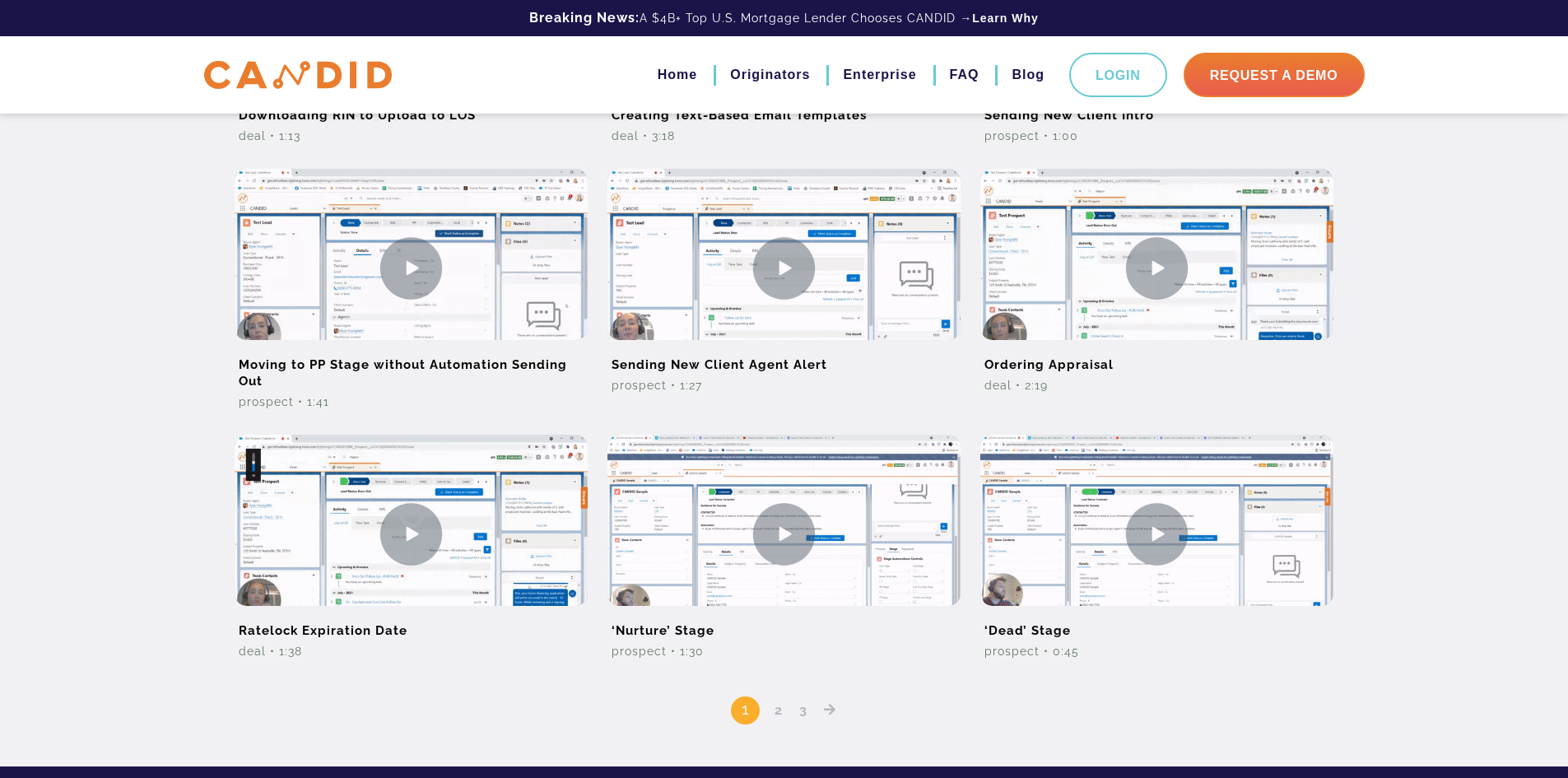
click at [772, 711] on link "2" at bounding box center [779, 710] width 20 height 16
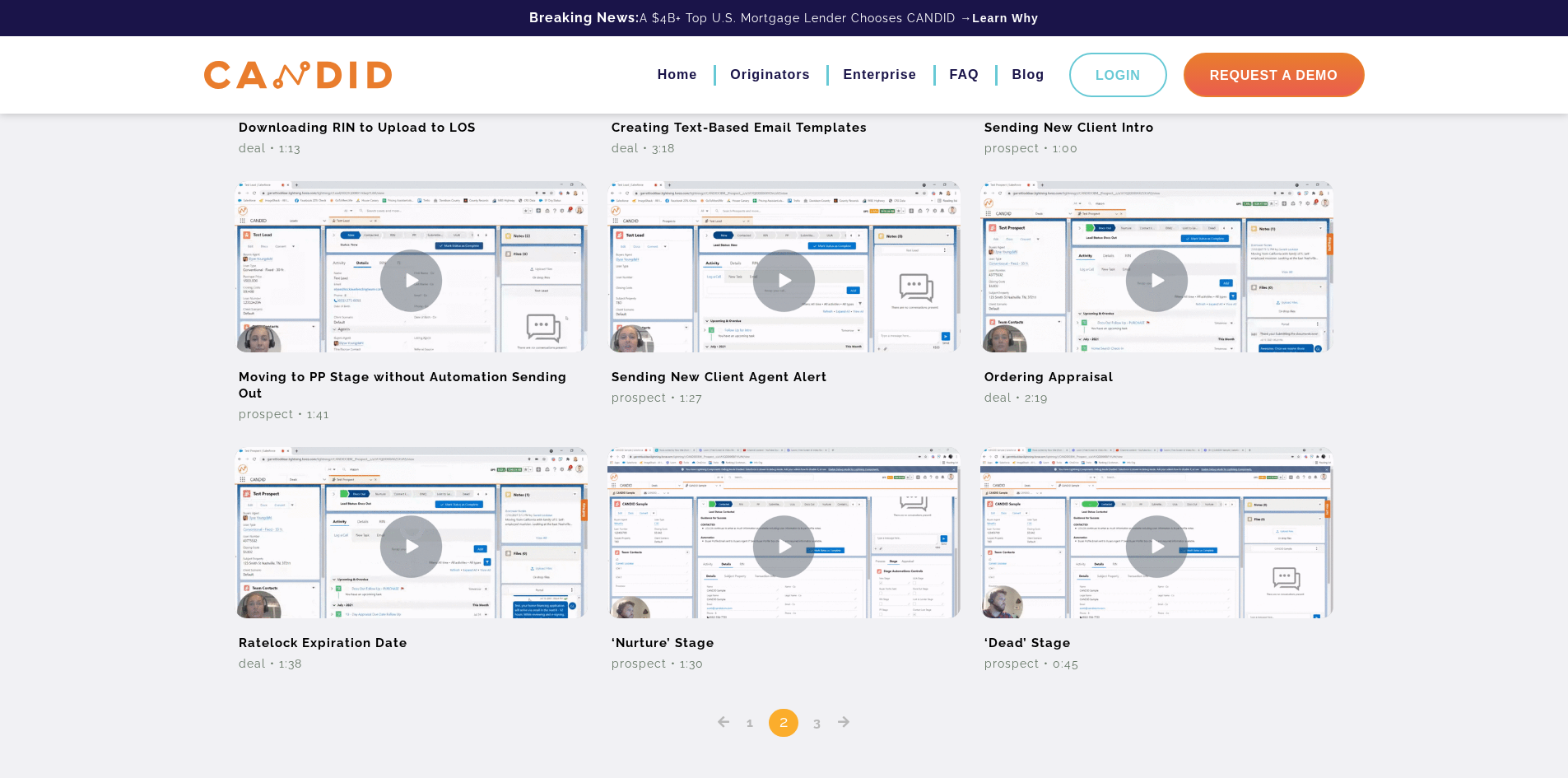
scroll to position [905, 0]
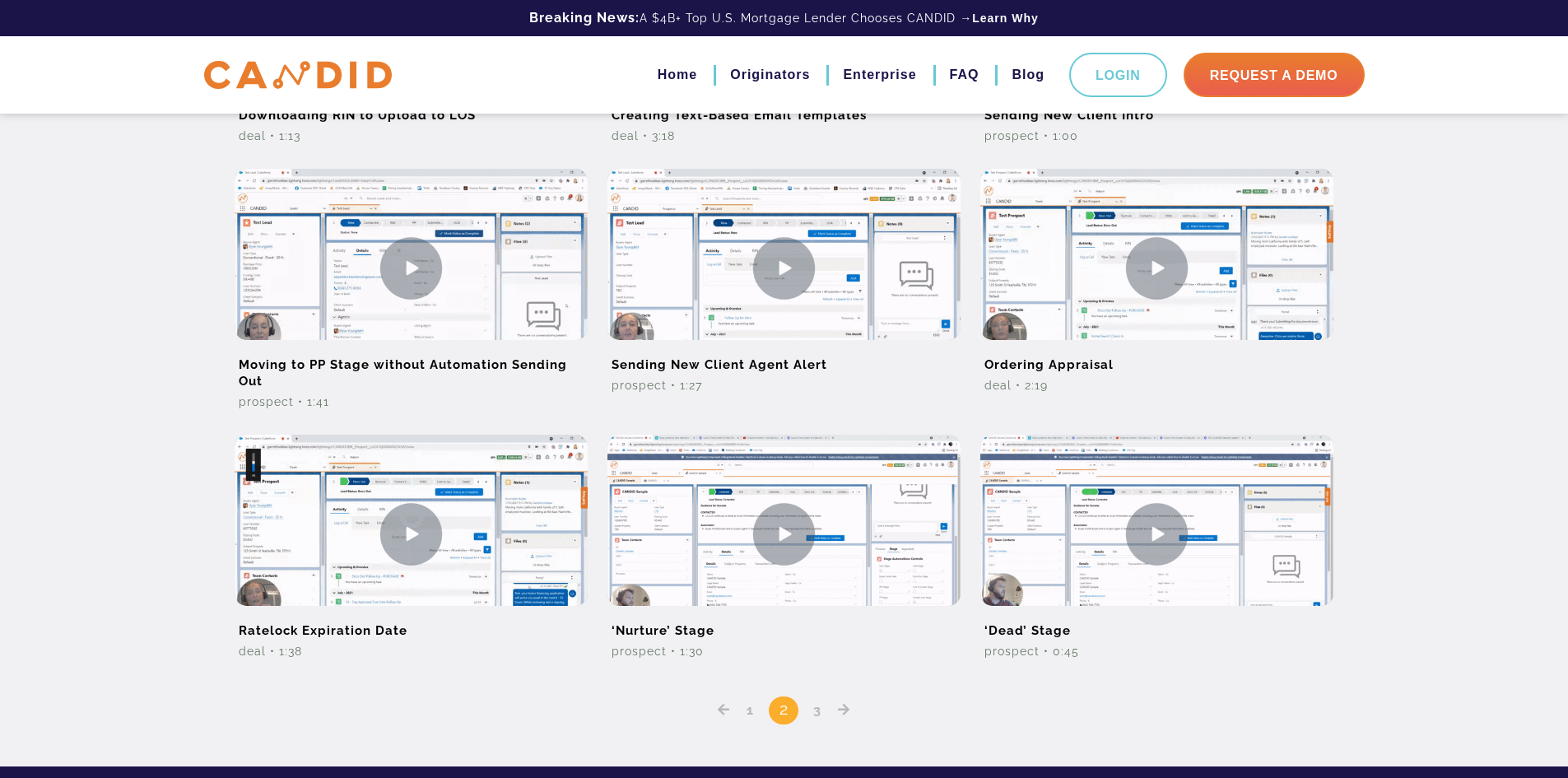
click at [819, 710] on link "3" at bounding box center [817, 710] width 20 height 16
